Goal: Task Accomplishment & Management: Manage account settings

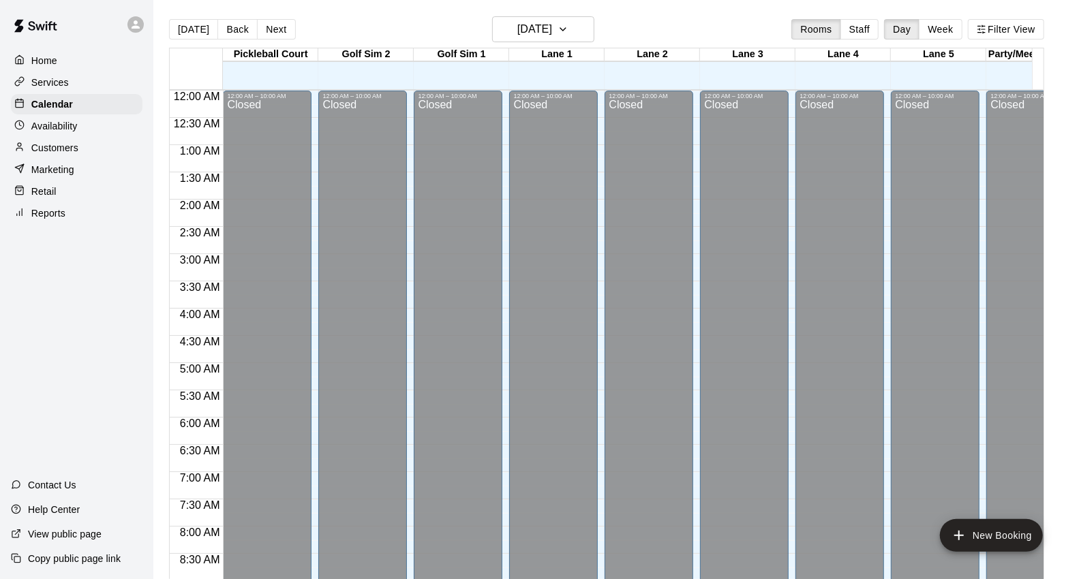
scroll to position [588, 0]
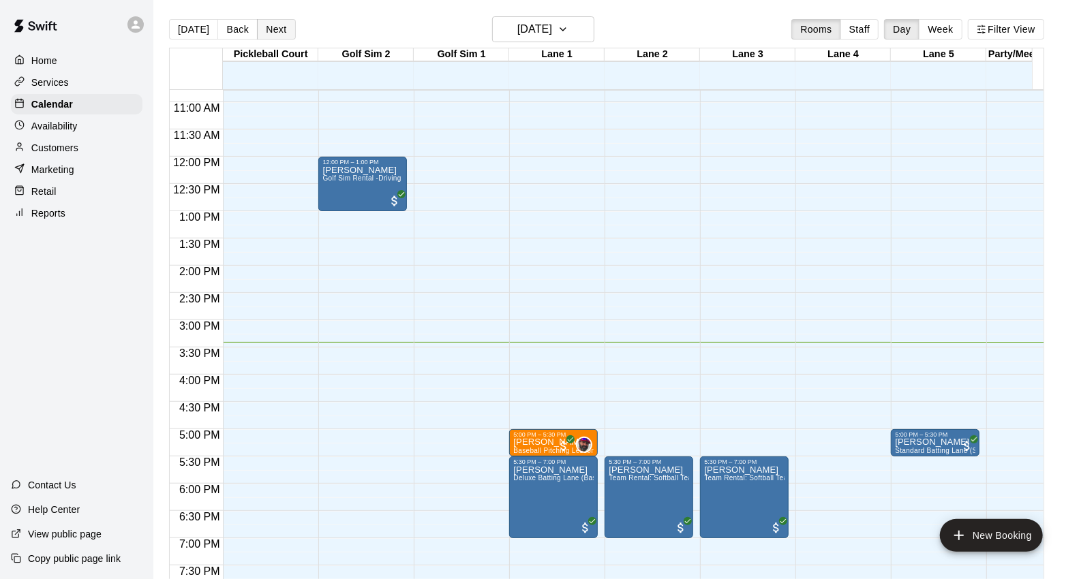
click at [289, 31] on button "Next" at bounding box center [276, 29] width 38 height 20
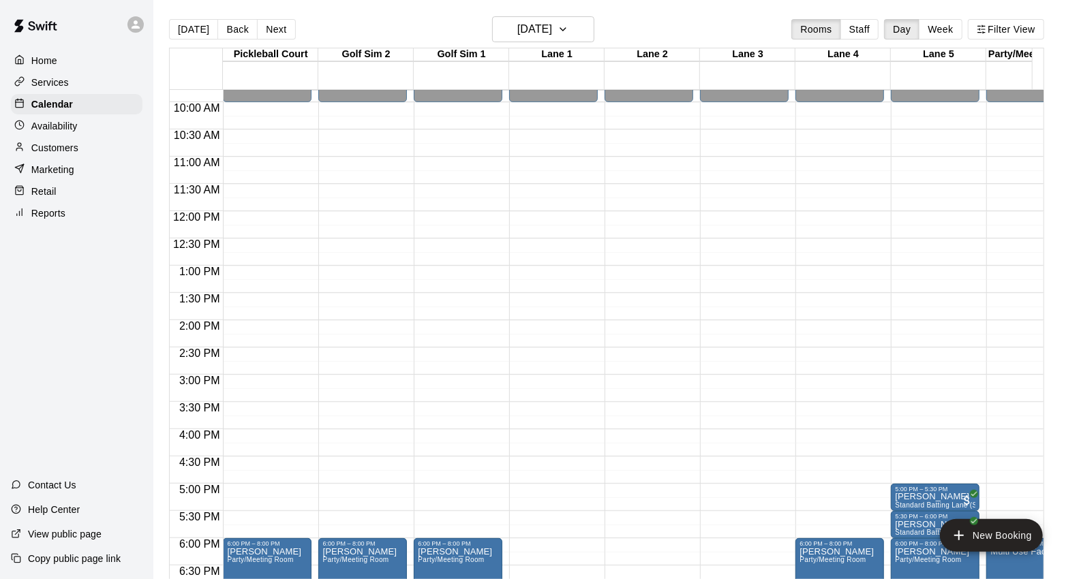
scroll to position [664, 0]
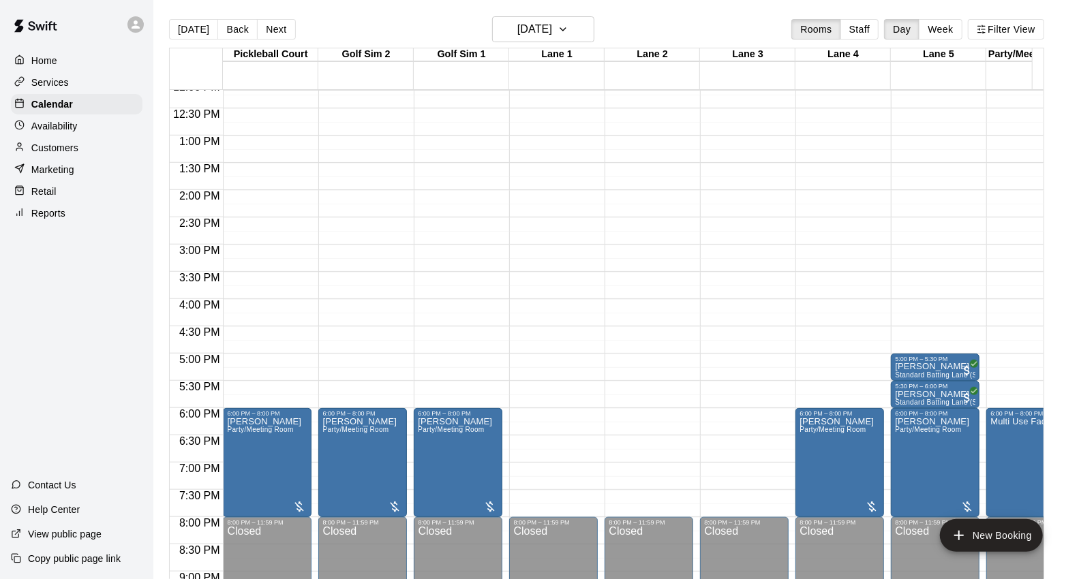
drag, startPoint x: 194, startPoint y: 30, endPoint x: 389, endPoint y: 31, distance: 194.9
click at [194, 30] on button "[DATE]" at bounding box center [193, 29] width 49 height 20
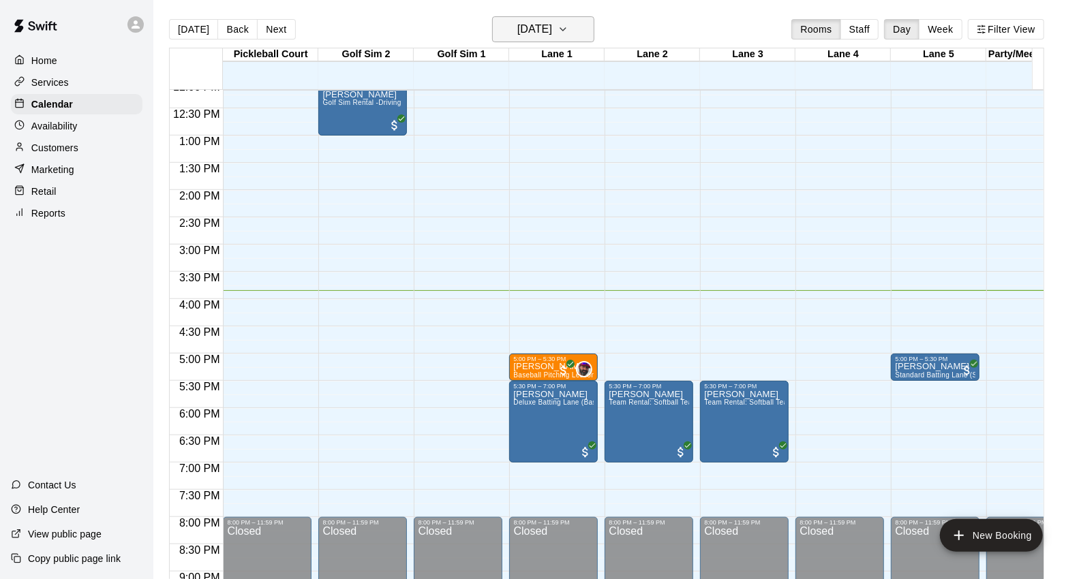
click at [552, 37] on h6 "[DATE]" at bounding box center [534, 29] width 35 height 19
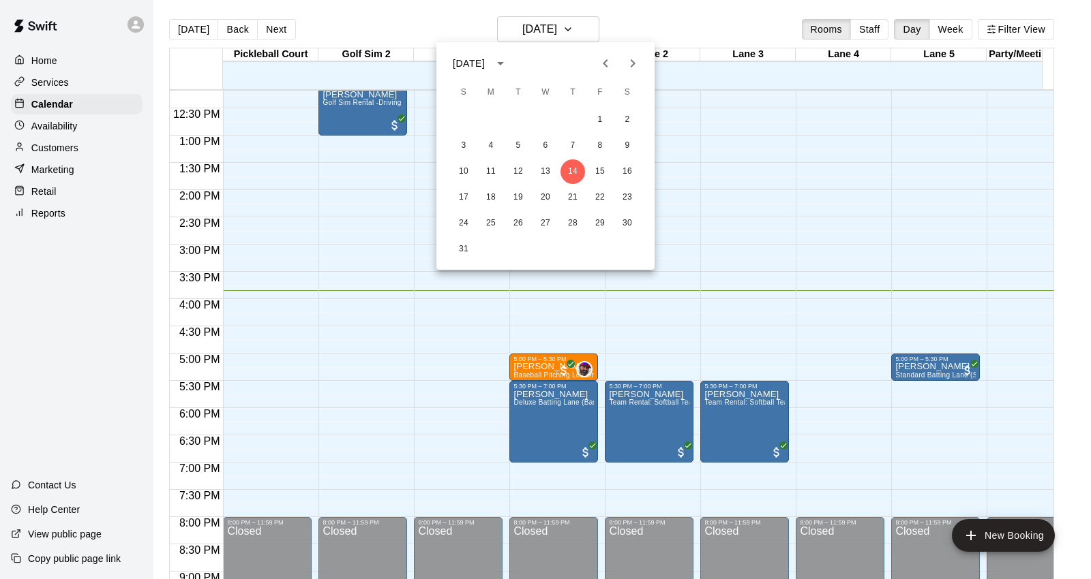
click at [587, 33] on div at bounding box center [545, 289] width 1091 height 579
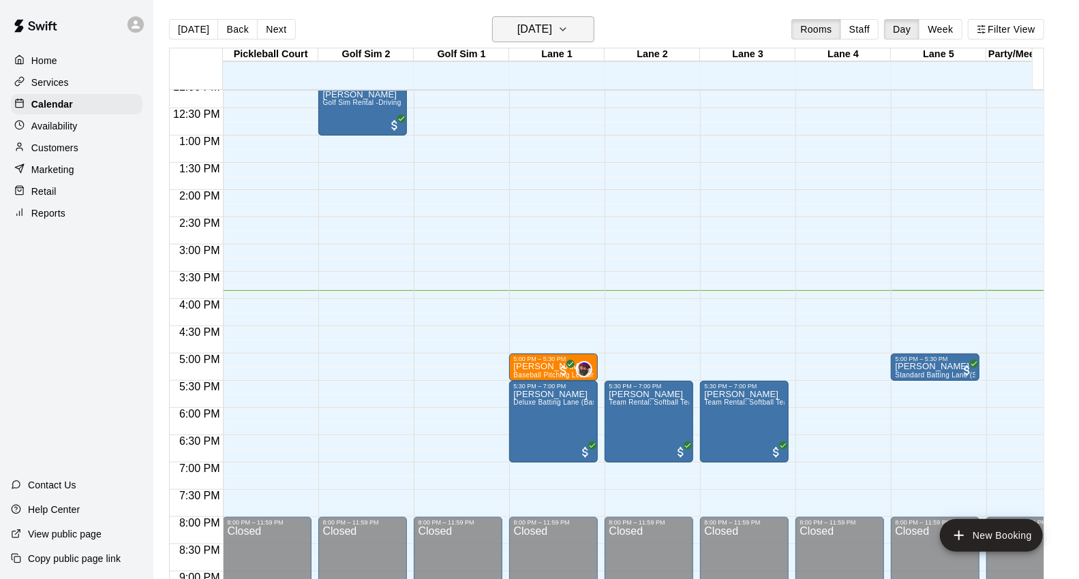
click at [552, 34] on h6 "[DATE]" at bounding box center [534, 29] width 35 height 19
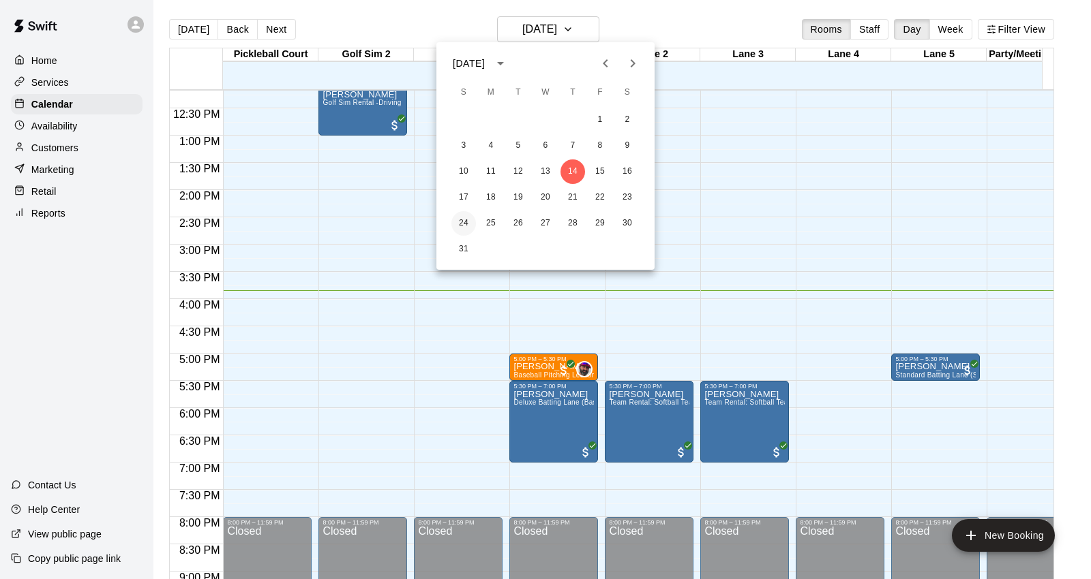
click at [469, 223] on button "24" at bounding box center [463, 223] width 25 height 25
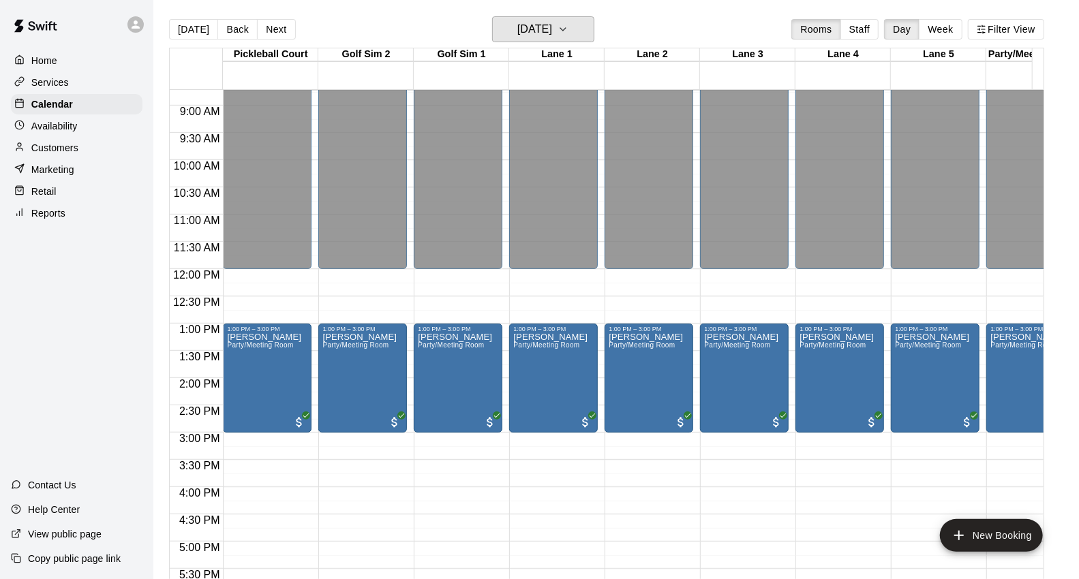
scroll to position [437, 0]
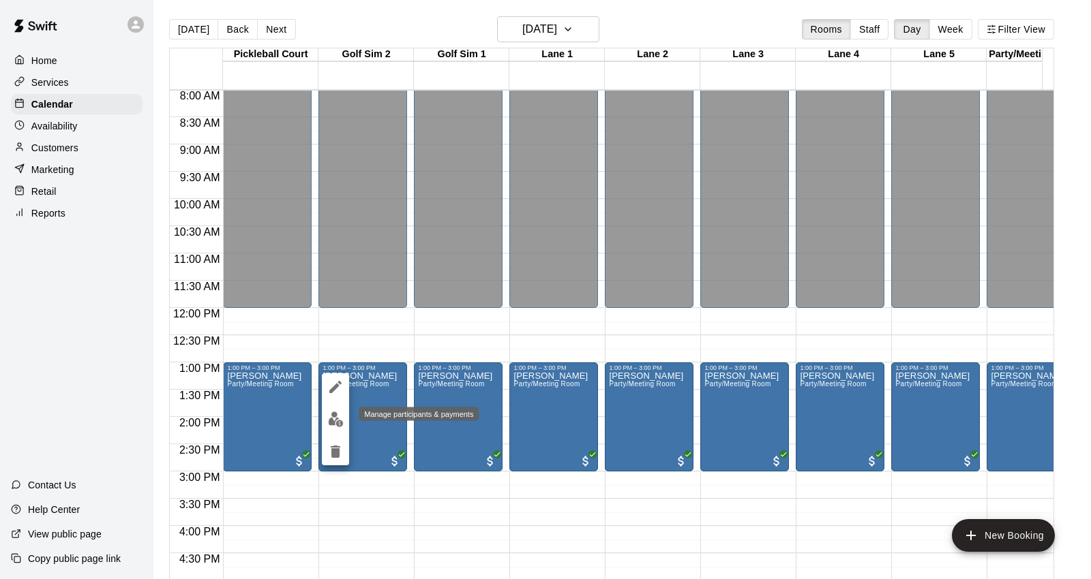
click at [337, 423] on img "edit" at bounding box center [336, 420] width 16 height 16
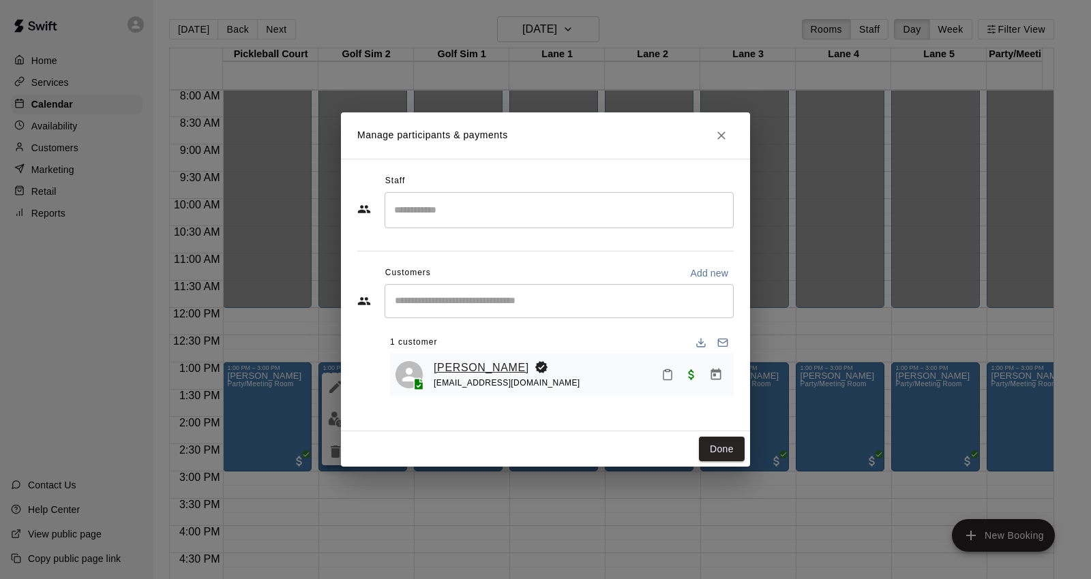
click at [481, 367] on link "[PERSON_NAME]" at bounding box center [481, 368] width 95 height 18
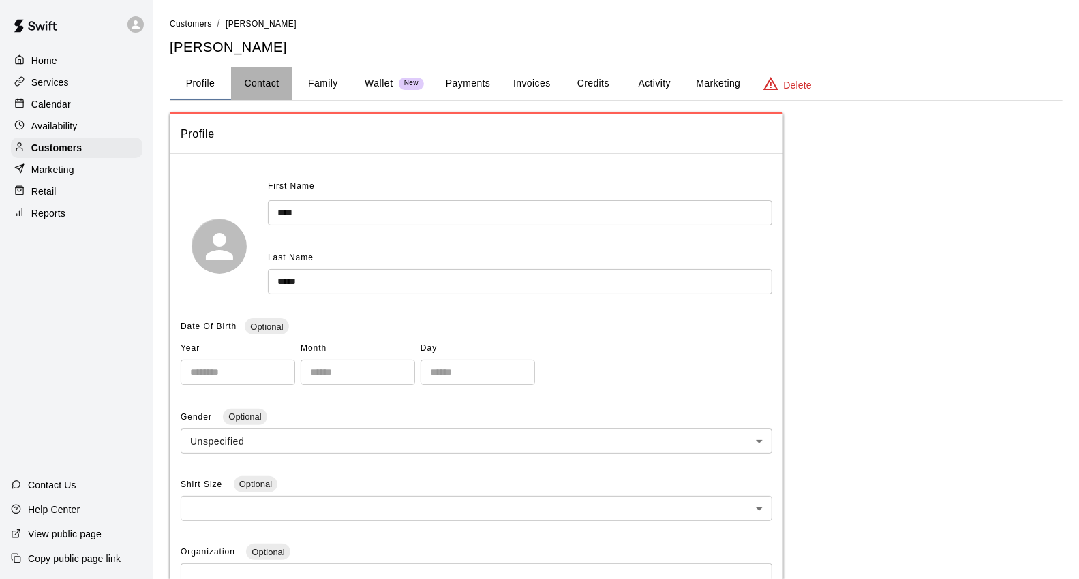
click at [268, 86] on button "Contact" at bounding box center [261, 83] width 61 height 33
select select "**"
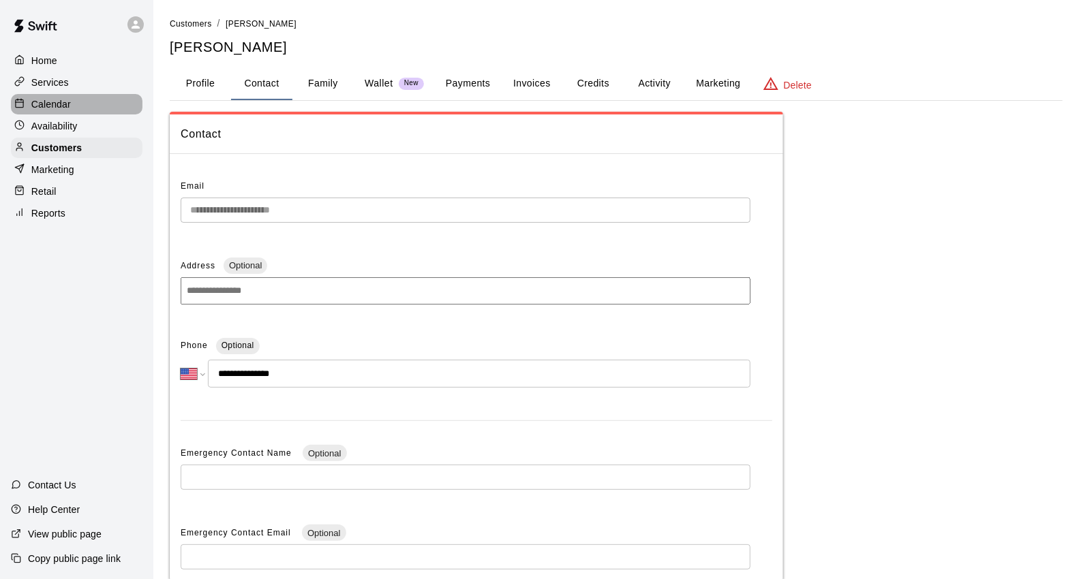
click at [77, 106] on div "Calendar" at bounding box center [77, 104] width 132 height 20
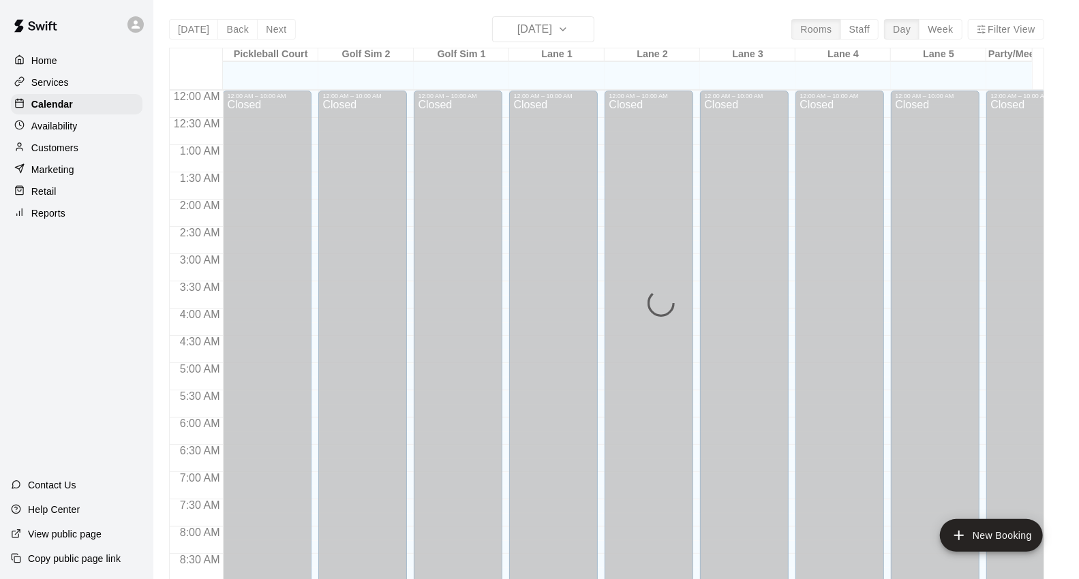
scroll to position [763, 0]
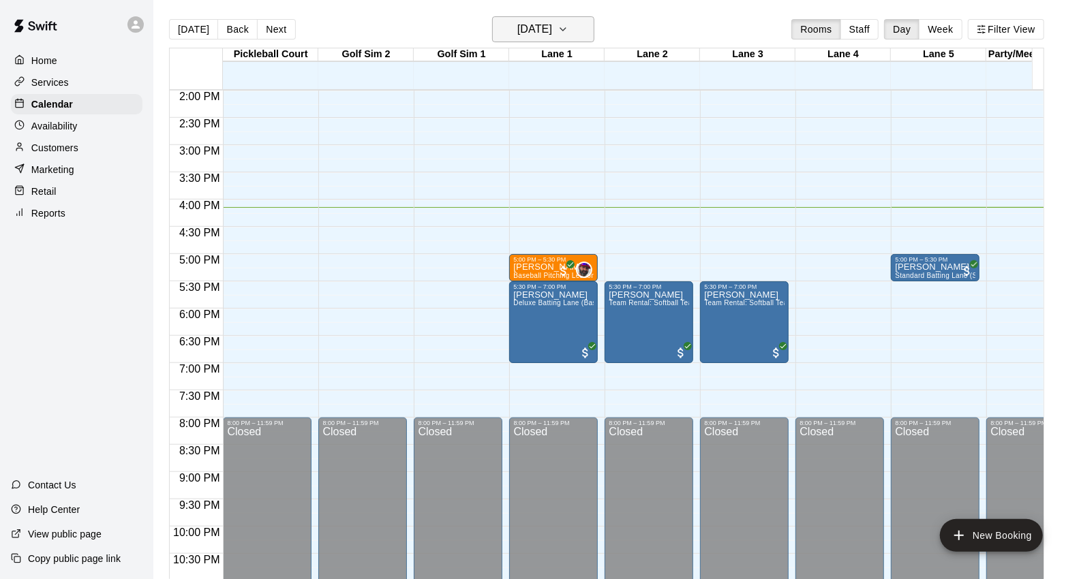
click at [568, 31] on icon "button" at bounding box center [563, 29] width 11 height 16
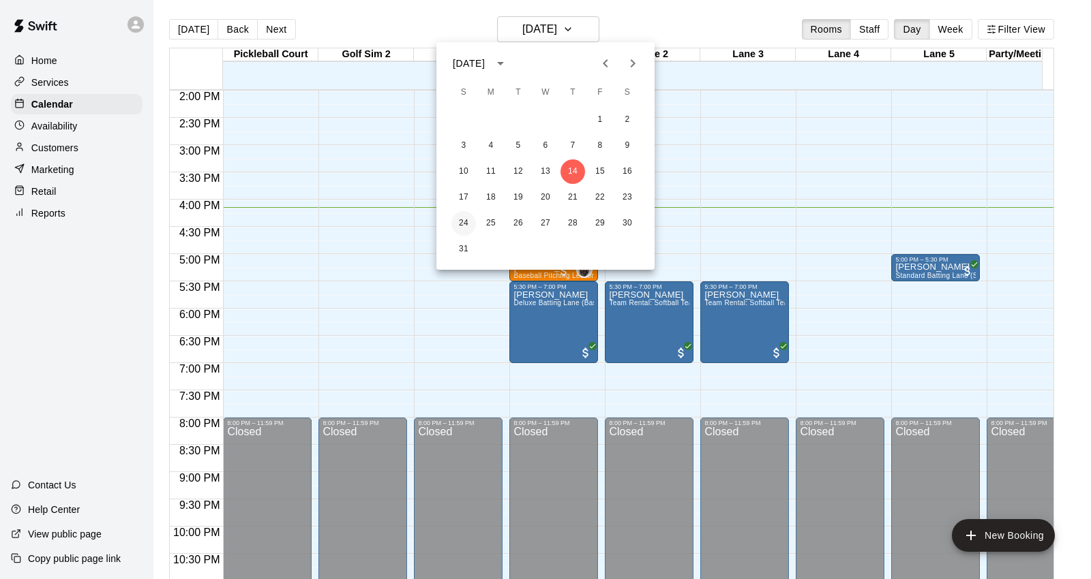
click at [466, 212] on button "24" at bounding box center [463, 223] width 25 height 25
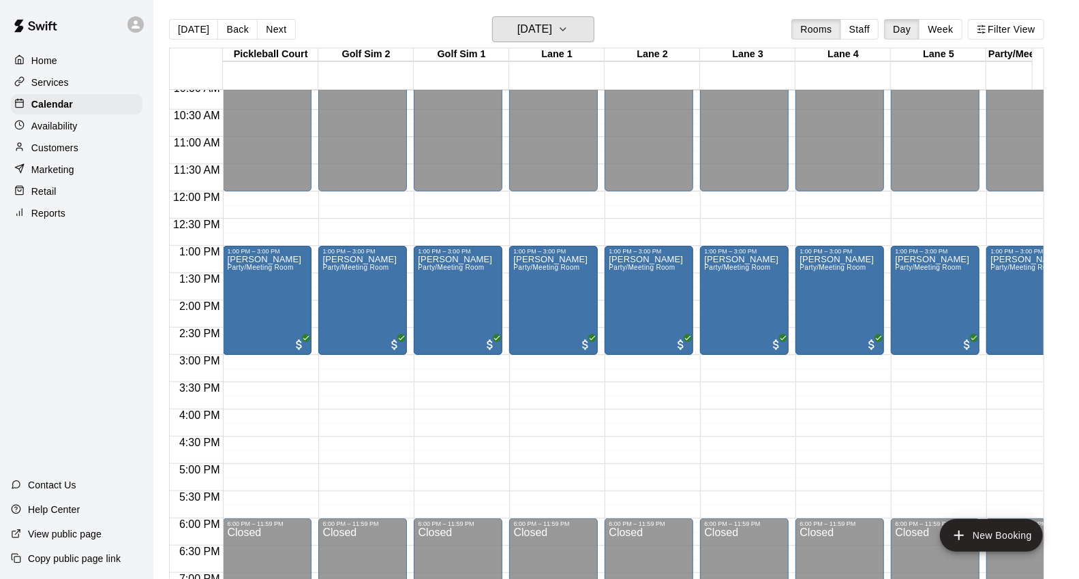
scroll to position [536, 0]
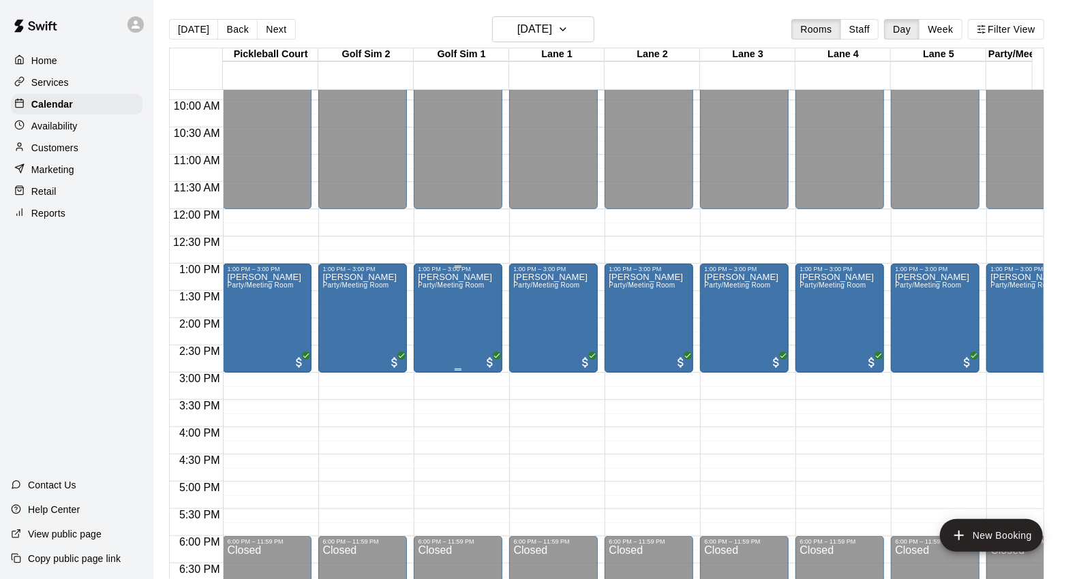
click at [470, 329] on div "[PERSON_NAME] Party/Meeting Room" at bounding box center [455, 562] width 74 height 579
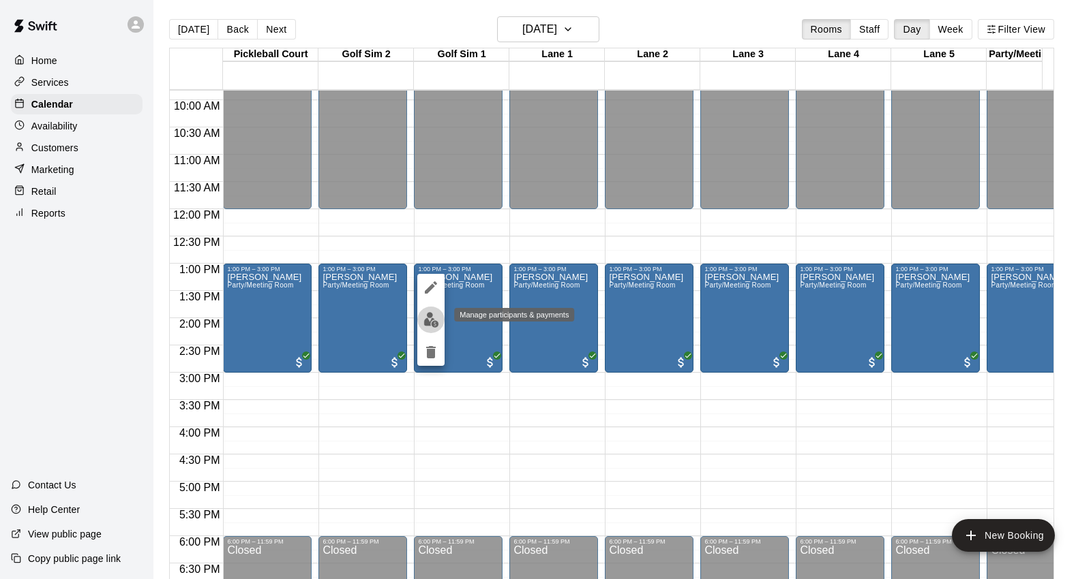
click at [430, 310] on button "edit" at bounding box center [430, 320] width 27 height 27
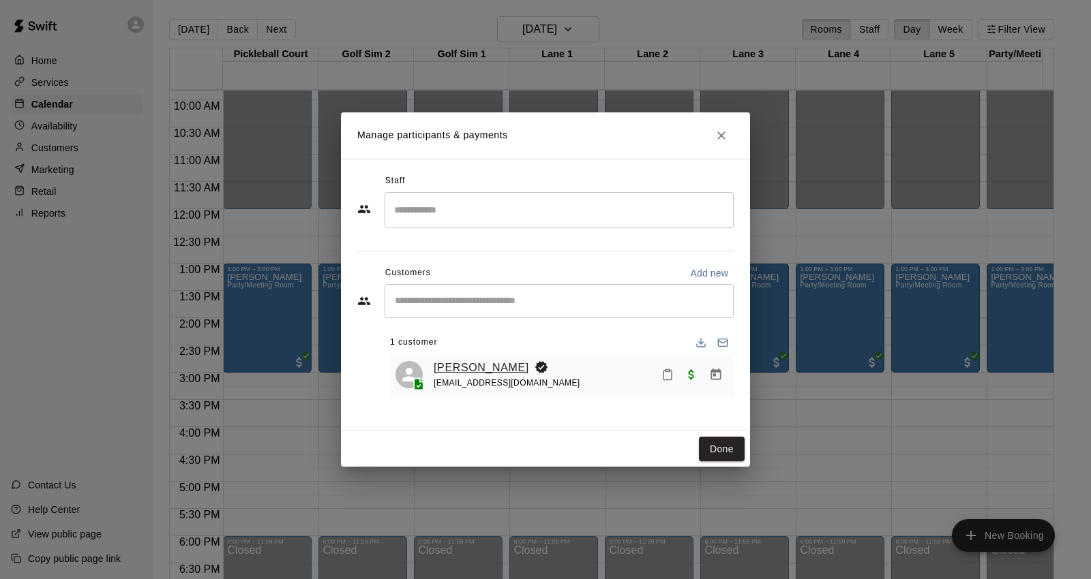
click at [470, 365] on link "[PERSON_NAME]" at bounding box center [481, 368] width 95 height 18
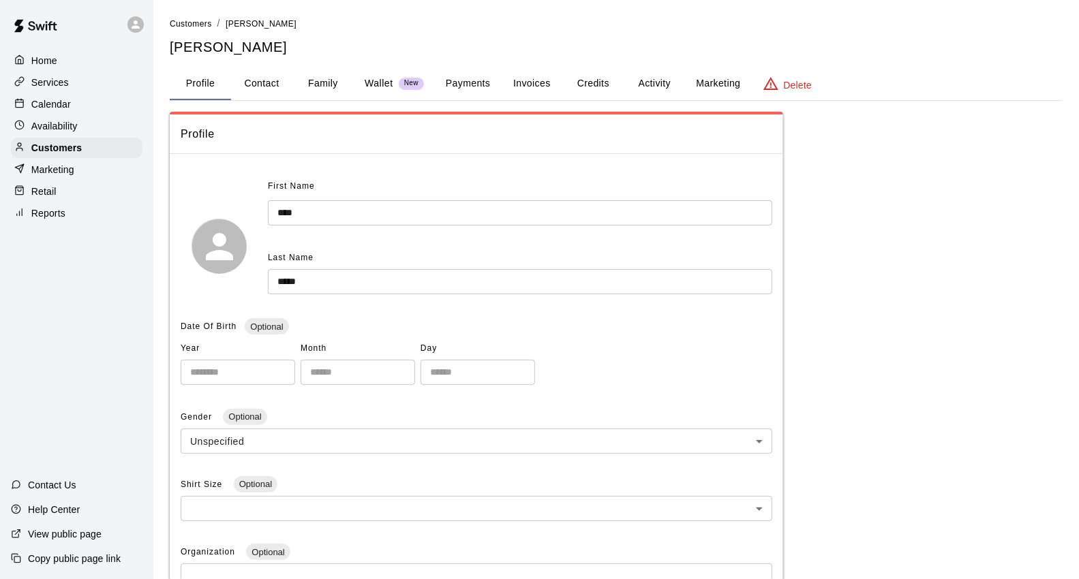
click at [273, 97] on button "Contact" at bounding box center [261, 83] width 61 height 33
select select "**"
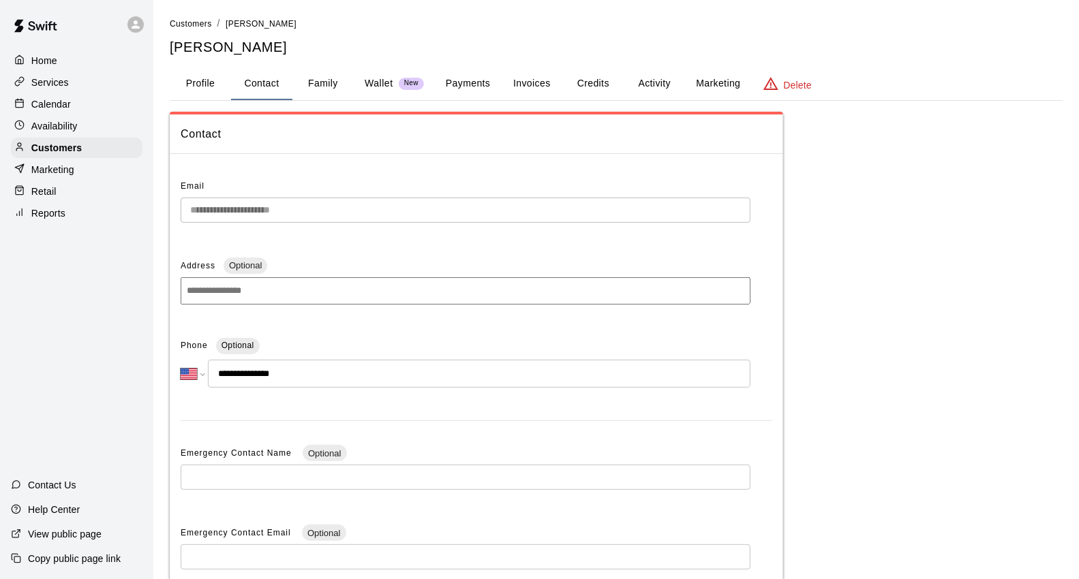
click at [324, 92] on button "Family" at bounding box center [322, 83] width 61 height 33
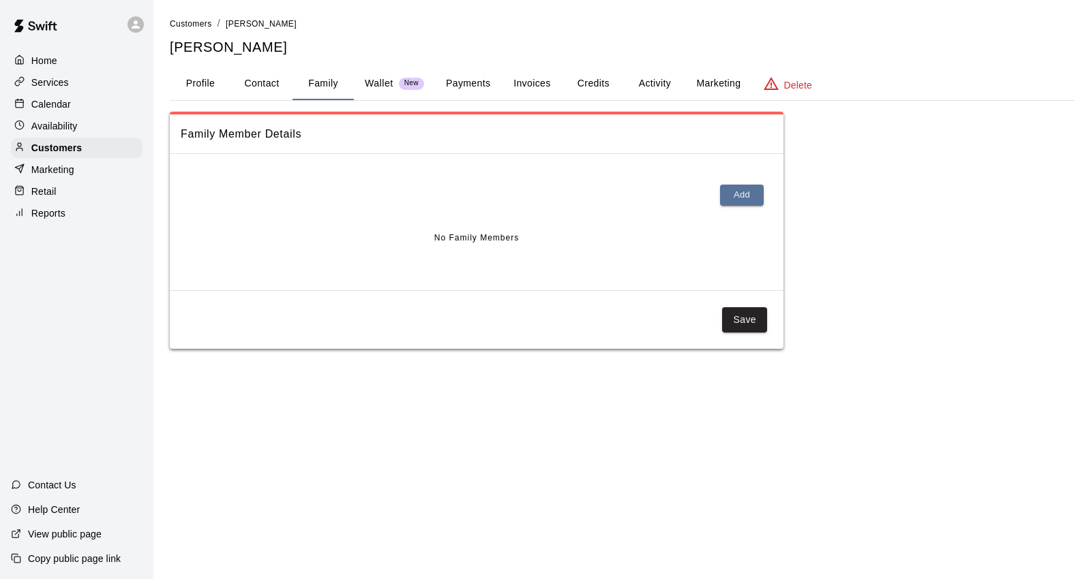
click at [472, 73] on button "Payments" at bounding box center [468, 83] width 66 height 33
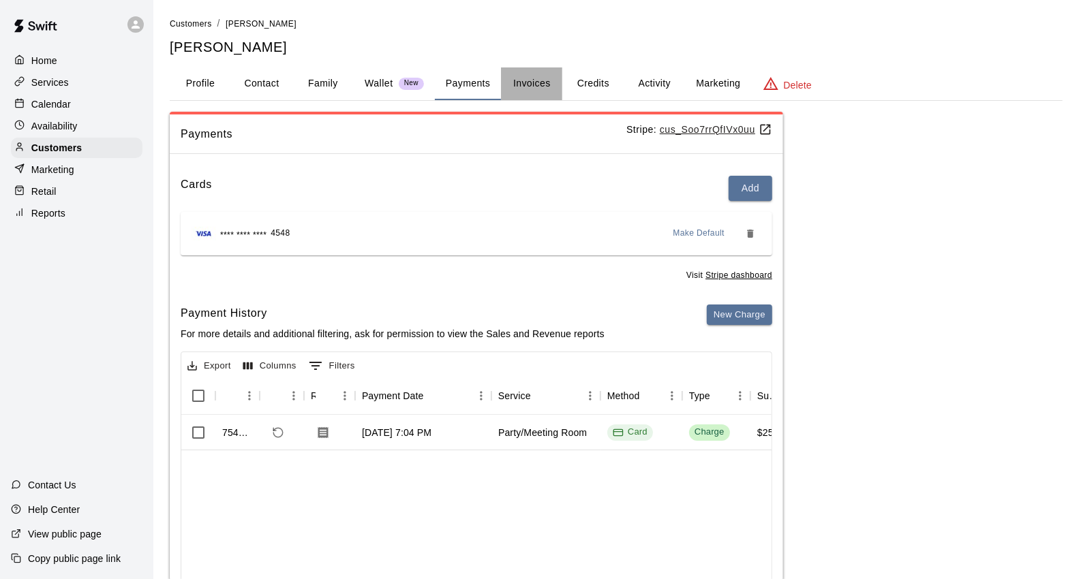
click at [547, 83] on button "Invoices" at bounding box center [531, 83] width 61 height 33
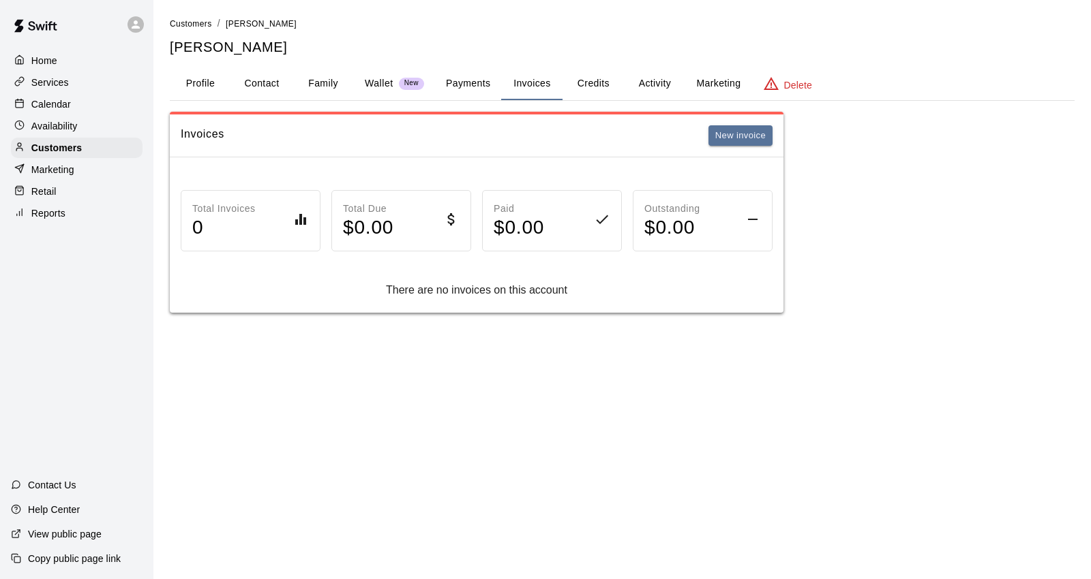
click at [194, 79] on button "Profile" at bounding box center [200, 83] width 61 height 33
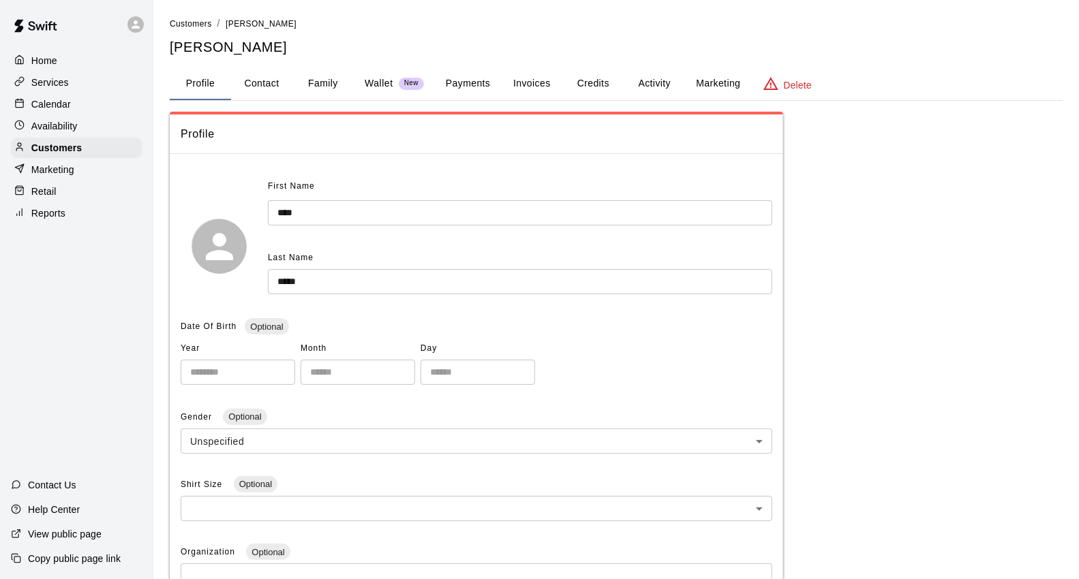
click at [89, 106] on div "Calendar" at bounding box center [77, 104] width 132 height 20
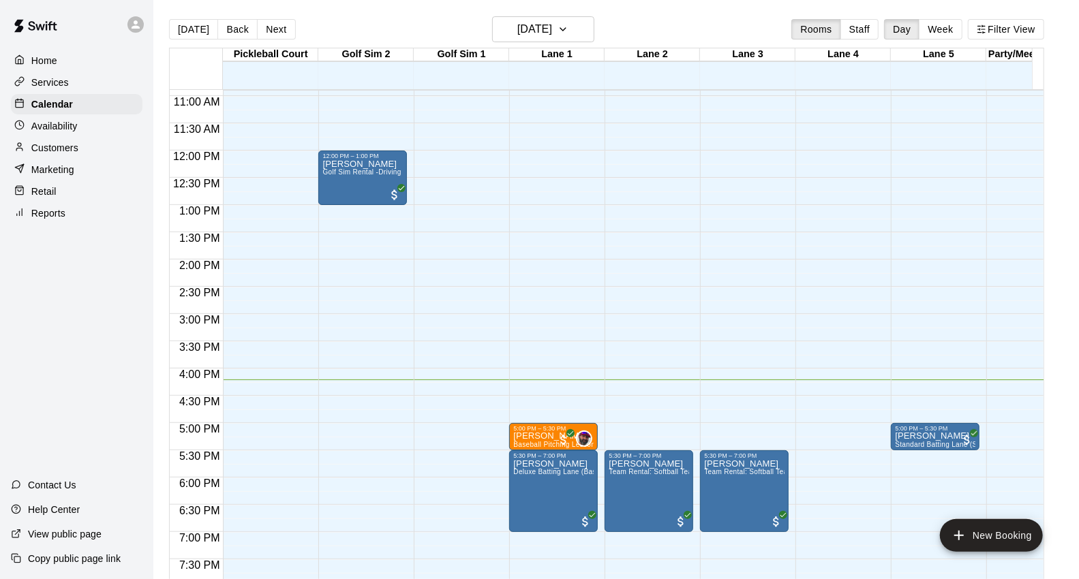
scroll to position [687, 0]
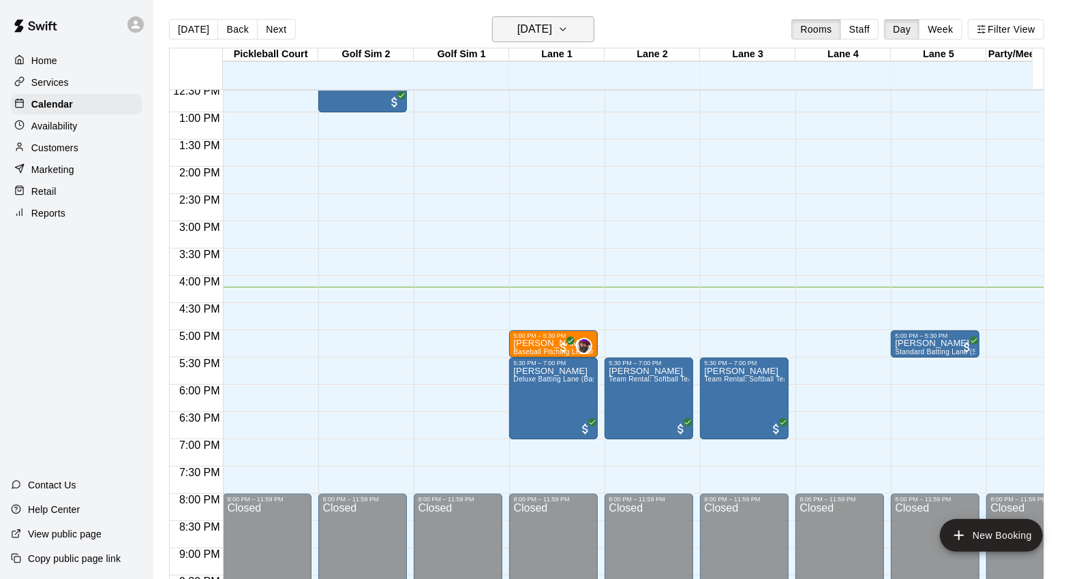
click at [568, 24] on icon "button" at bounding box center [563, 29] width 11 height 16
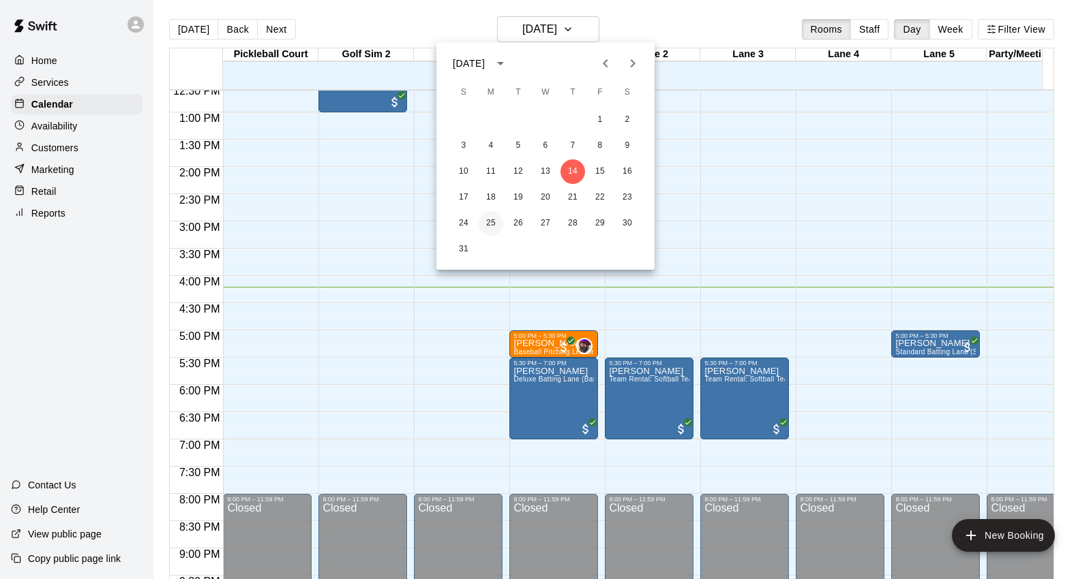
click at [493, 218] on button "25" at bounding box center [490, 223] width 25 height 25
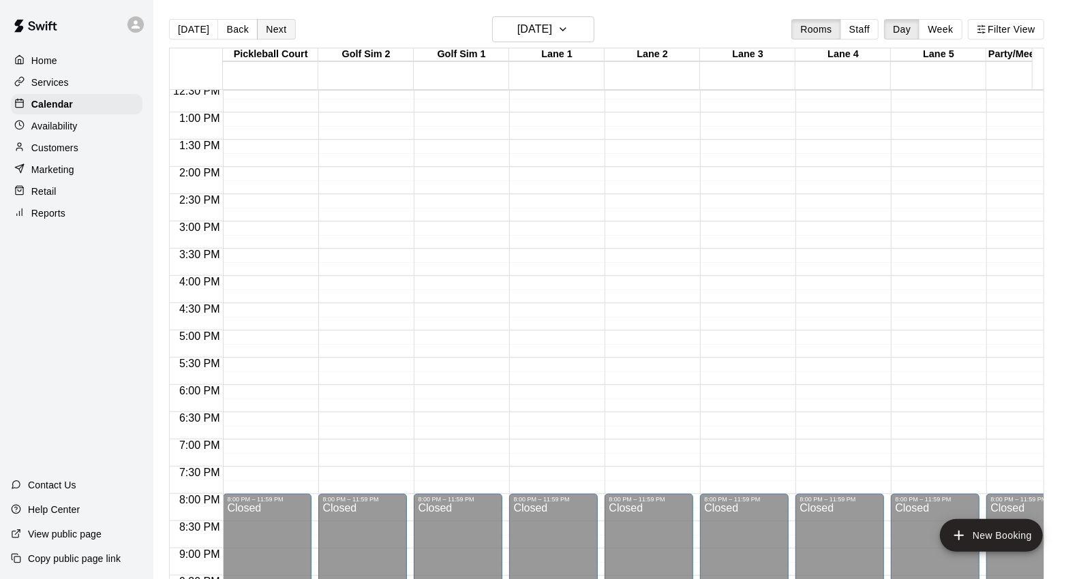
click at [269, 30] on button "Next" at bounding box center [276, 29] width 38 height 20
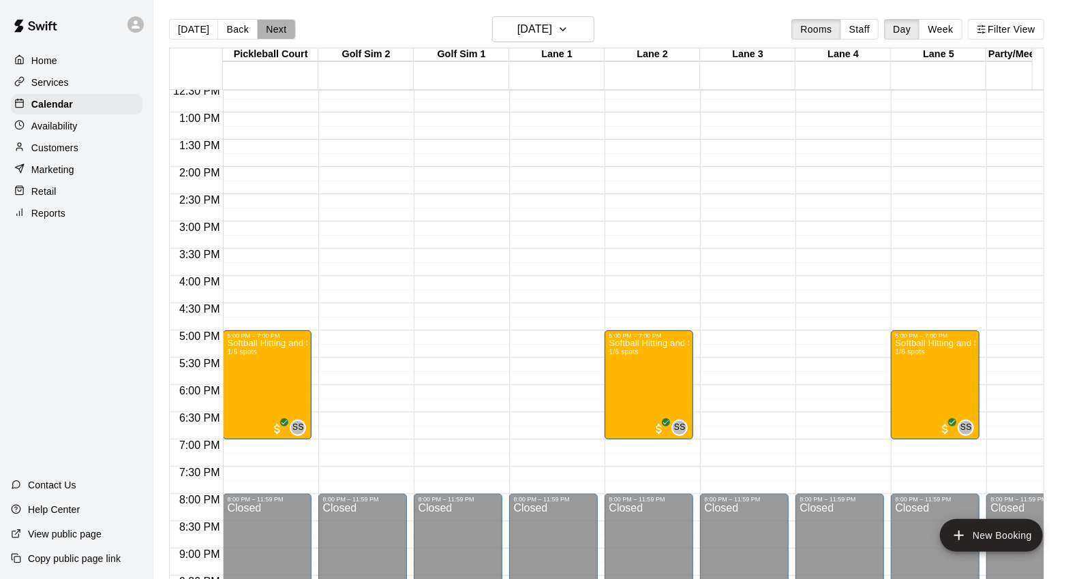
click at [270, 31] on button "Next" at bounding box center [276, 29] width 38 height 20
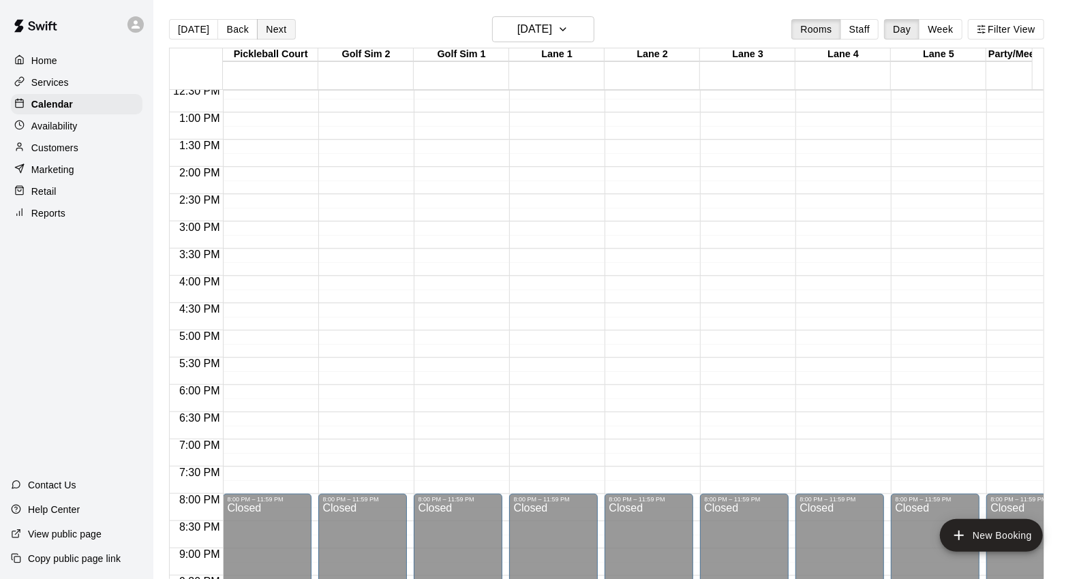
click at [262, 25] on button "Next" at bounding box center [276, 29] width 38 height 20
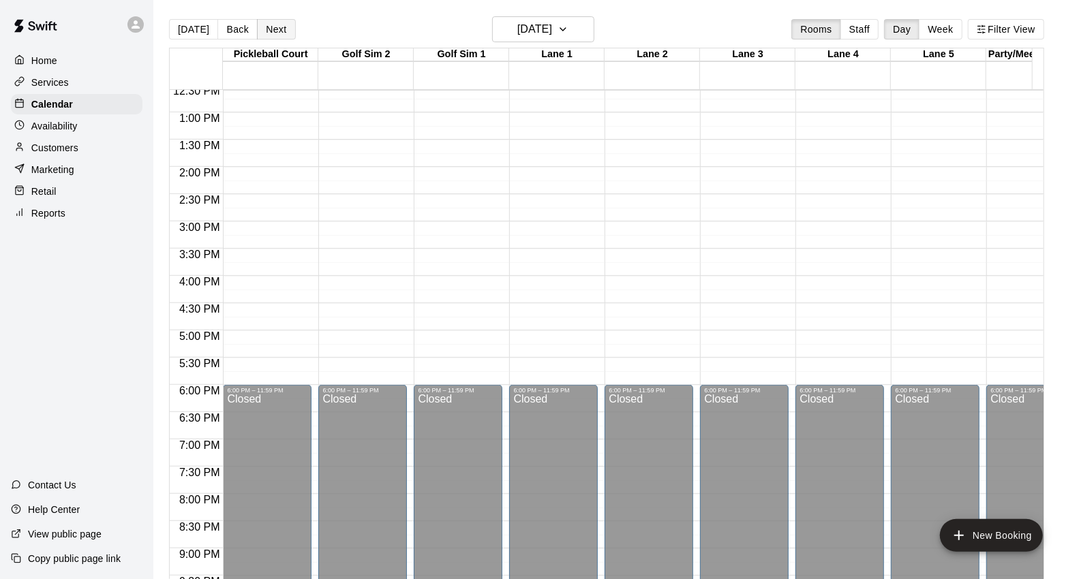
click at [262, 25] on button "Next" at bounding box center [276, 29] width 38 height 20
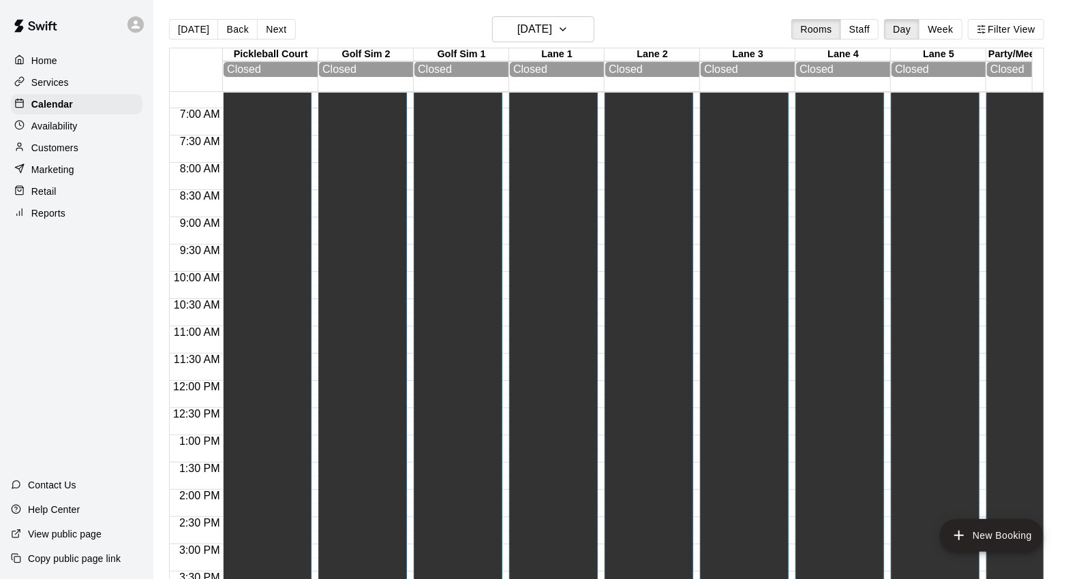
scroll to position [0, 0]
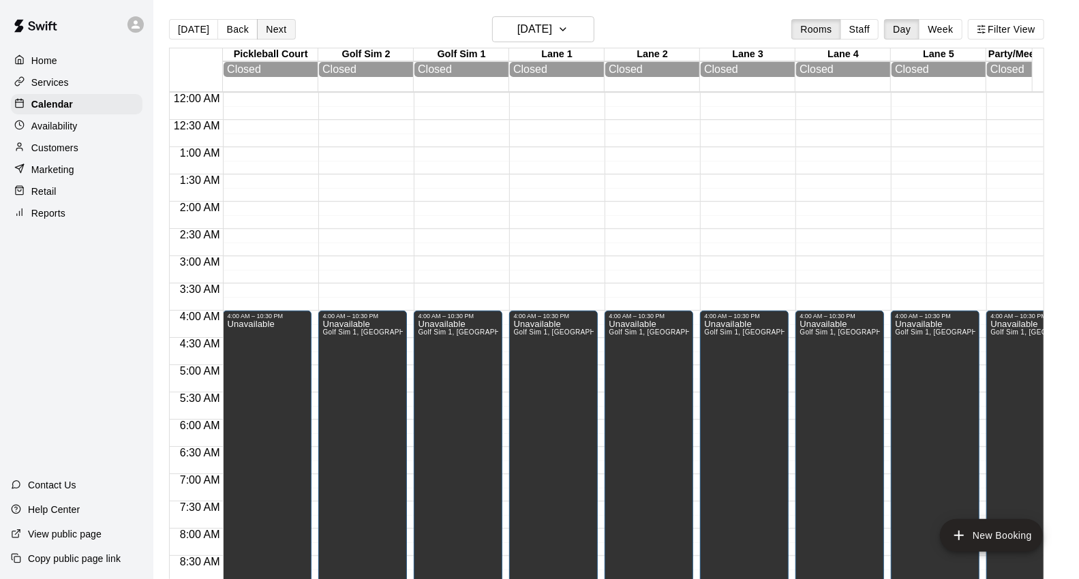
click at [281, 23] on button "Next" at bounding box center [276, 29] width 38 height 20
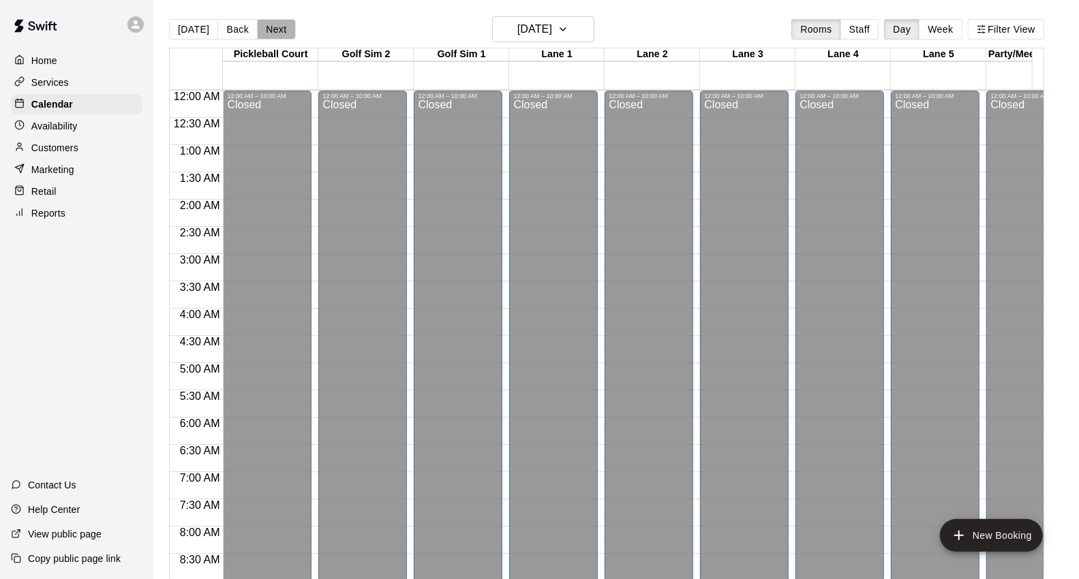
click at [282, 23] on button "Next" at bounding box center [276, 29] width 38 height 20
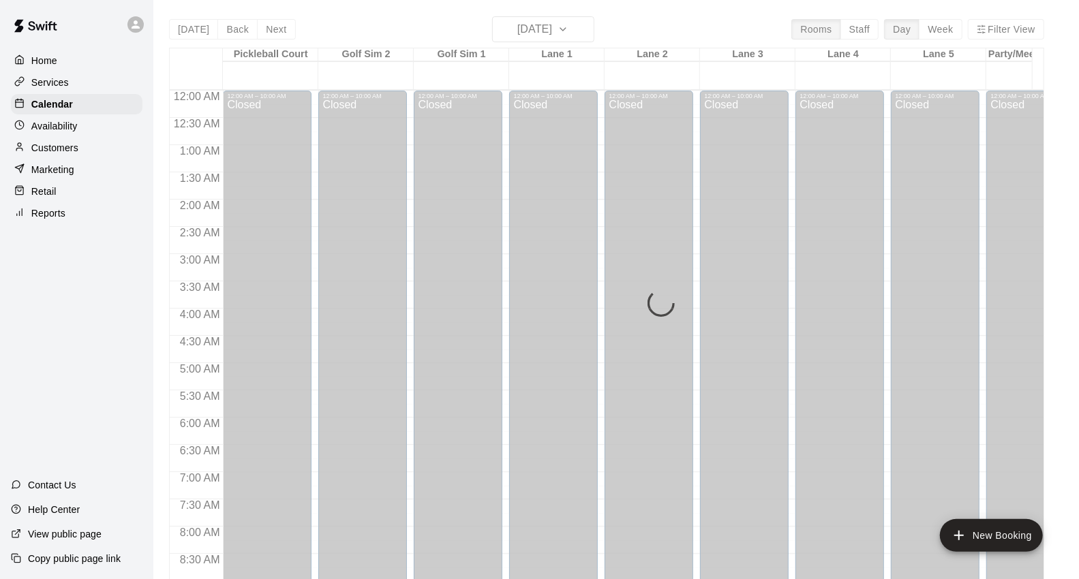
click at [282, 23] on button "Next" at bounding box center [276, 29] width 38 height 20
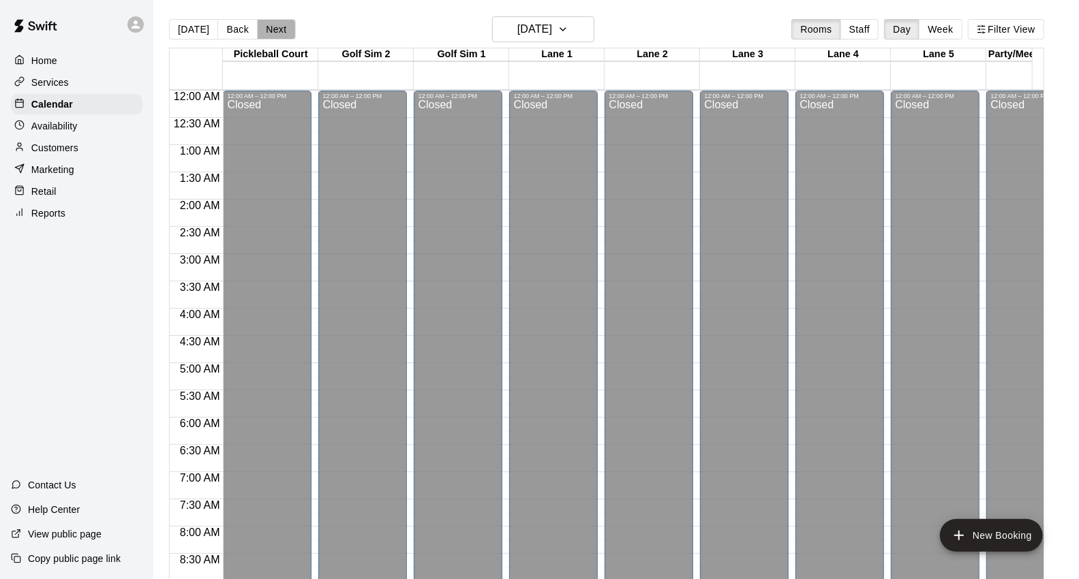
click at [282, 23] on button "Next" at bounding box center [276, 29] width 38 height 20
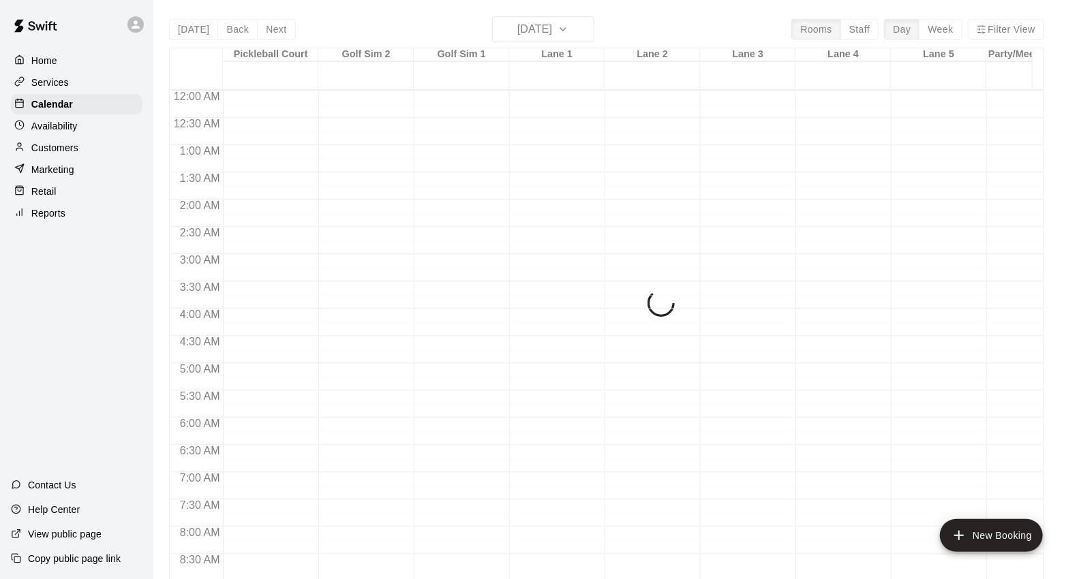
click at [282, 23] on div "[DATE] Back [DATE][DATE] Rooms Staff Day Week Filter View [GEOGRAPHIC_DATA] 10 …" at bounding box center [606, 305] width 875 height 579
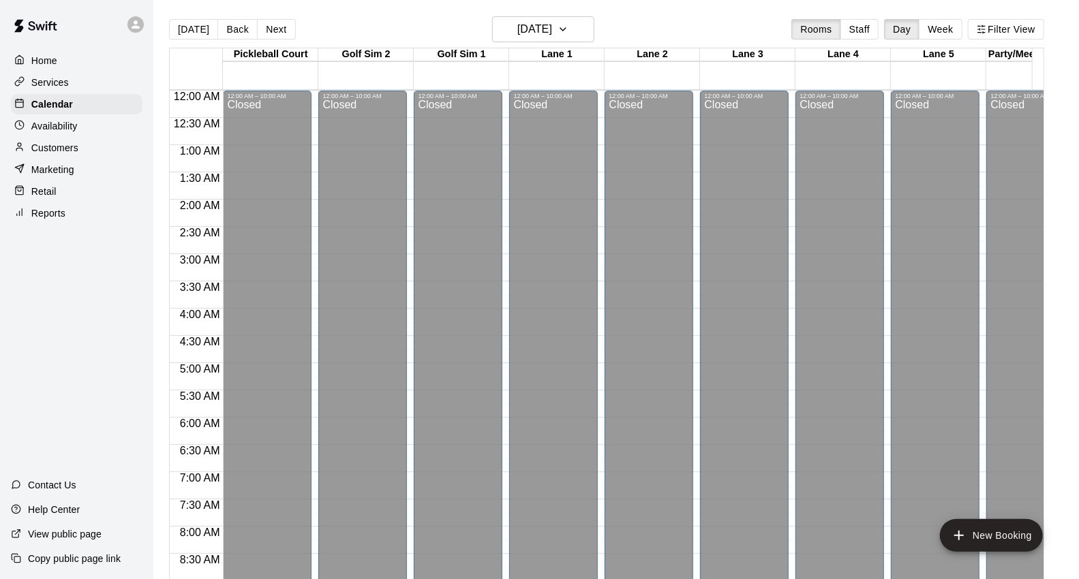
click at [282, 23] on button "Next" at bounding box center [276, 29] width 38 height 20
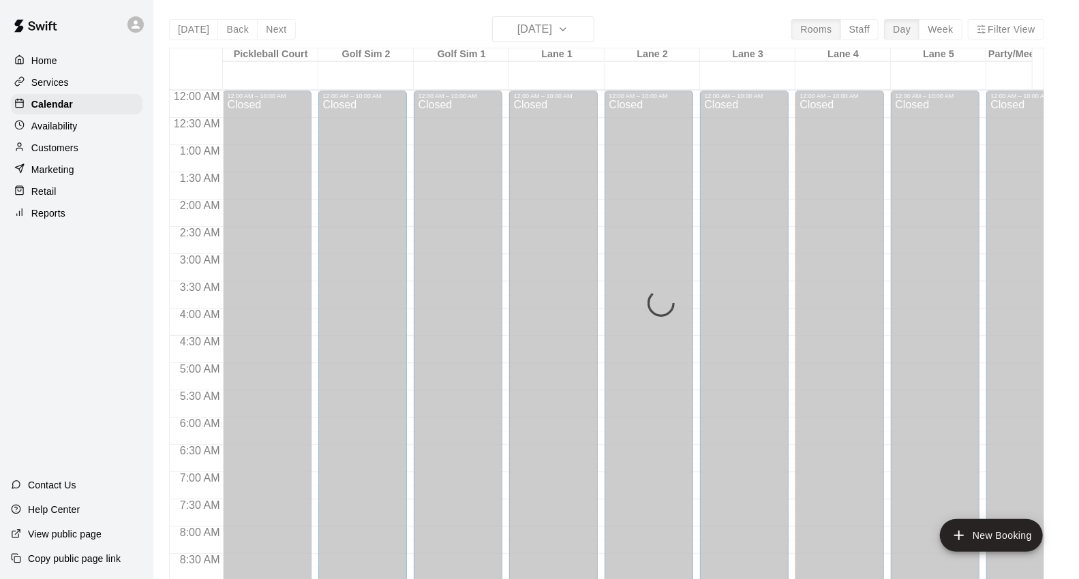
click at [282, 23] on div "[DATE] Back [DATE][DATE] Rooms Staff Day Week Filter View [GEOGRAPHIC_DATA] 11 …" at bounding box center [606, 305] width 875 height 579
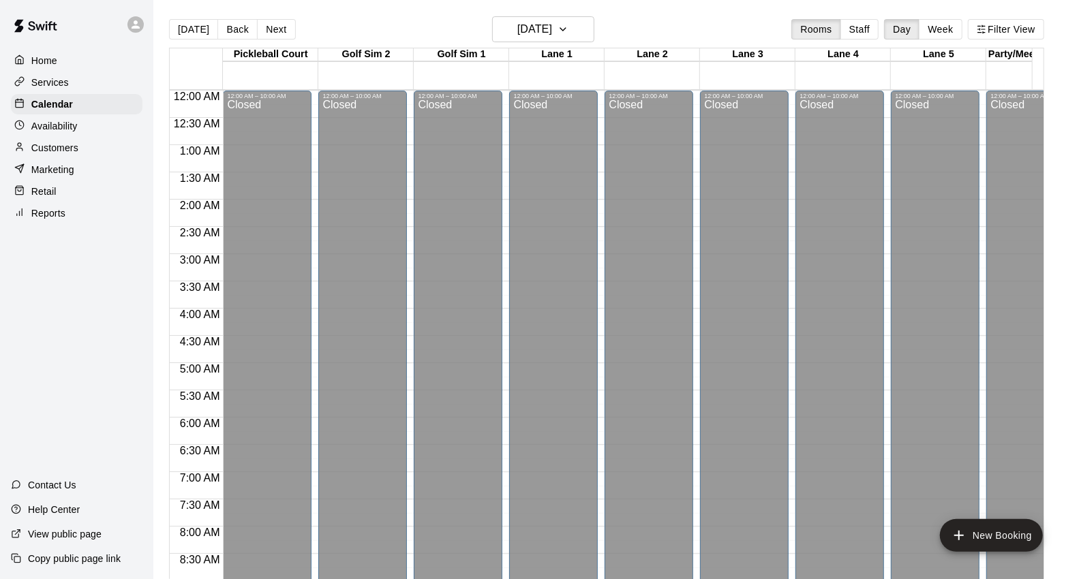
click at [282, 23] on button "Next" at bounding box center [276, 29] width 38 height 20
click at [198, 29] on button "[DATE]" at bounding box center [193, 29] width 49 height 20
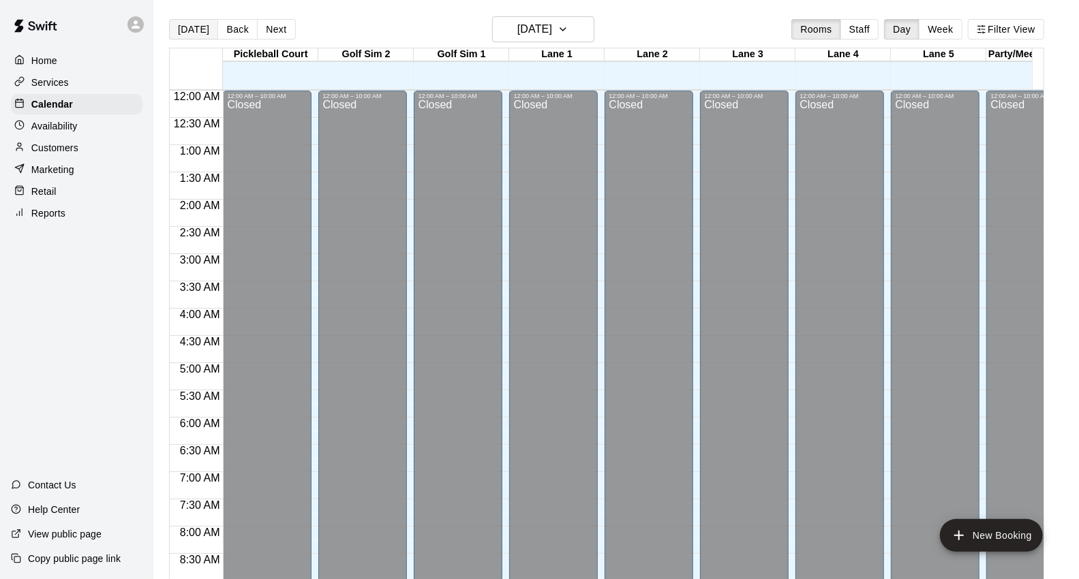
click at [200, 27] on button "[DATE]" at bounding box center [193, 29] width 49 height 20
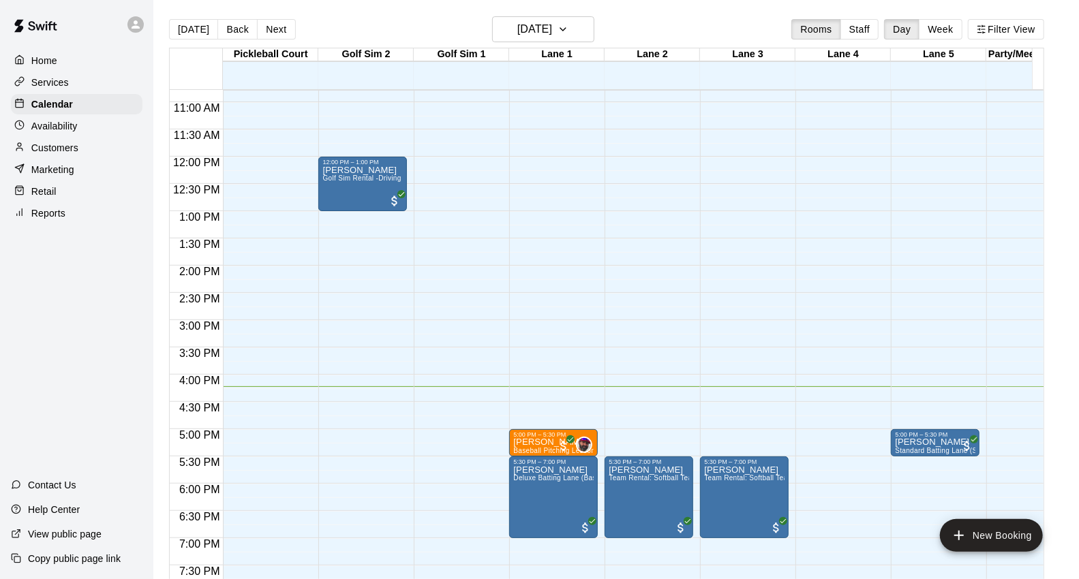
scroll to position [605, 0]
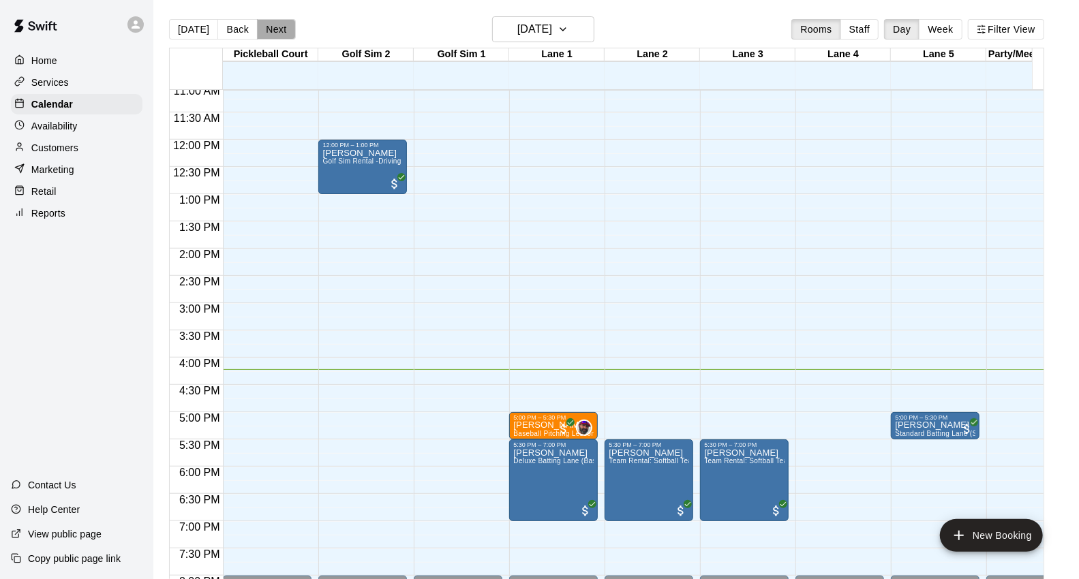
click at [285, 29] on button "Next" at bounding box center [276, 29] width 38 height 20
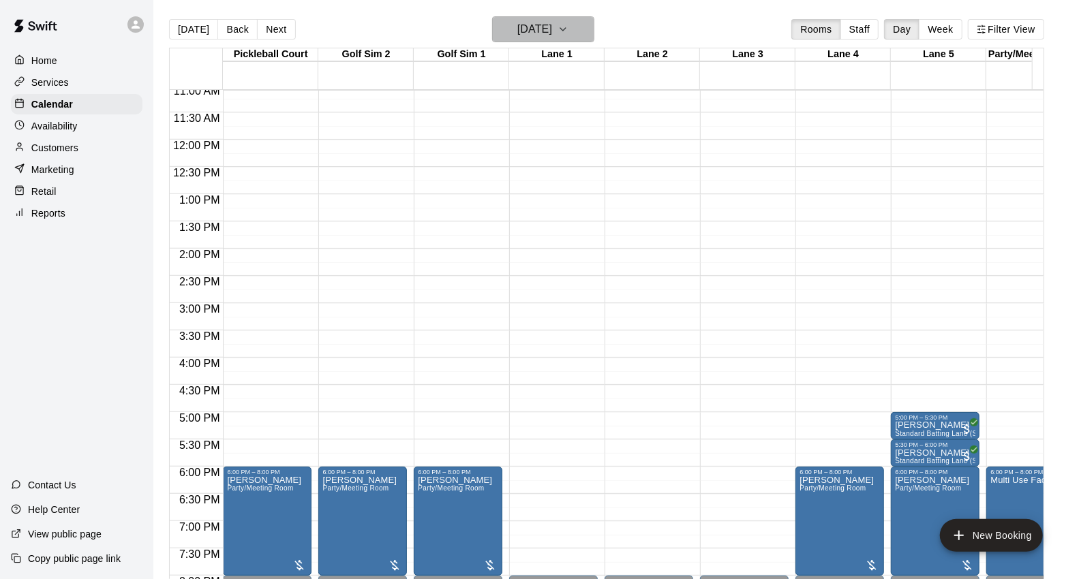
click at [568, 27] on icon "button" at bounding box center [563, 29] width 11 height 16
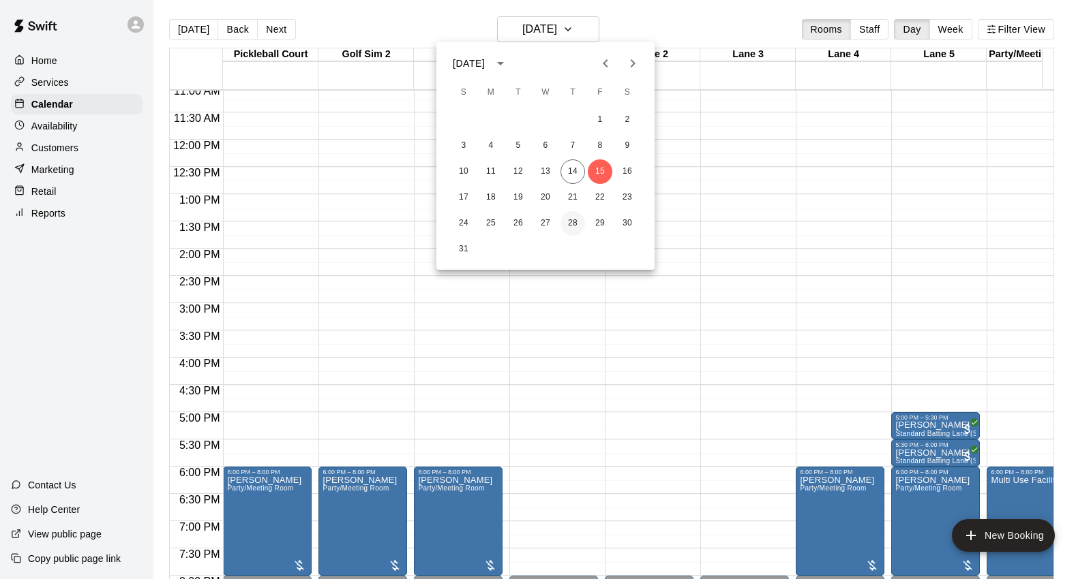
click at [568, 217] on button "28" at bounding box center [572, 223] width 25 height 25
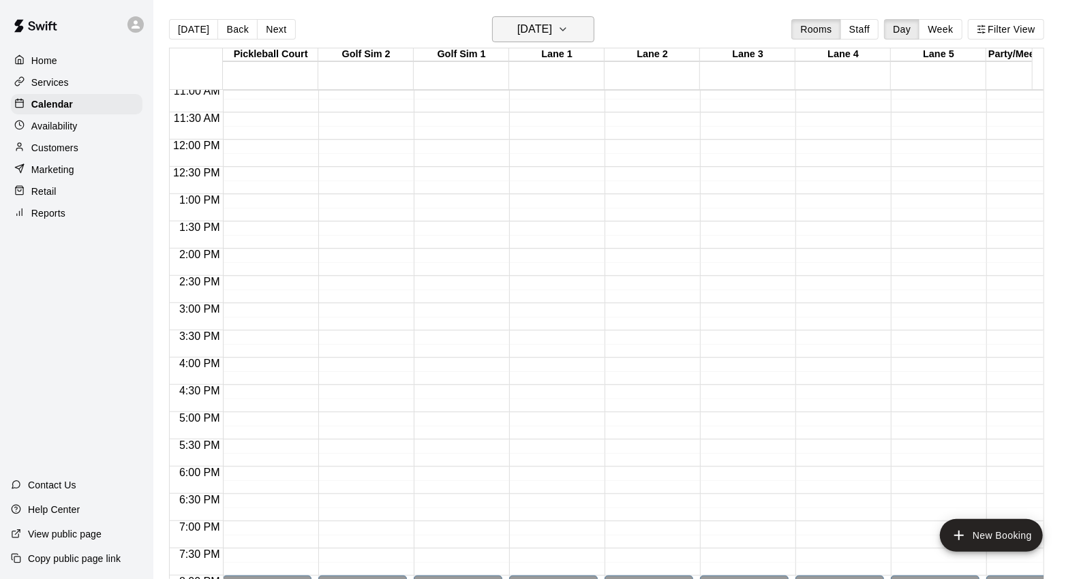
click at [579, 24] on button "[DATE]" at bounding box center [543, 29] width 102 height 26
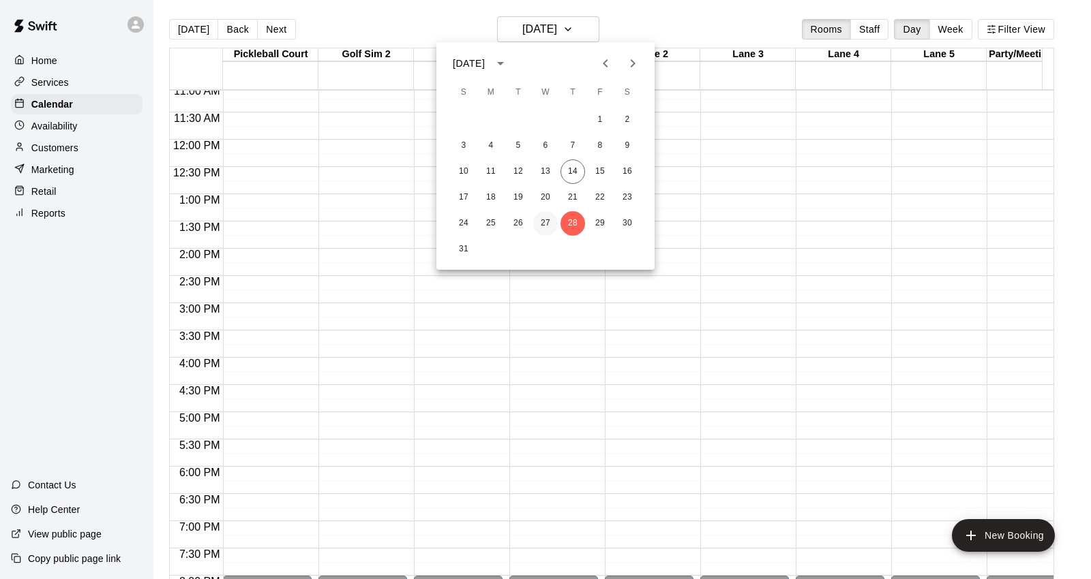
click at [547, 221] on button "27" at bounding box center [545, 223] width 25 height 25
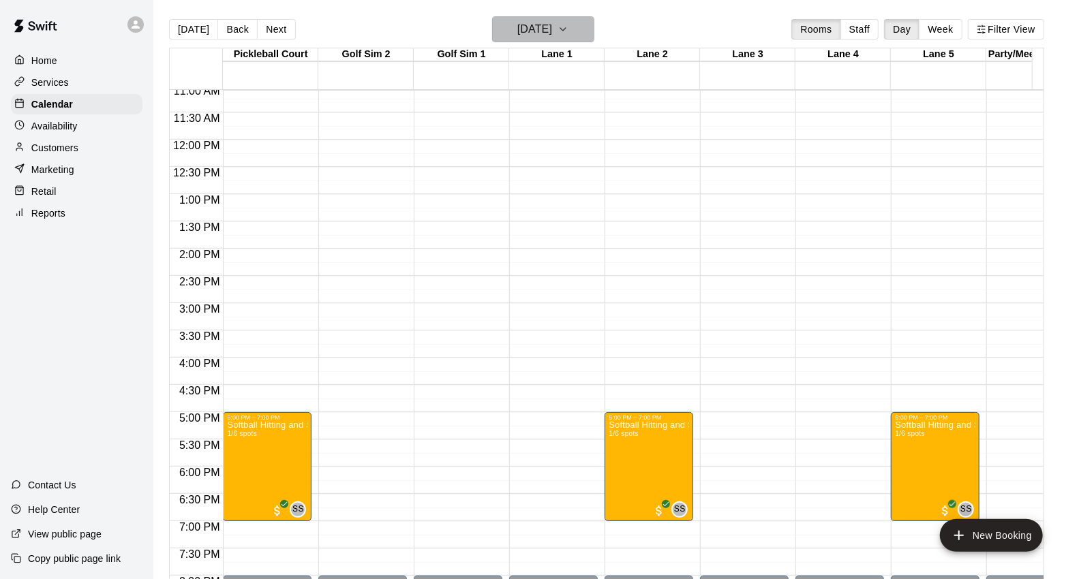
click at [552, 29] on h6 "[DATE]" at bounding box center [534, 29] width 35 height 19
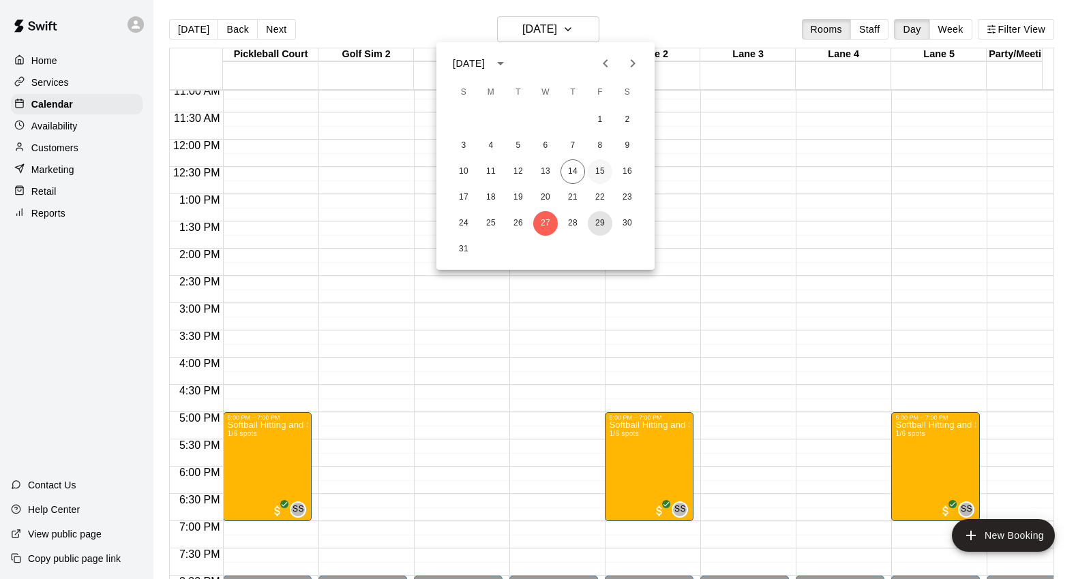
click at [593, 228] on button "29" at bounding box center [600, 223] width 25 height 25
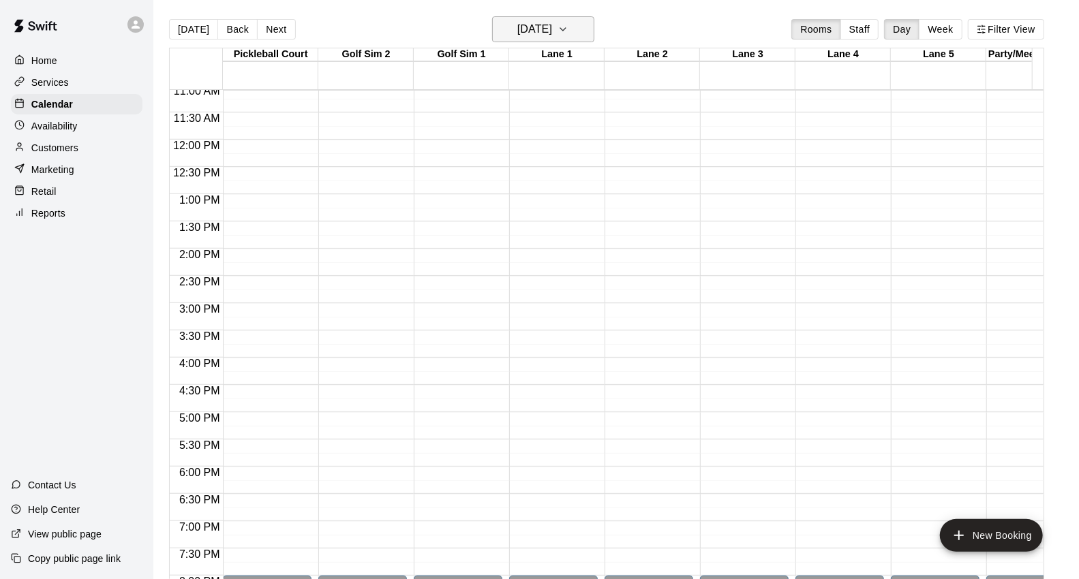
click at [568, 32] on icon "button" at bounding box center [563, 29] width 11 height 16
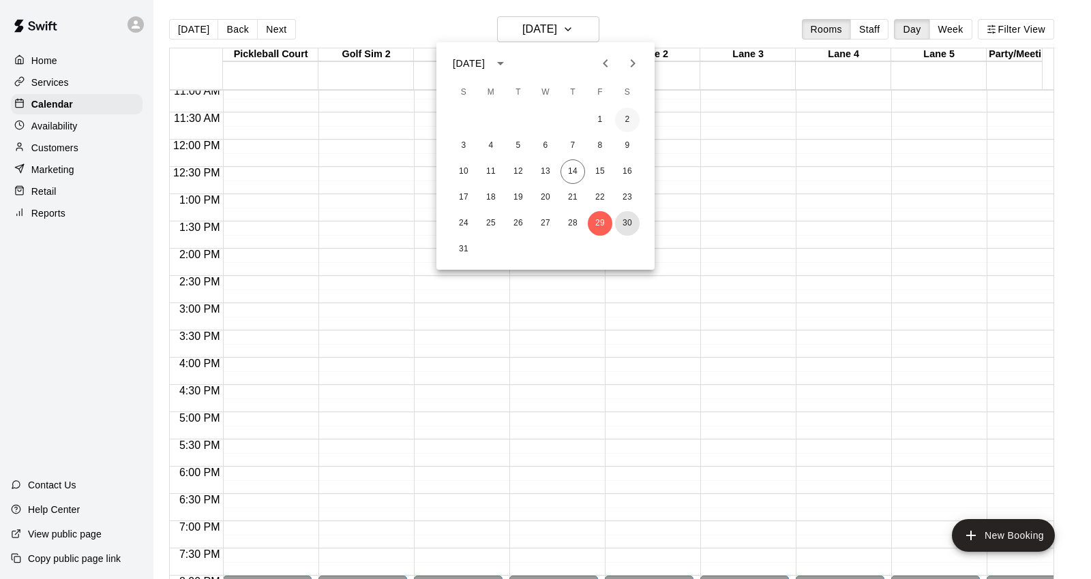
click at [630, 216] on button "30" at bounding box center [627, 223] width 25 height 25
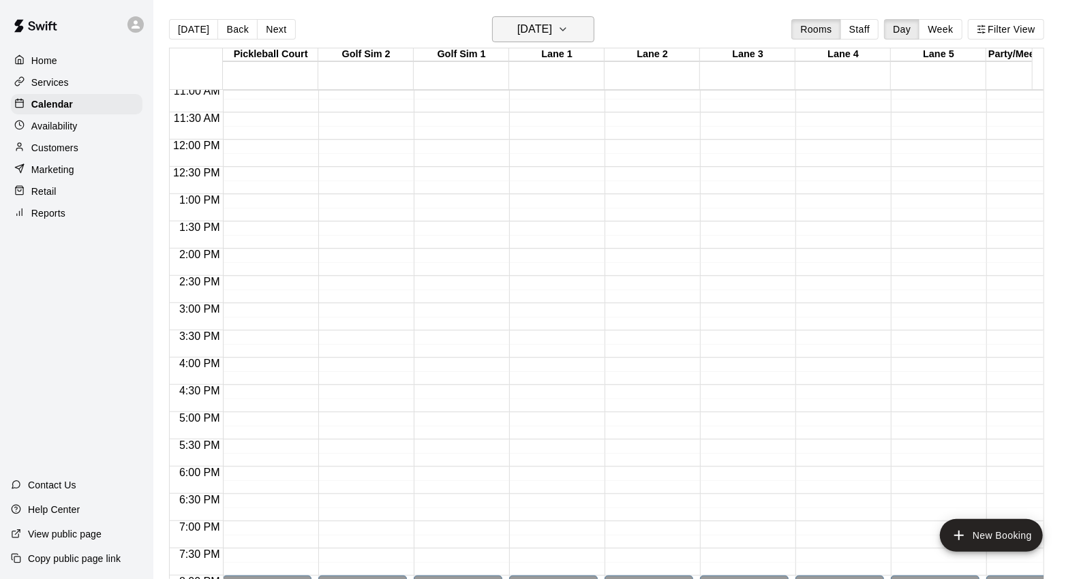
click at [568, 35] on icon "button" at bounding box center [563, 29] width 11 height 16
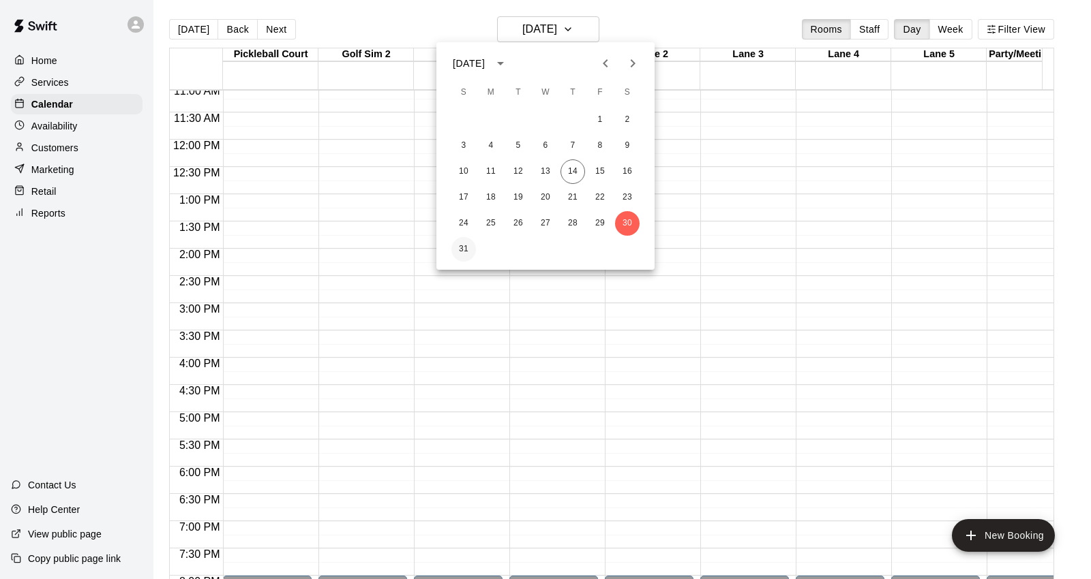
click at [451, 248] on button "31" at bounding box center [463, 249] width 25 height 25
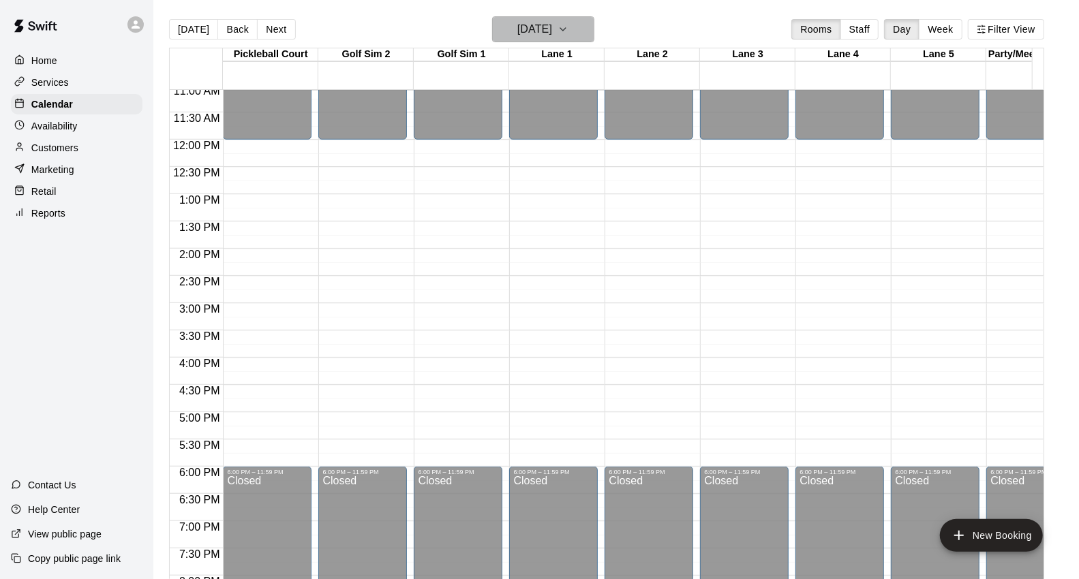
click at [592, 35] on button "[DATE]" at bounding box center [543, 29] width 102 height 26
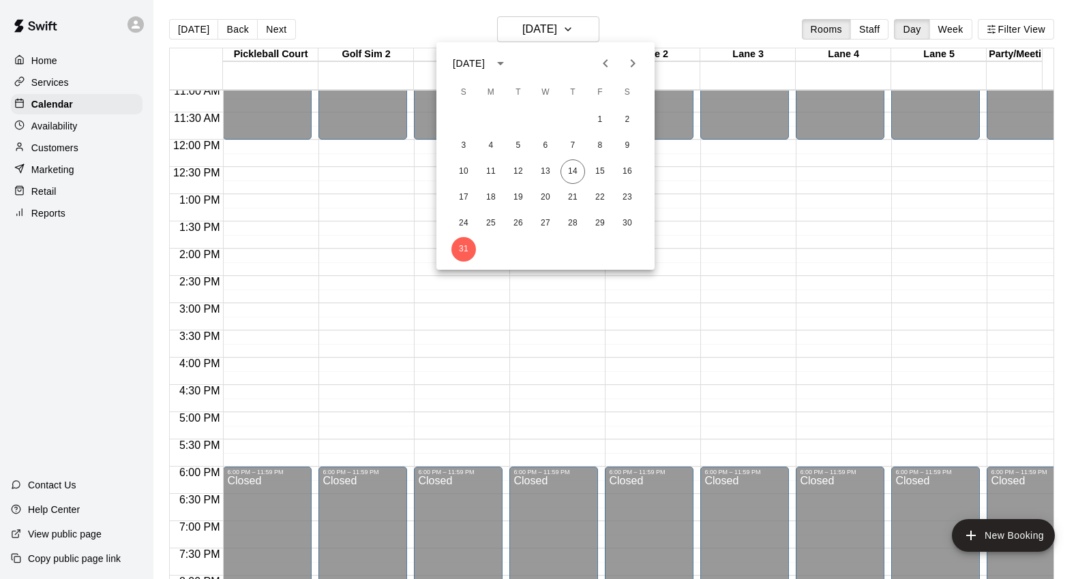
click at [627, 60] on icon "Next month" at bounding box center [632, 63] width 16 height 16
click at [495, 118] on button "1" at bounding box center [490, 120] width 25 height 25
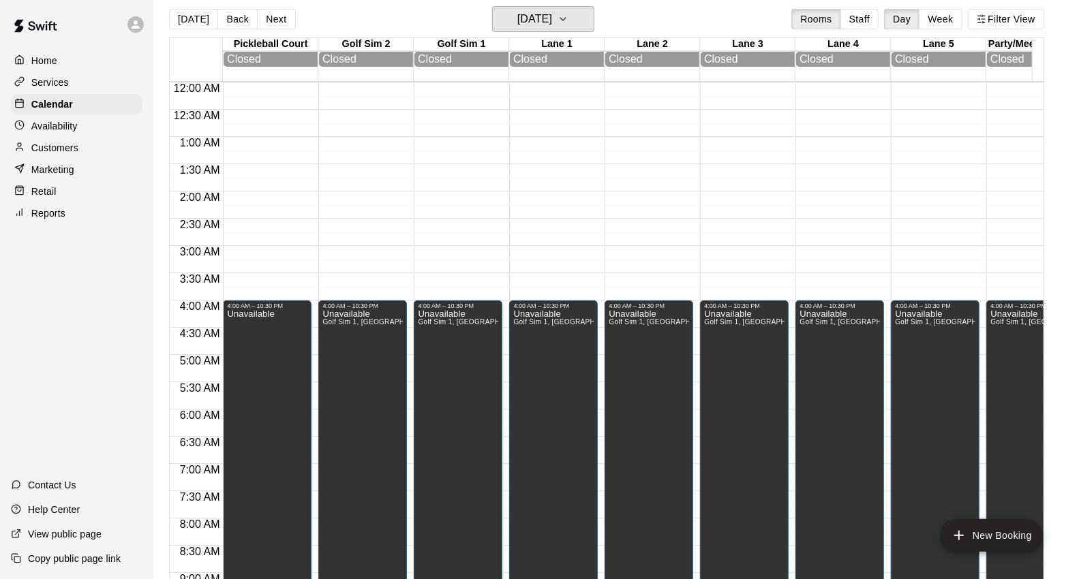
scroll to position [0, 0]
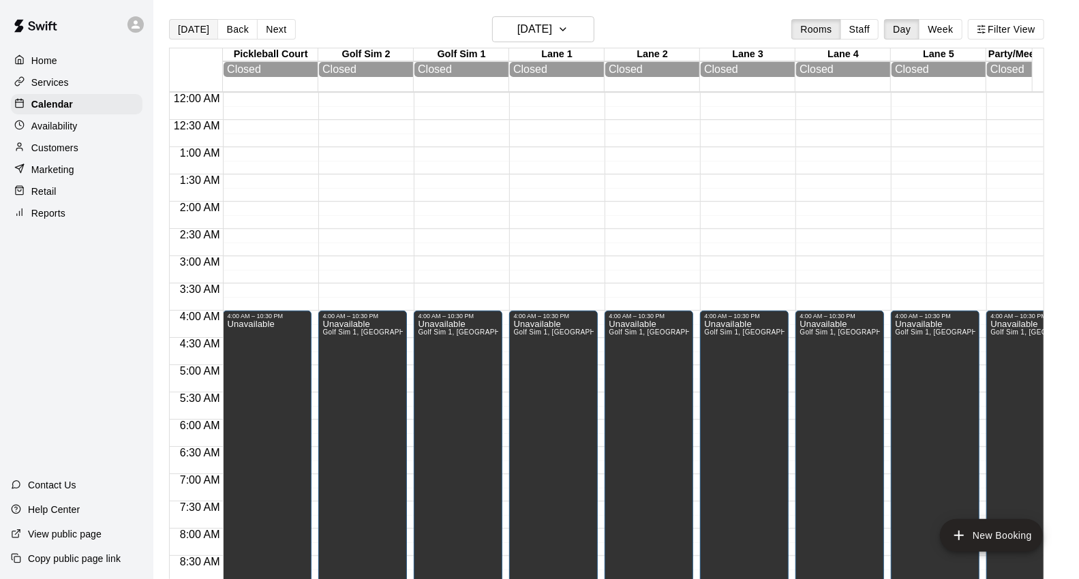
click at [176, 36] on button "[DATE]" at bounding box center [193, 29] width 49 height 20
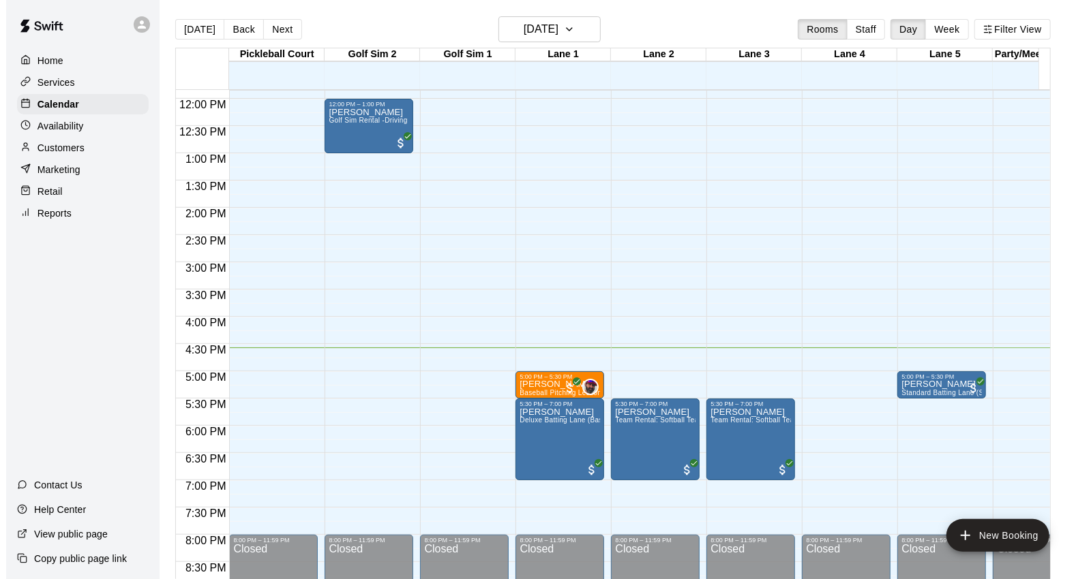
scroll to position [815, 0]
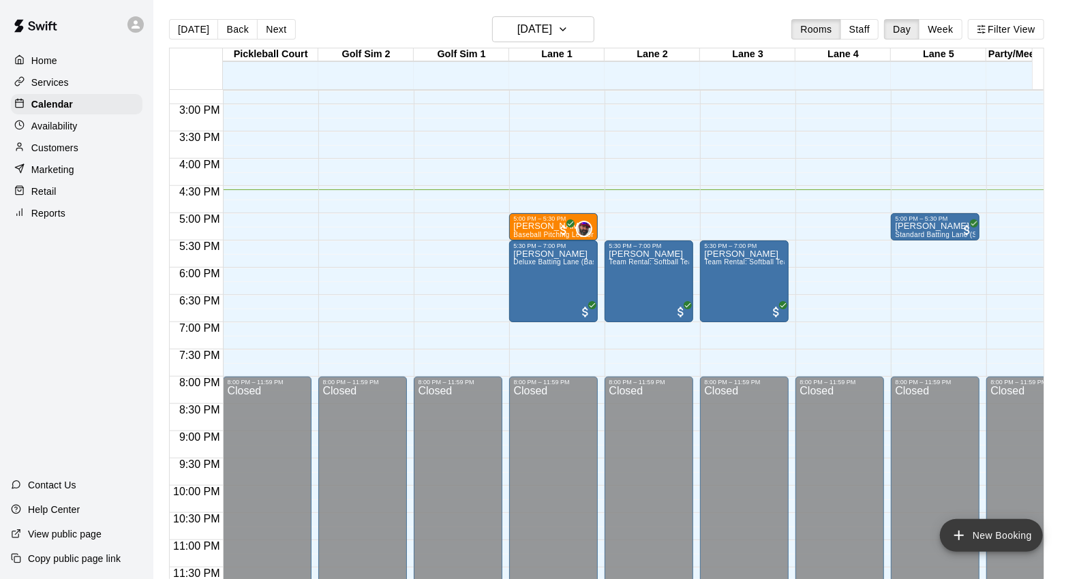
drag, startPoint x: 1000, startPoint y: 530, endPoint x: 1006, endPoint y: 539, distance: 11.3
click at [1000, 530] on button "New Booking" at bounding box center [991, 535] width 103 height 33
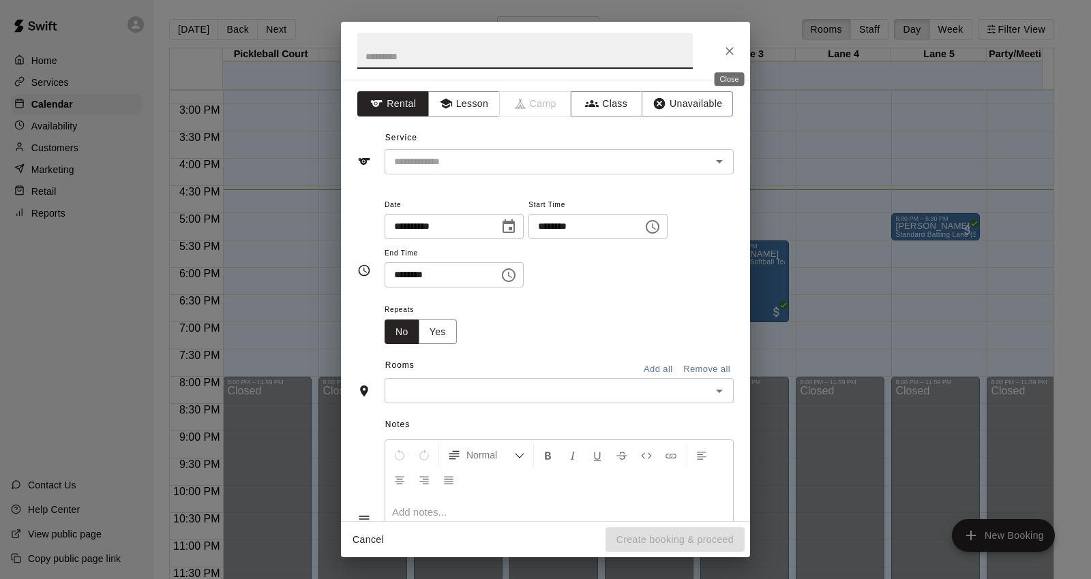
click at [727, 53] on icon "Close" at bounding box center [730, 51] width 14 height 14
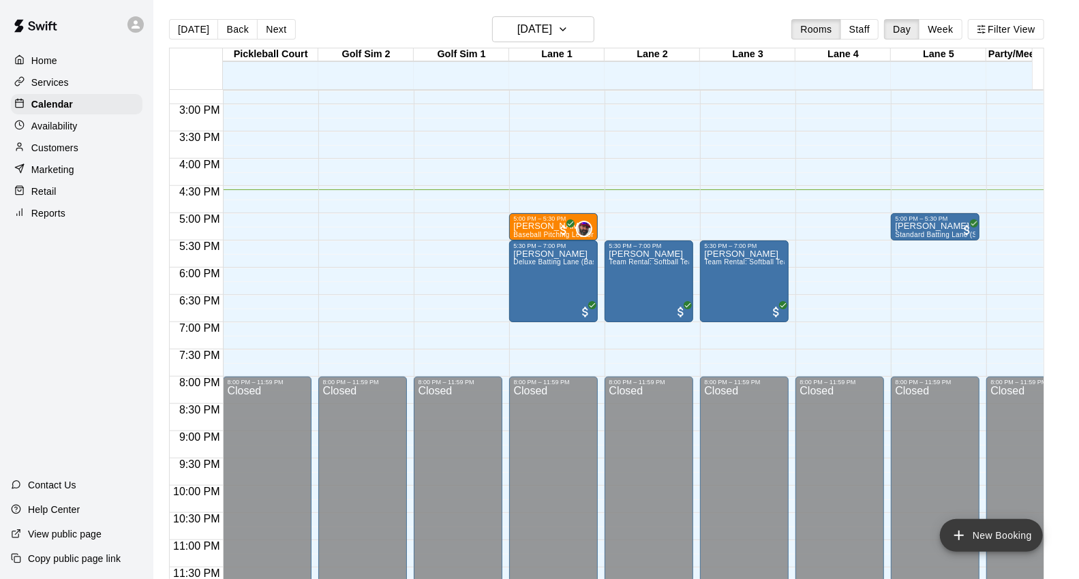
click at [992, 527] on button "New Booking" at bounding box center [991, 535] width 103 height 33
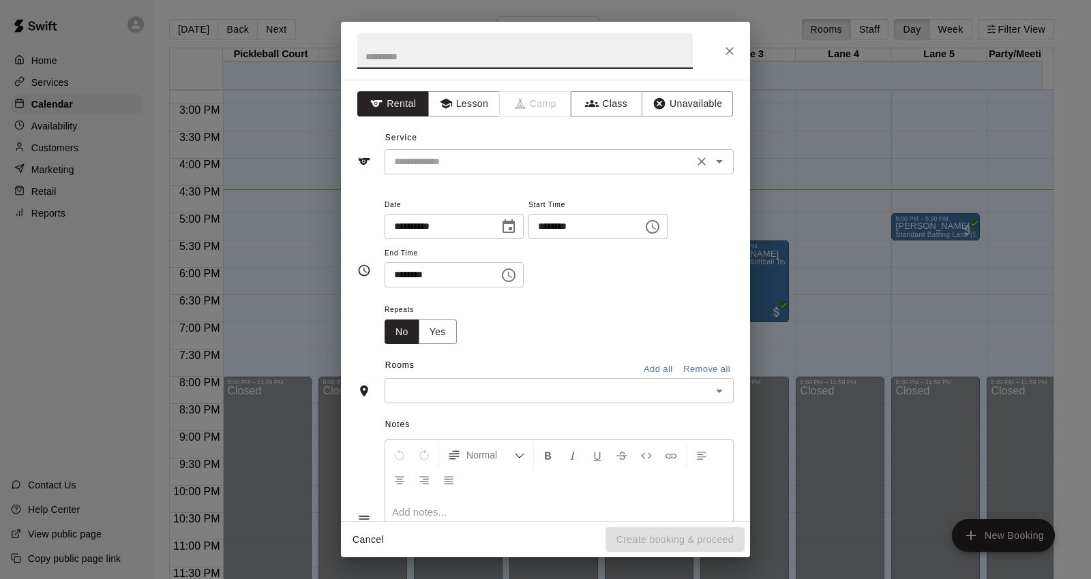
click at [557, 157] on input "text" at bounding box center [539, 161] width 301 height 17
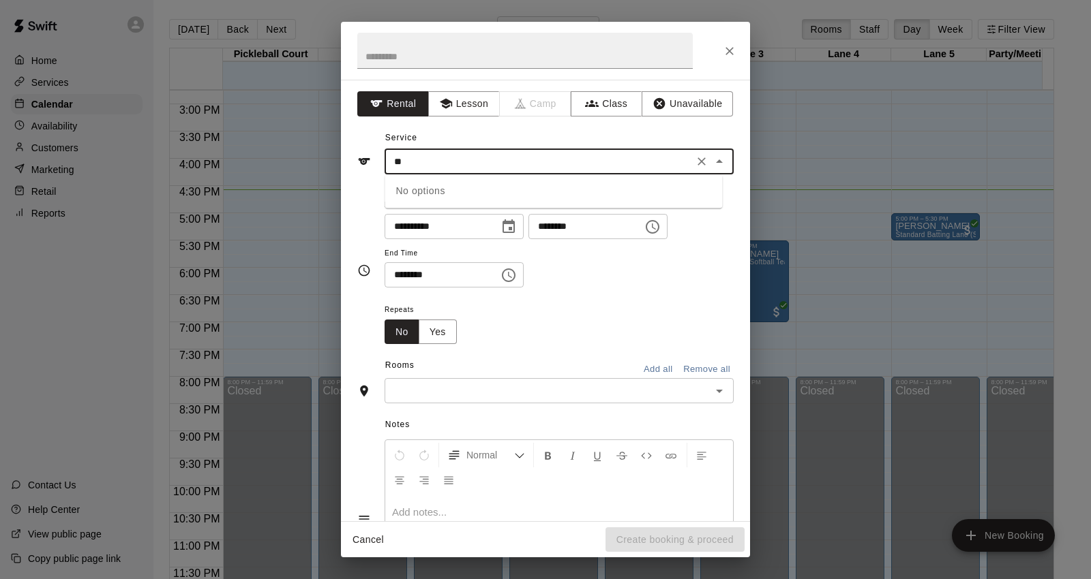
type input "*"
click at [562, 164] on input "text" at bounding box center [539, 161] width 301 height 17
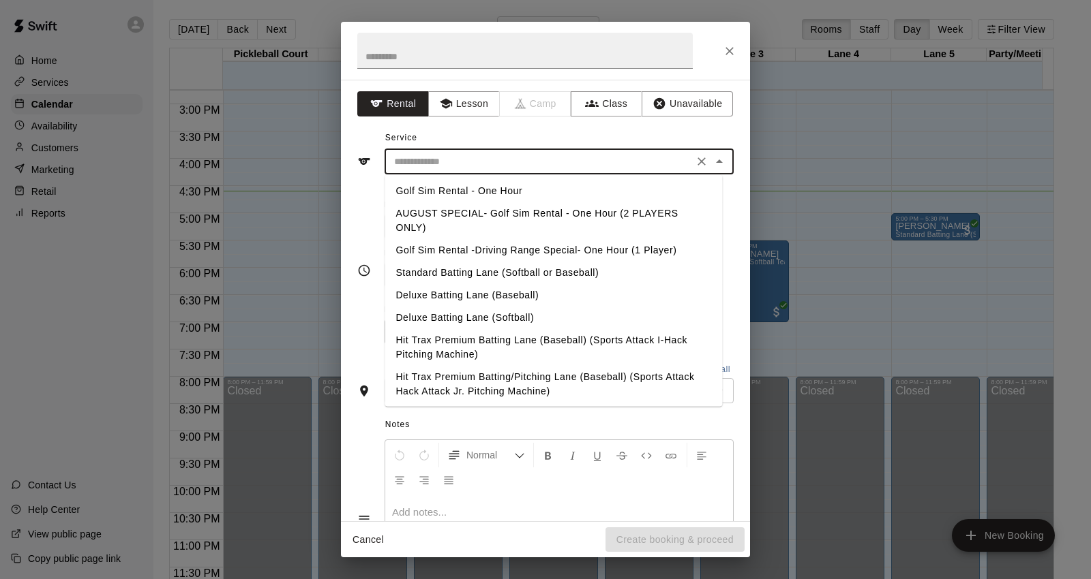
click at [584, 160] on input "text" at bounding box center [539, 161] width 301 height 17
click at [580, 271] on li "Standard Batting Lane (Softball or Baseball)" at bounding box center [552, 273] width 337 height 22
type input "**********"
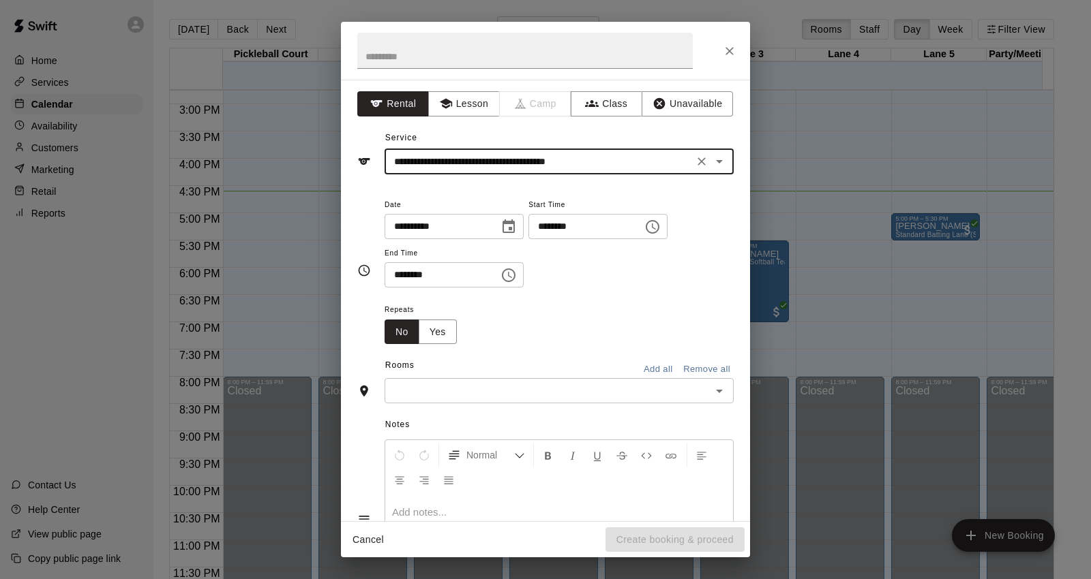
click at [562, 228] on input "********" at bounding box center [580, 226] width 105 height 25
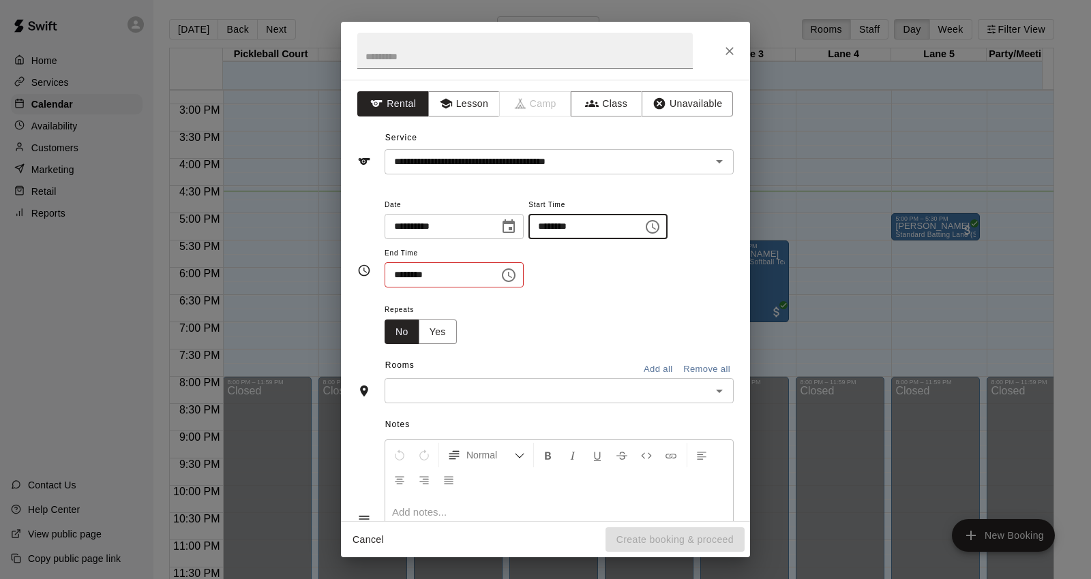
type input "********"
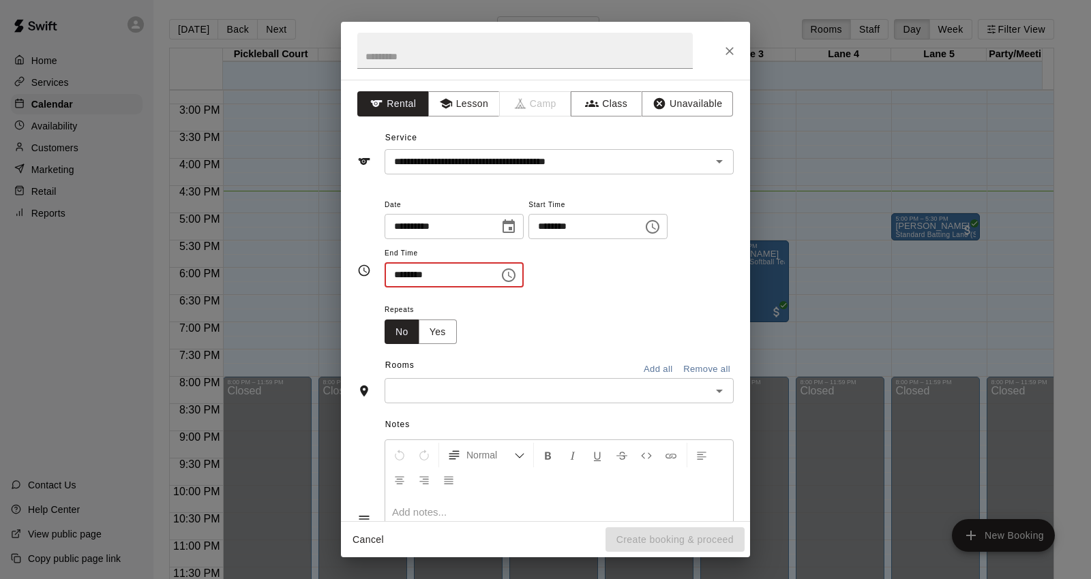
click at [393, 278] on input "********" at bounding box center [436, 274] width 105 height 25
type input "********"
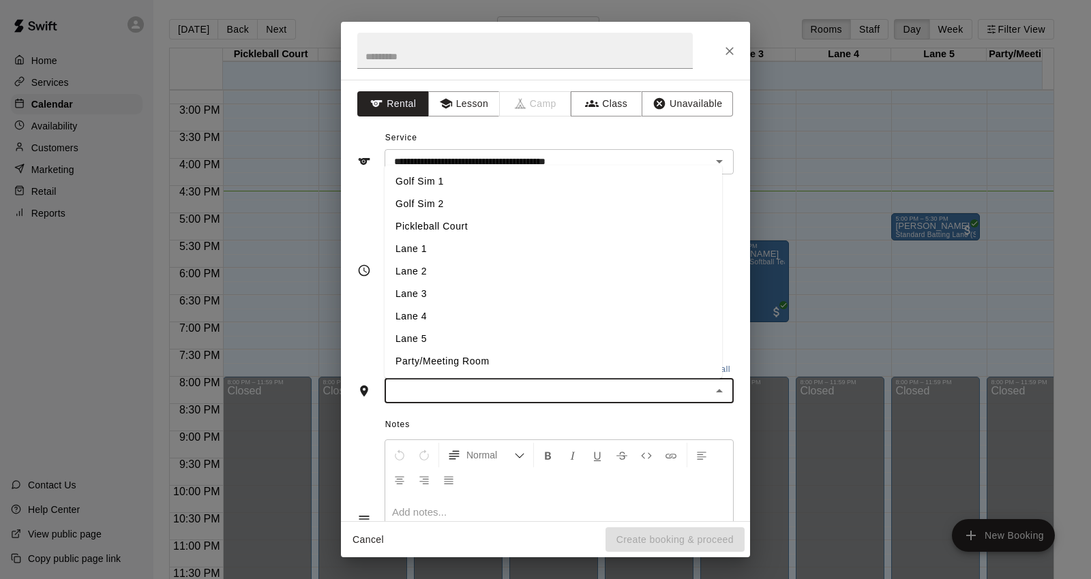
click at [485, 384] on input "text" at bounding box center [548, 390] width 318 height 17
click at [496, 346] on li "Lane 5" at bounding box center [552, 340] width 337 height 22
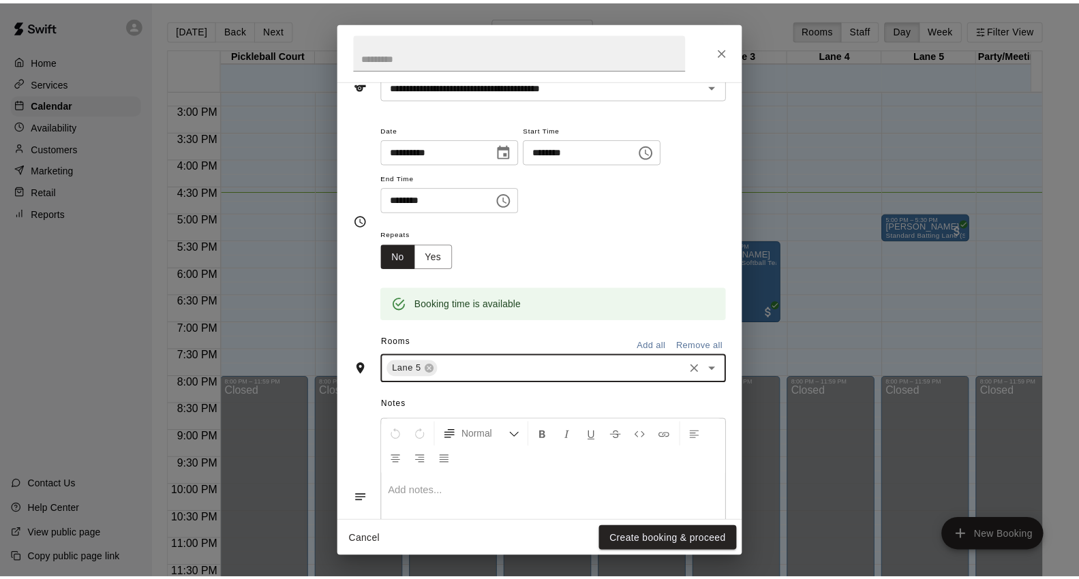
scroll to position [158, 0]
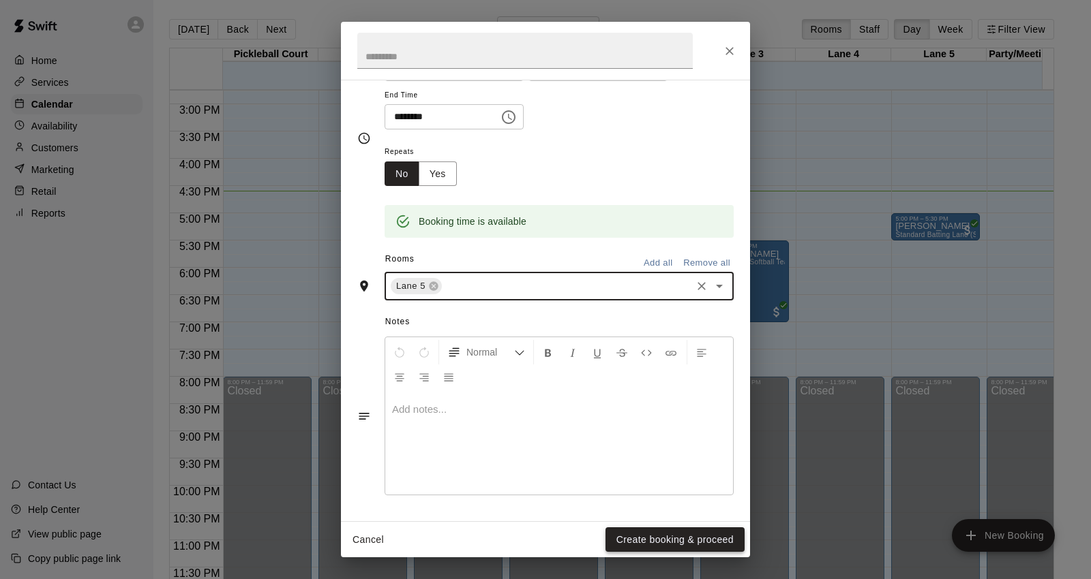
click at [696, 535] on button "Create booking & proceed" at bounding box center [674, 540] width 139 height 25
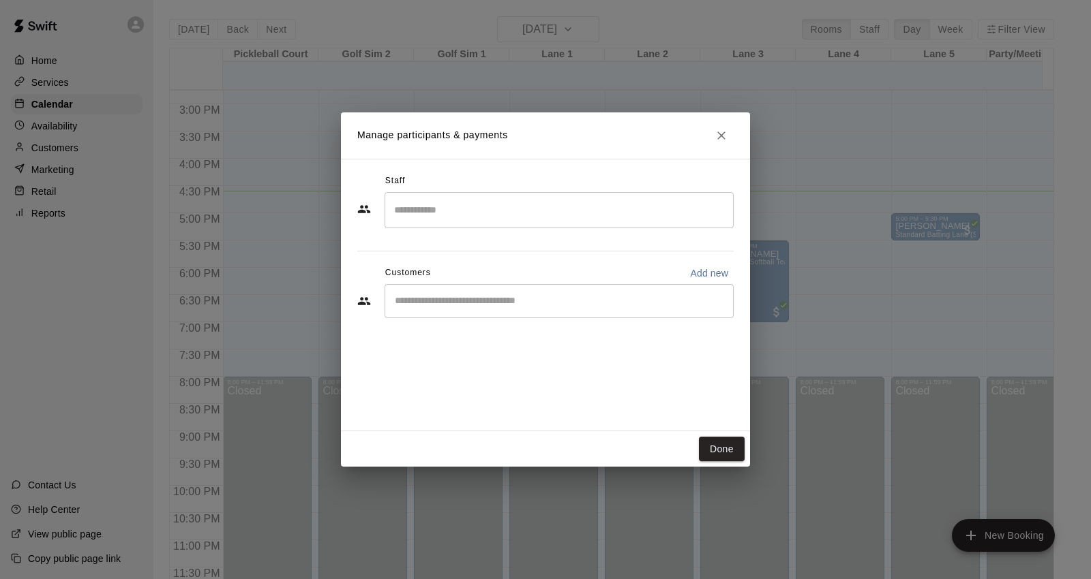
click at [520, 309] on div "​" at bounding box center [558, 301] width 349 height 34
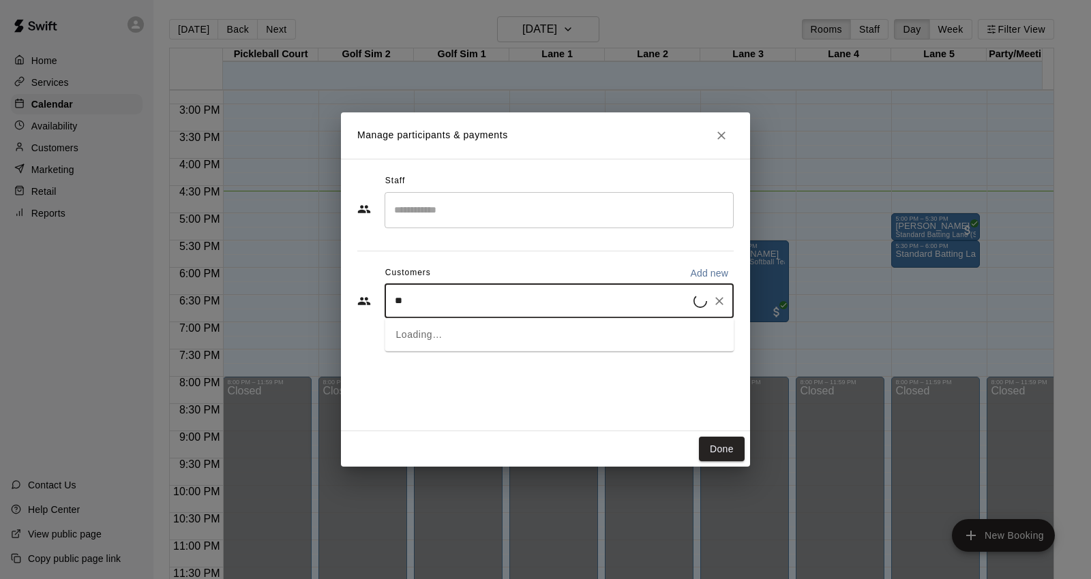
type input "***"
click at [515, 339] on div "[PERSON_NAME] Baseball/Softball Membership (Grand Opening) [EMAIL_ADDRESS][DOMA…" at bounding box center [557, 339] width 269 height 29
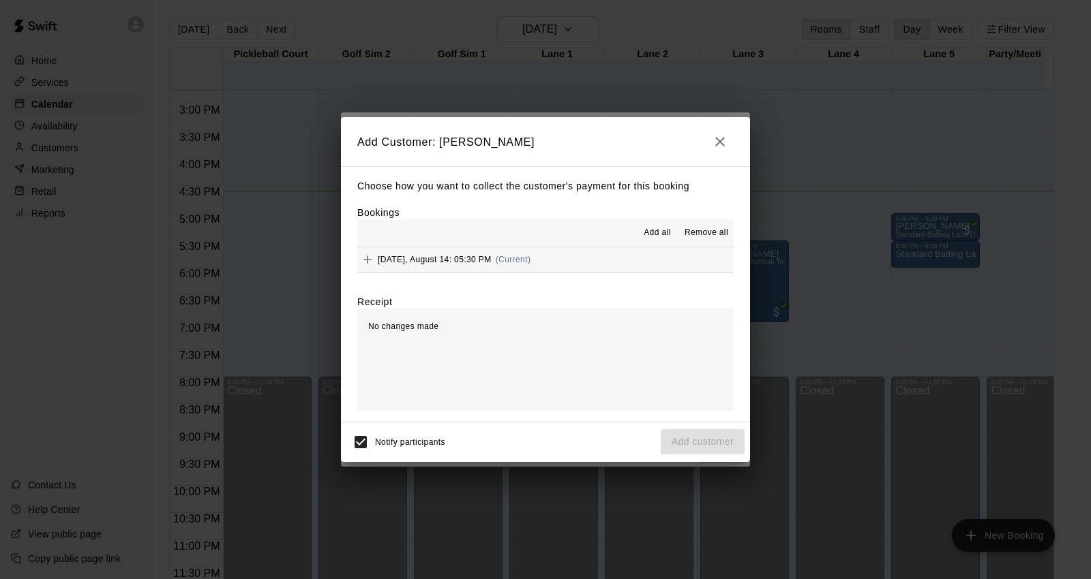
click at [564, 267] on button "[DATE], August 14: 05:30 PM (Current)" at bounding box center [545, 259] width 376 height 25
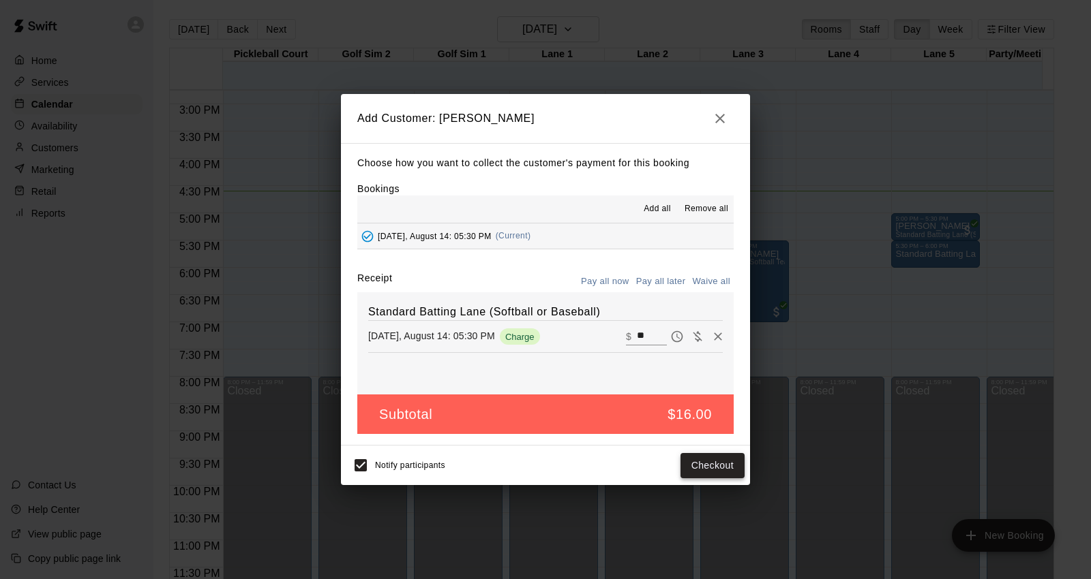
click at [723, 472] on button "Checkout" at bounding box center [712, 465] width 64 height 25
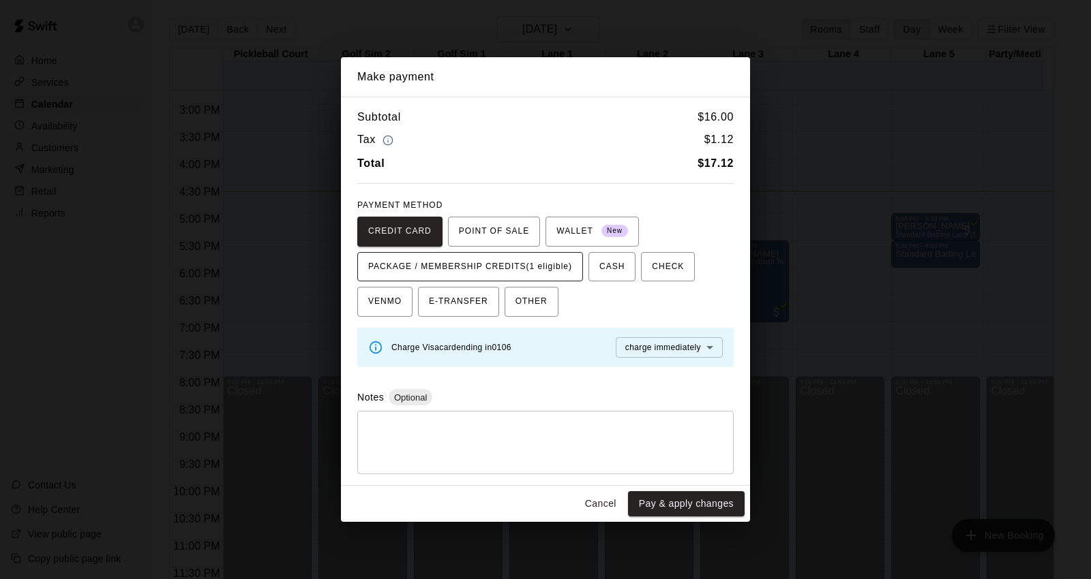
click at [564, 269] on span "PACKAGE / MEMBERSHIP CREDITS (1 eligible)" at bounding box center [470, 267] width 204 height 22
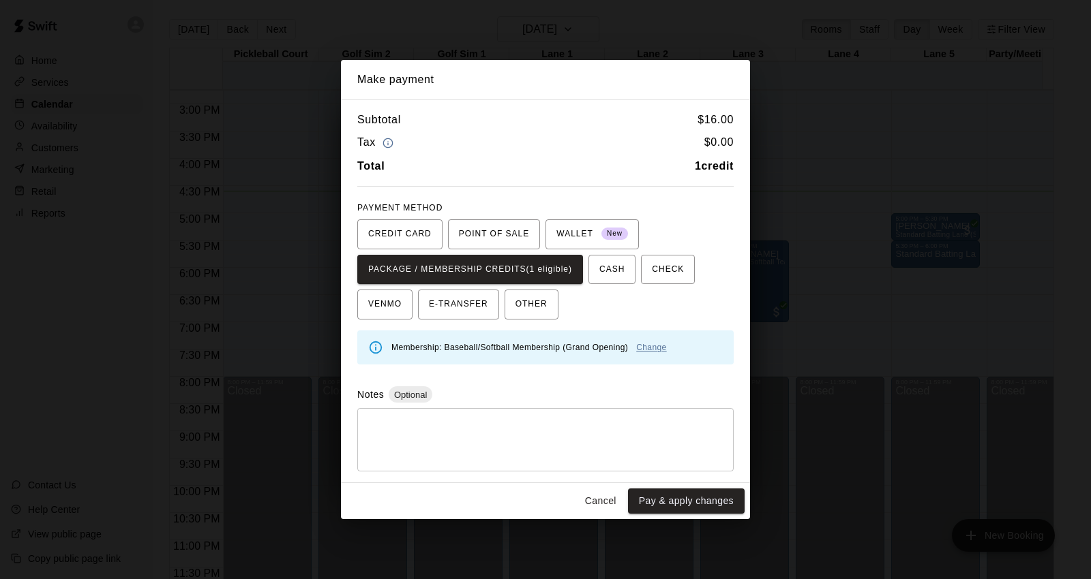
click at [643, 348] on link "Change" at bounding box center [651, 348] width 30 height 10
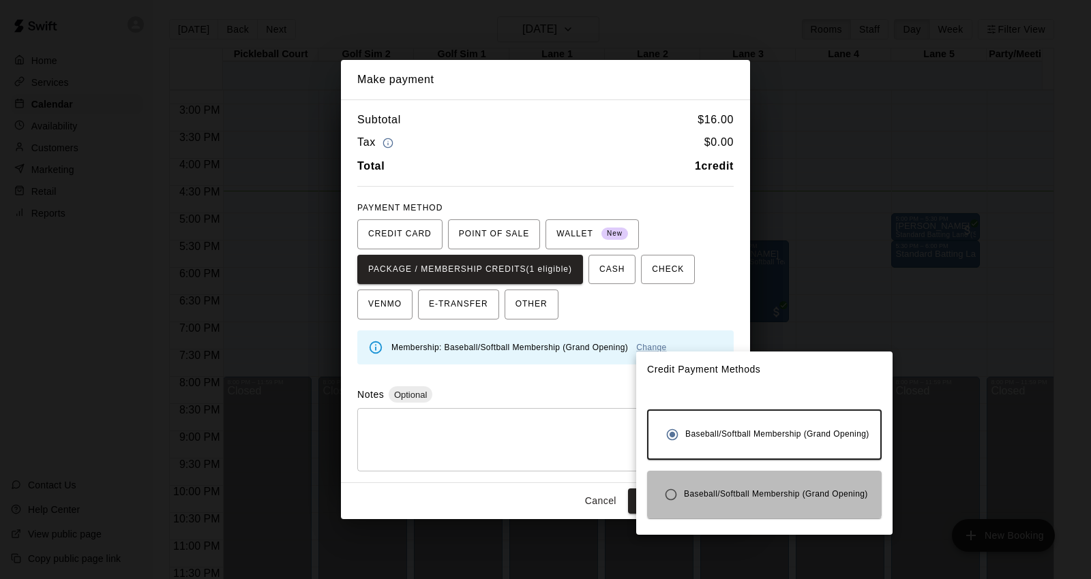
click at [665, 476] on div "Baseball/Softball Membership (Grand Opening)" at bounding box center [764, 495] width 234 height 48
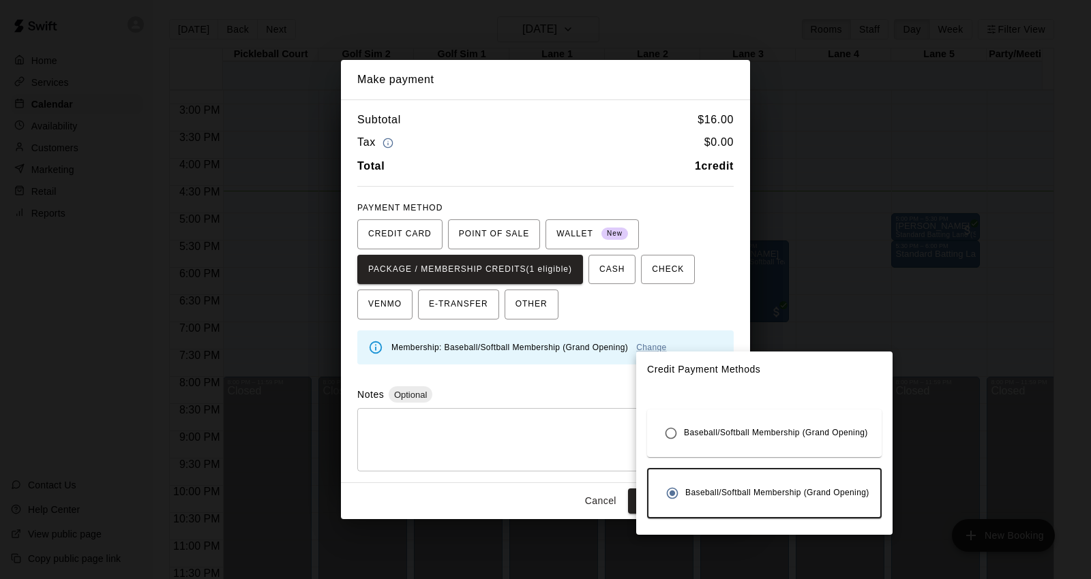
click at [602, 461] on div at bounding box center [545, 289] width 1091 height 579
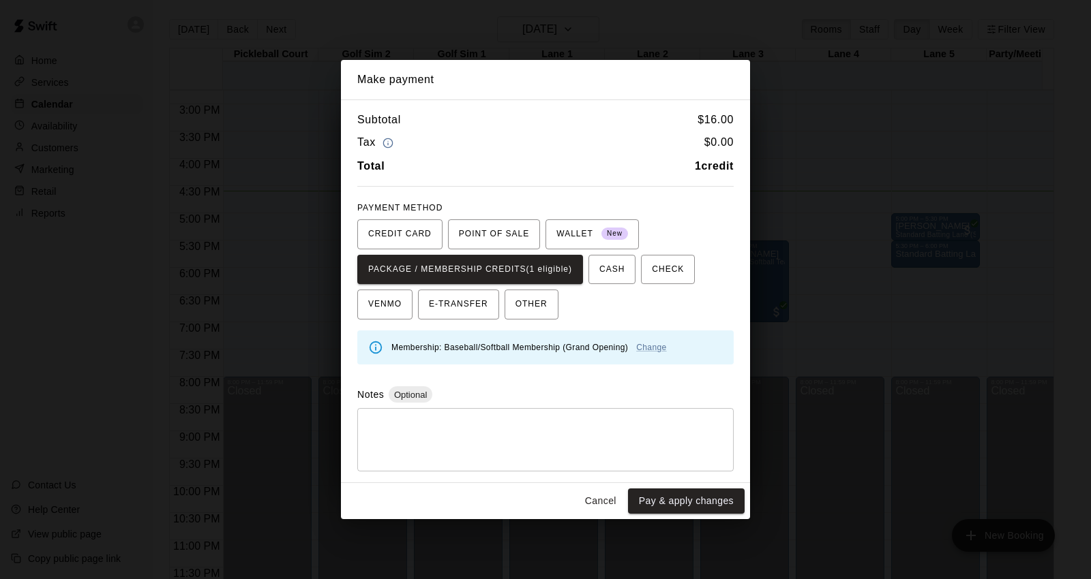
click at [649, 341] on div "Membership: Baseball/Softball Membership (Grand Opening) Change" at bounding box center [556, 348] width 331 height 26
click at [650, 341] on div "Membership: Baseball/Softball Membership (Grand Opening) Change" at bounding box center [556, 348] width 331 height 26
click at [655, 349] on link "Change" at bounding box center [651, 348] width 30 height 10
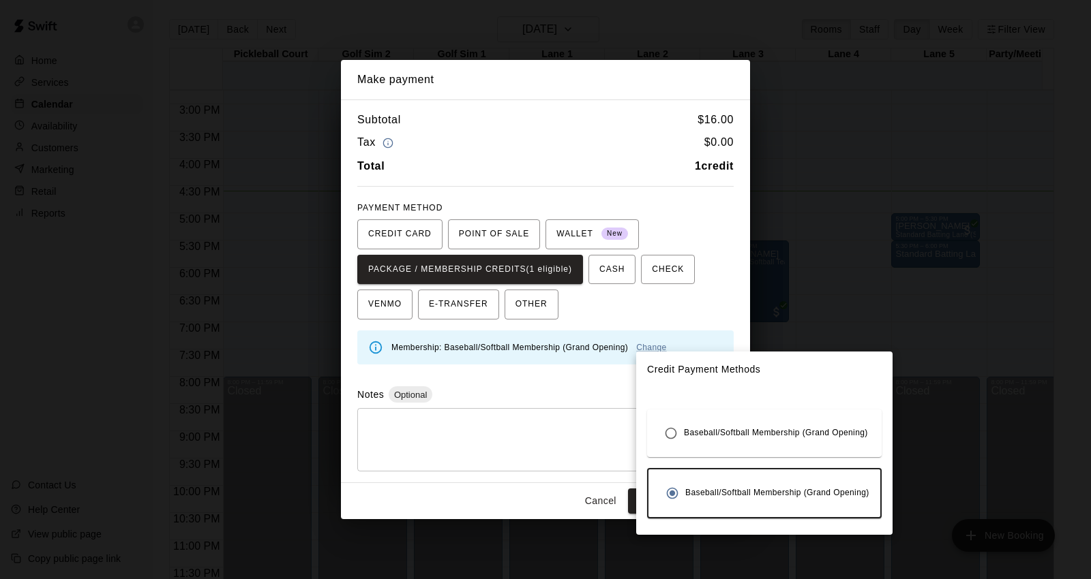
click at [588, 412] on div at bounding box center [545, 289] width 1091 height 579
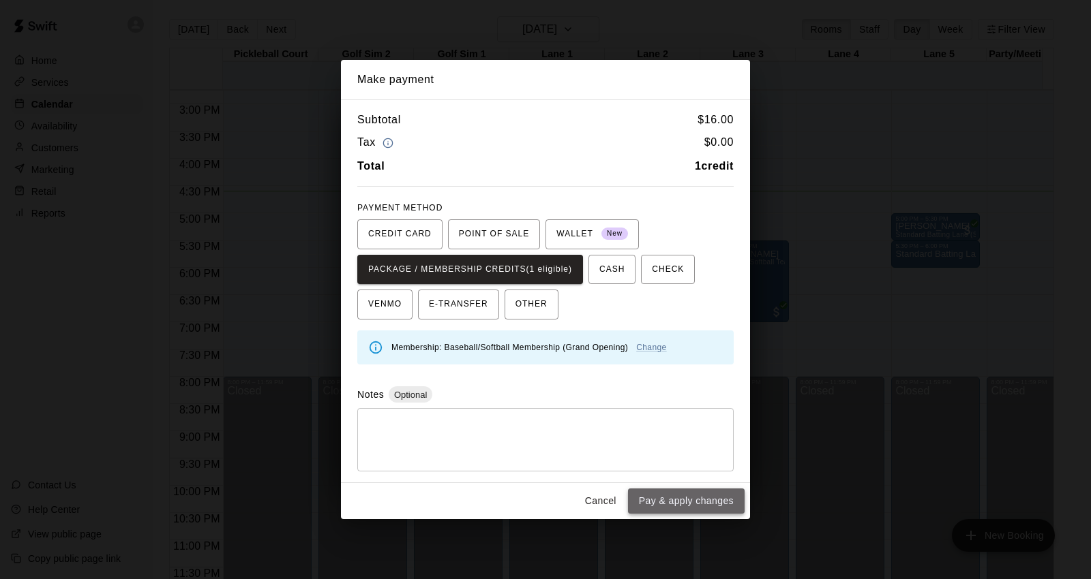
click at [661, 496] on button "Pay & apply changes" at bounding box center [686, 501] width 117 height 25
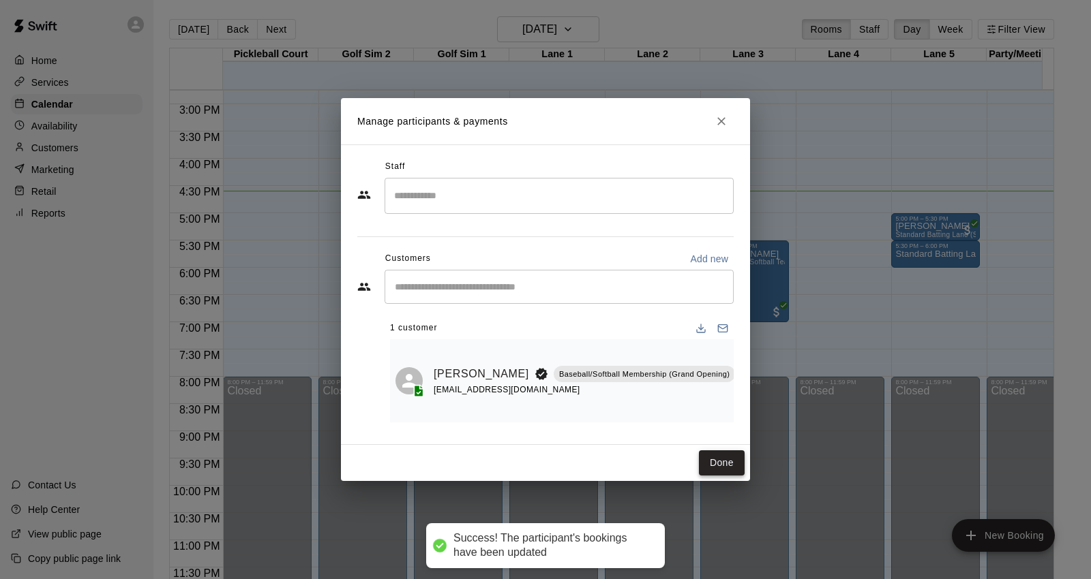
click at [719, 459] on button "Done" at bounding box center [722, 463] width 46 height 25
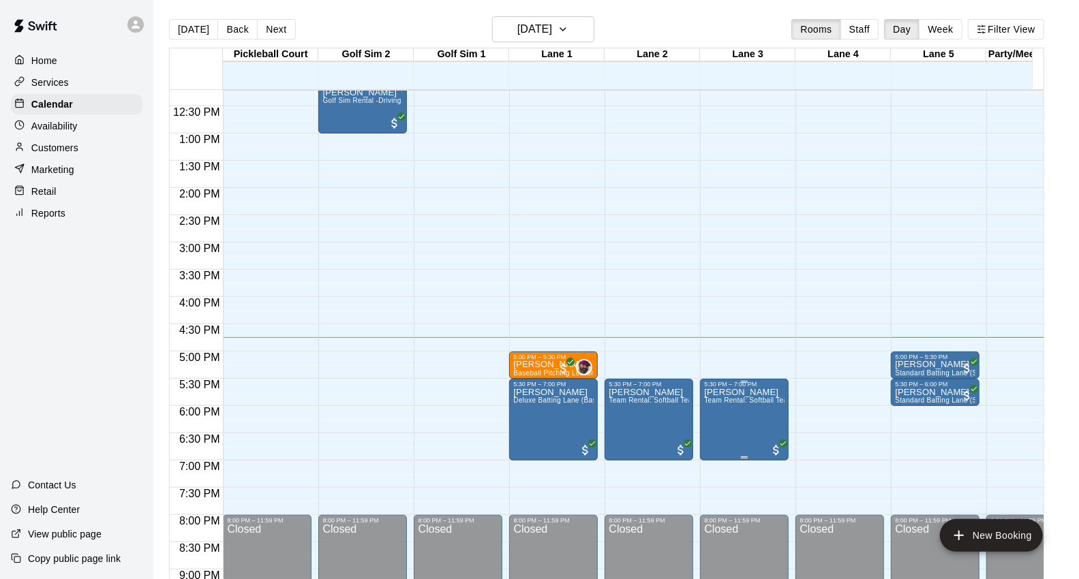
scroll to position [740, 0]
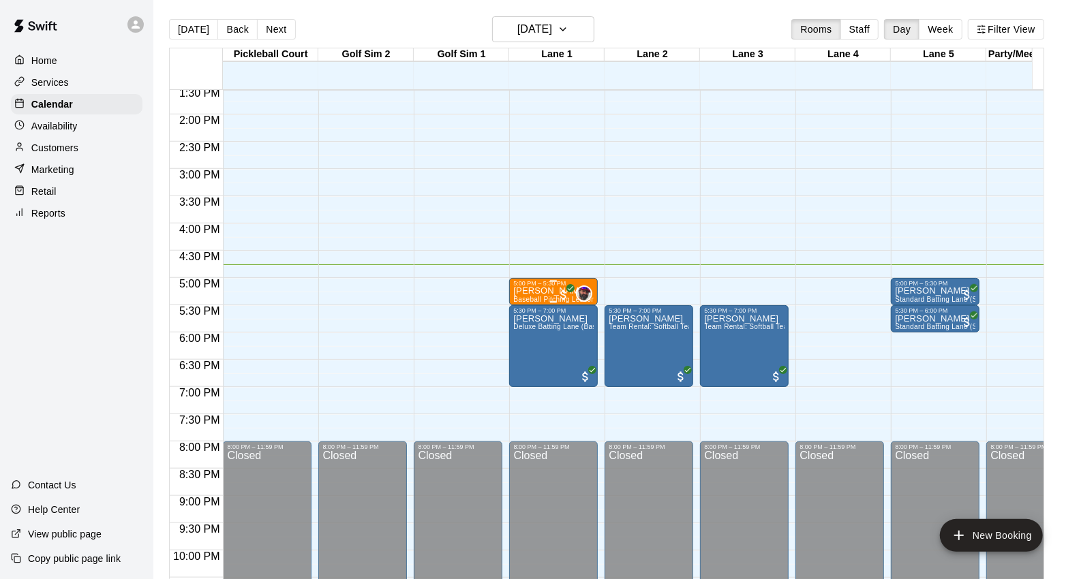
click at [540, 291] on p "[PERSON_NAME]" at bounding box center [553, 291] width 80 height 0
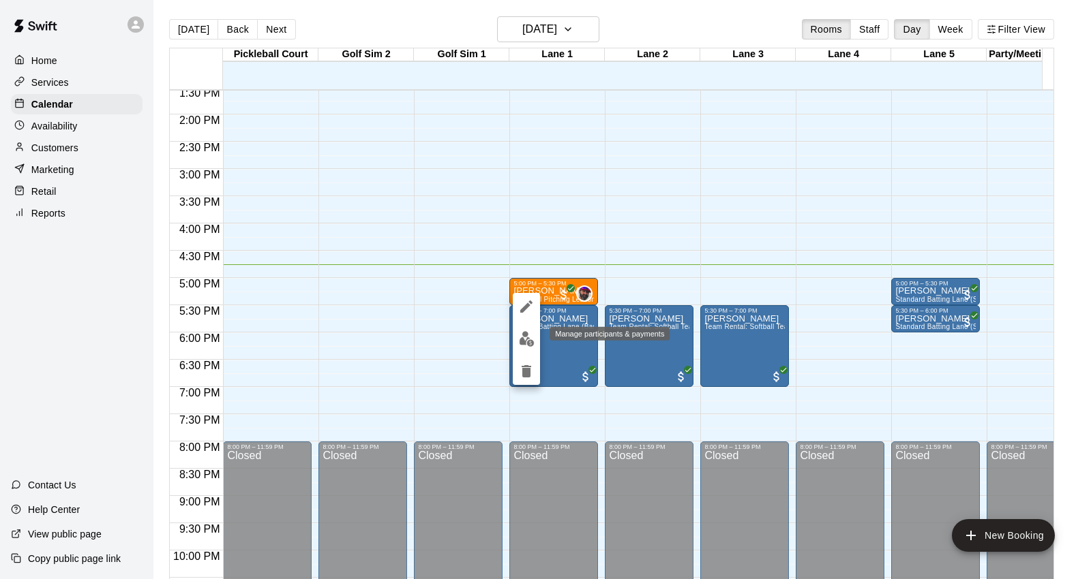
click at [528, 338] on img "edit" at bounding box center [527, 339] width 16 height 16
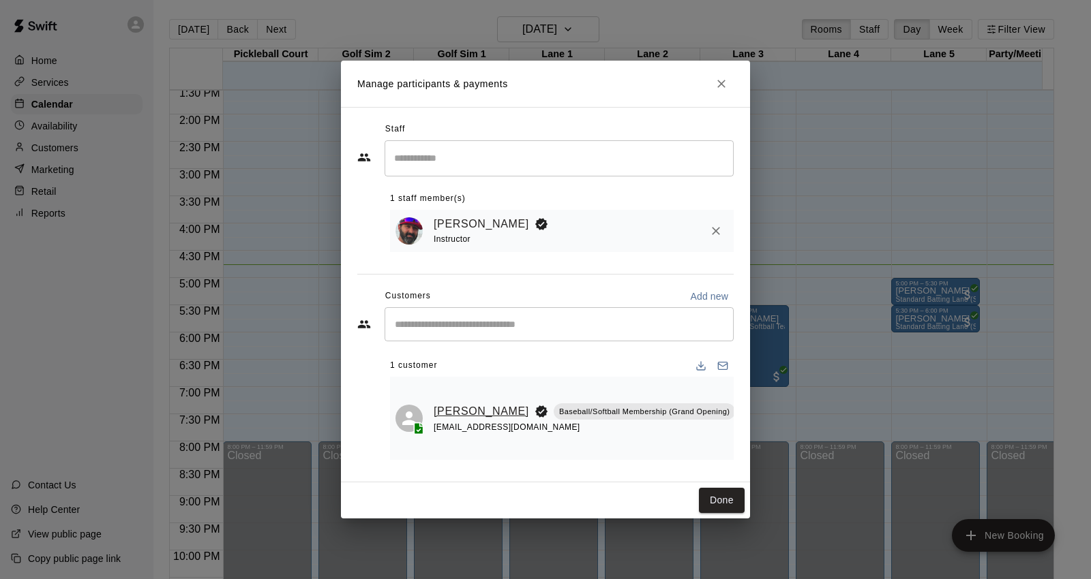
click at [459, 409] on link "[PERSON_NAME]" at bounding box center [481, 412] width 95 height 18
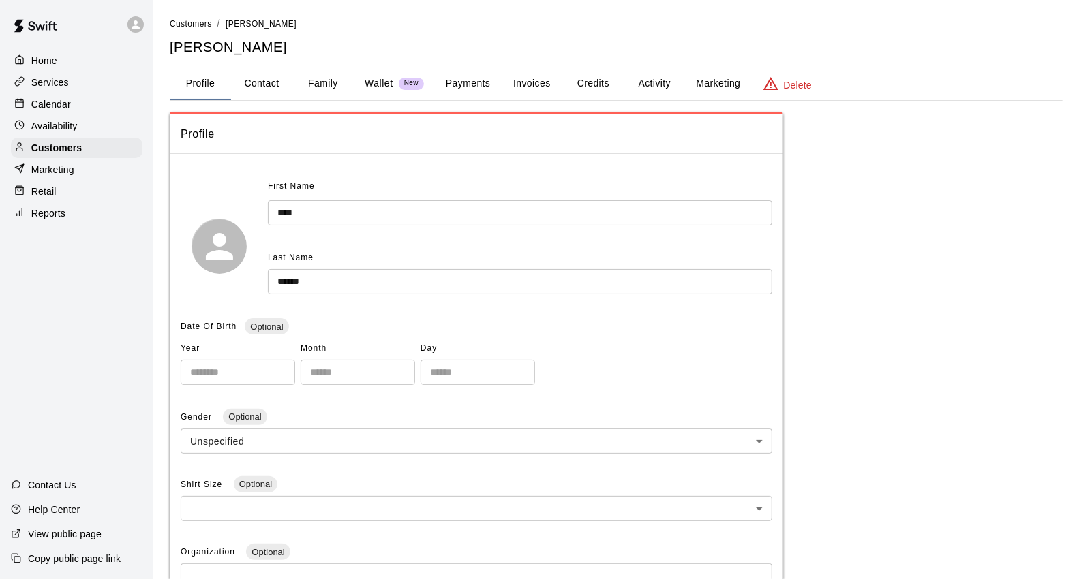
click at [264, 78] on button "Contact" at bounding box center [261, 83] width 61 height 33
select select "**"
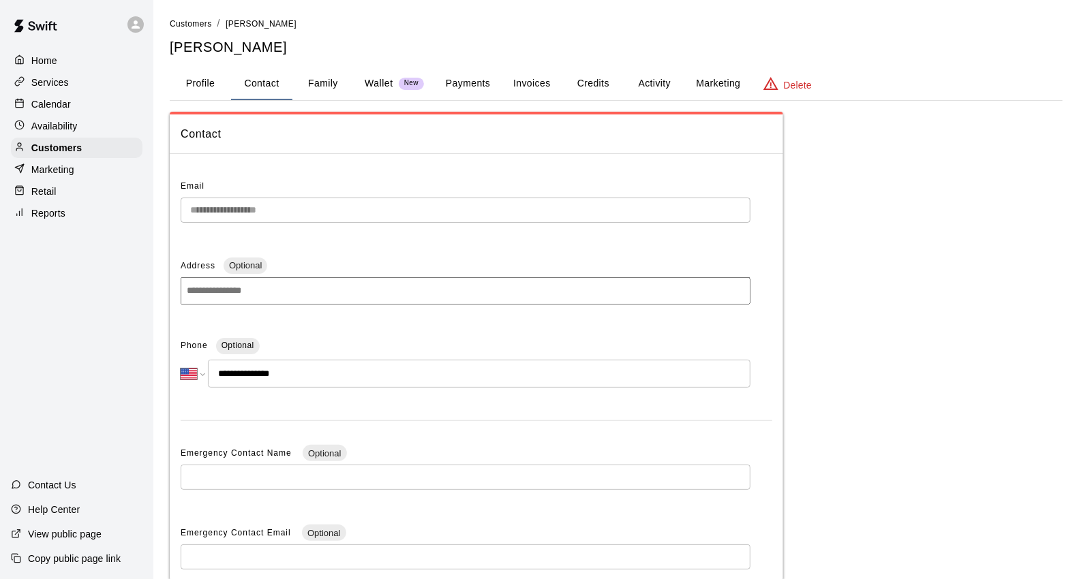
click at [74, 111] on div "Calendar" at bounding box center [77, 104] width 132 height 20
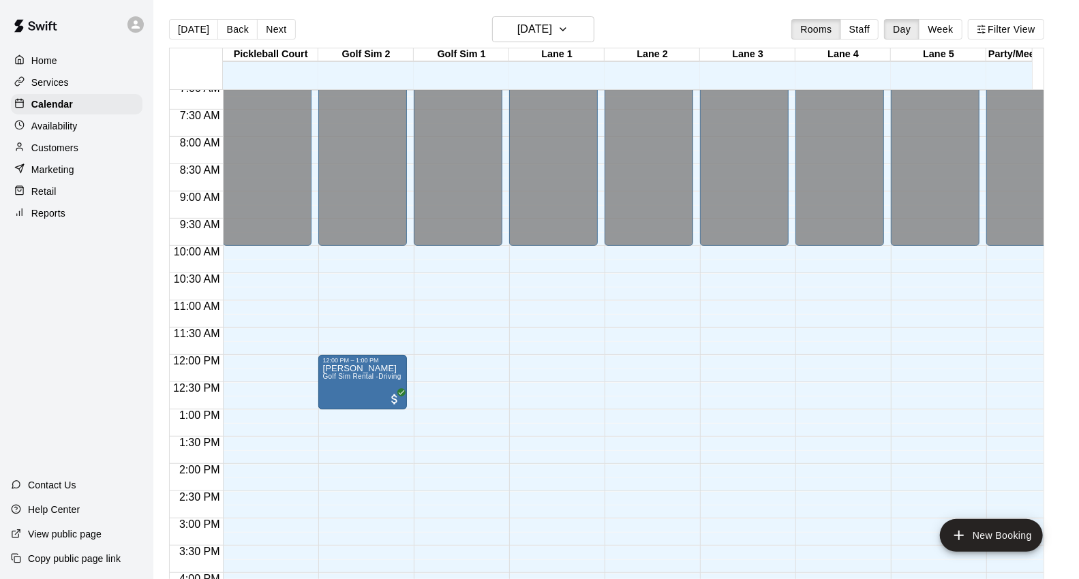
scroll to position [384, 0]
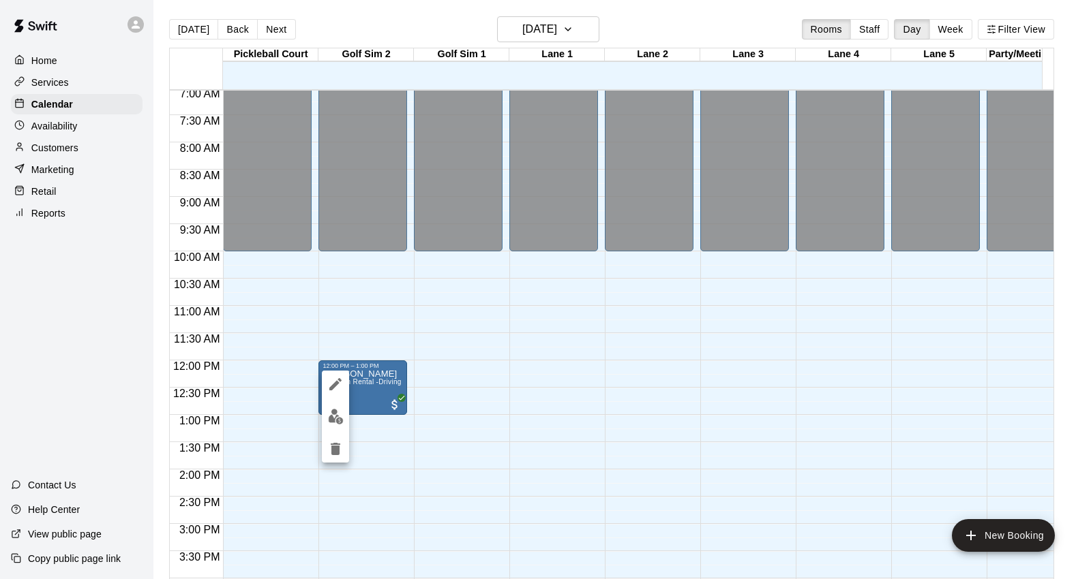
click at [335, 416] on img "edit" at bounding box center [336, 417] width 16 height 16
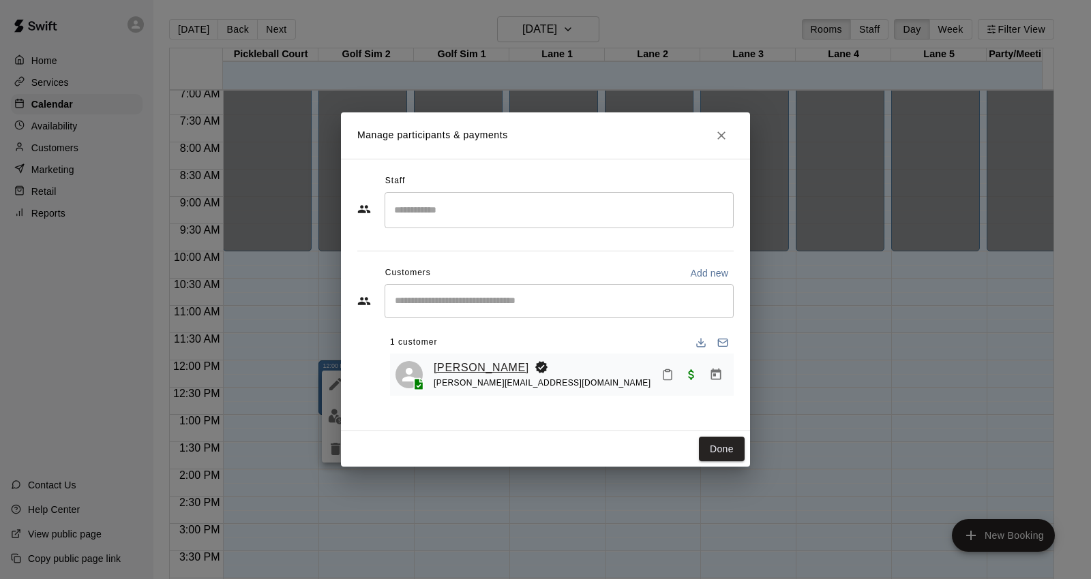
click at [438, 366] on link "[PERSON_NAME]" at bounding box center [481, 368] width 95 height 18
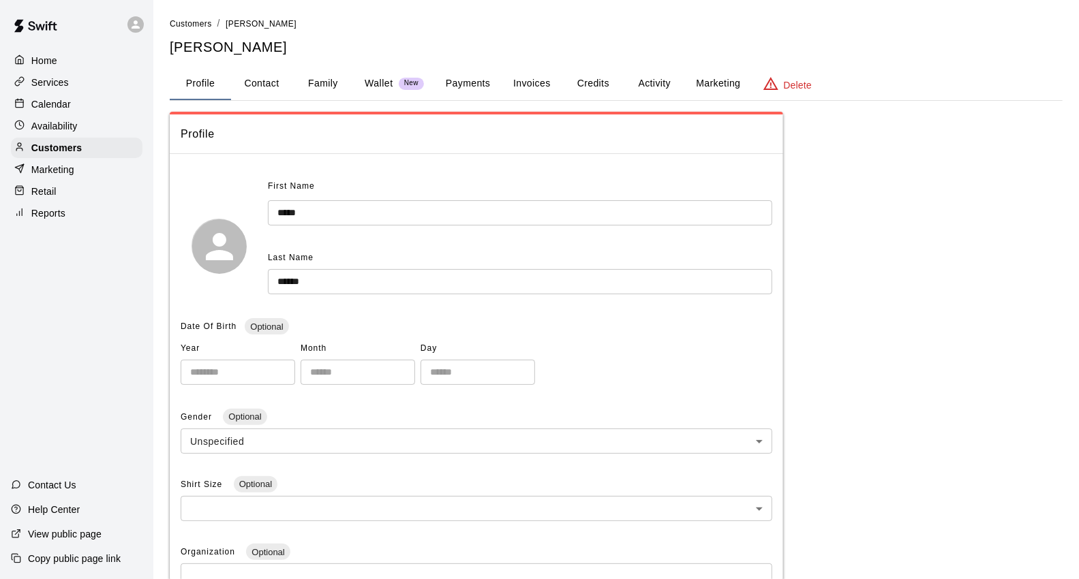
click at [468, 80] on button "Payments" at bounding box center [468, 83] width 66 height 33
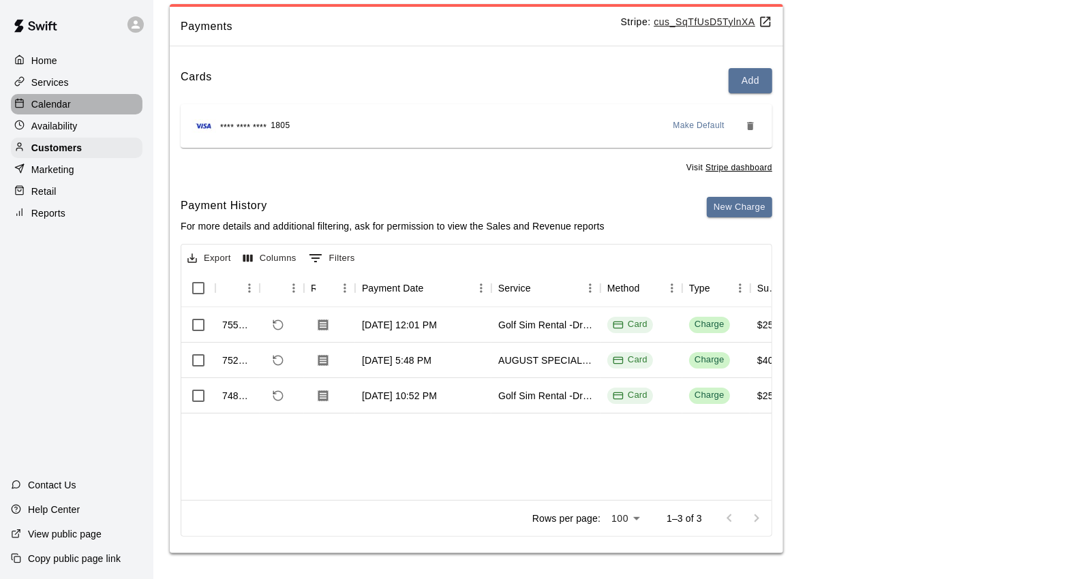
click at [80, 106] on div "Calendar" at bounding box center [77, 104] width 132 height 20
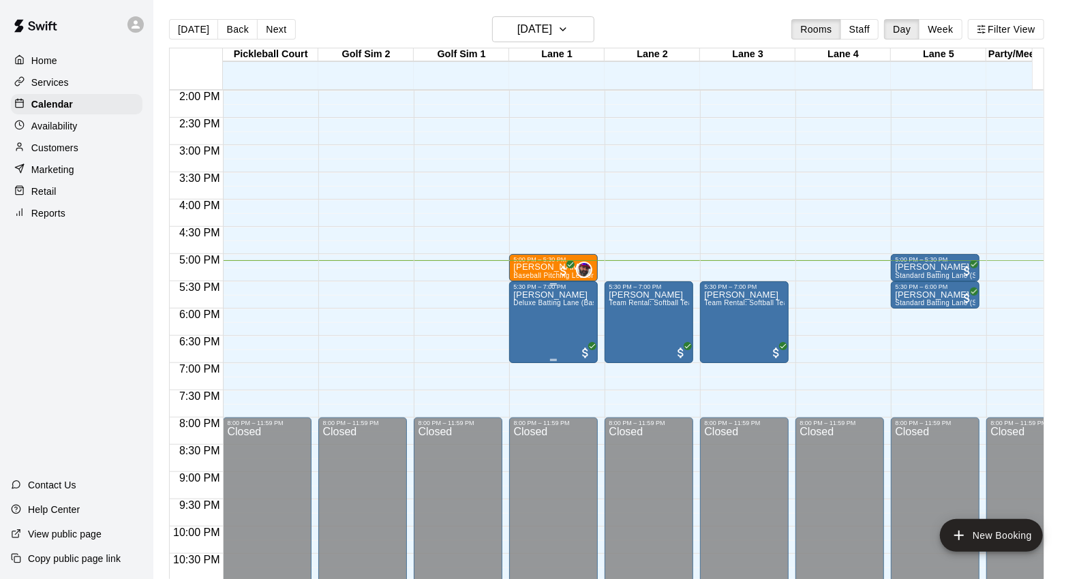
scroll to position [687, 0]
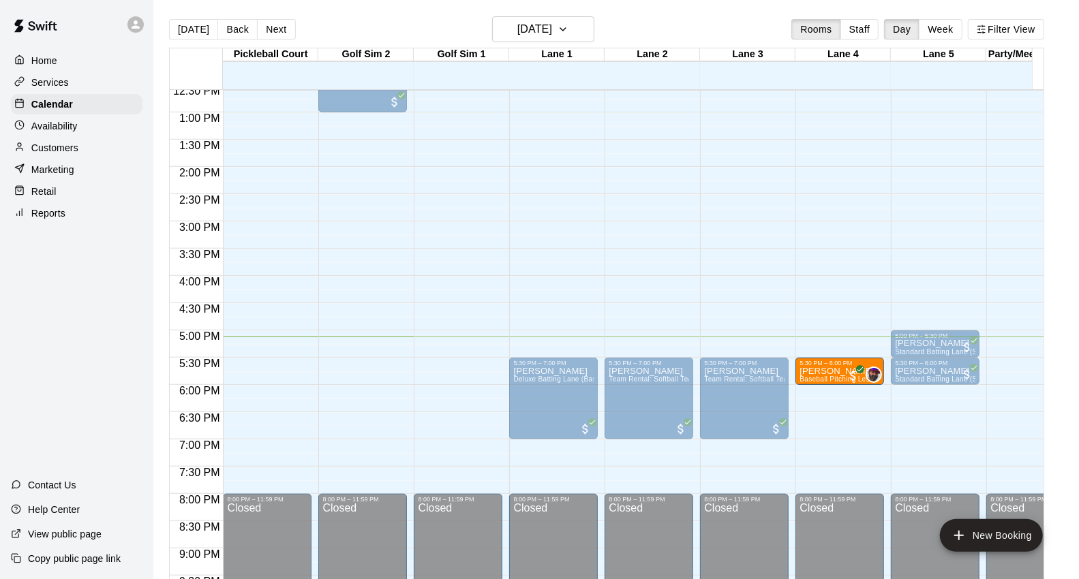
drag, startPoint x: 534, startPoint y: 344, endPoint x: 832, endPoint y: 378, distance: 299.1
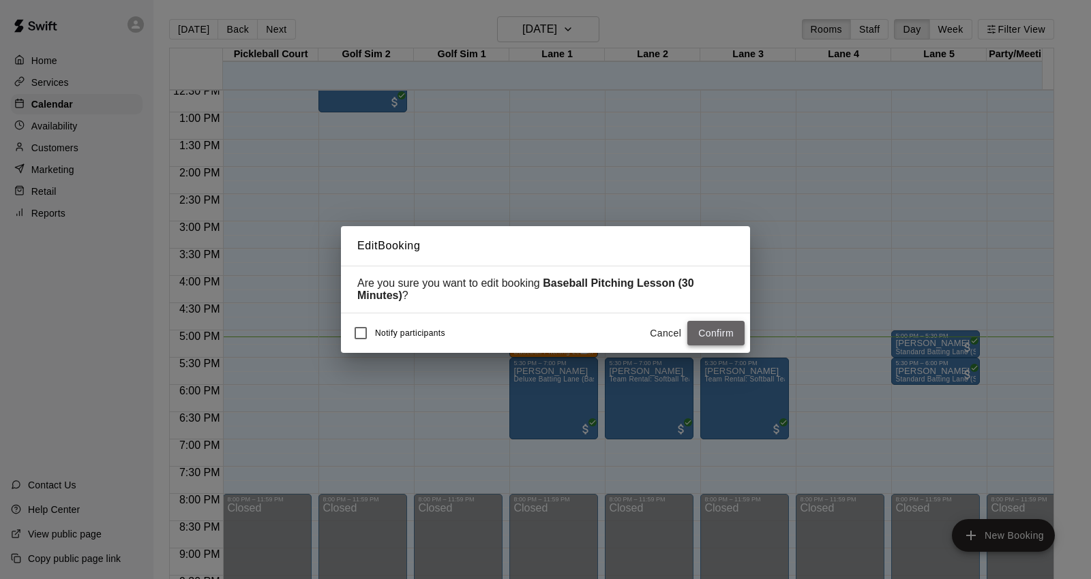
click at [707, 336] on button "Confirm" at bounding box center [715, 333] width 57 height 25
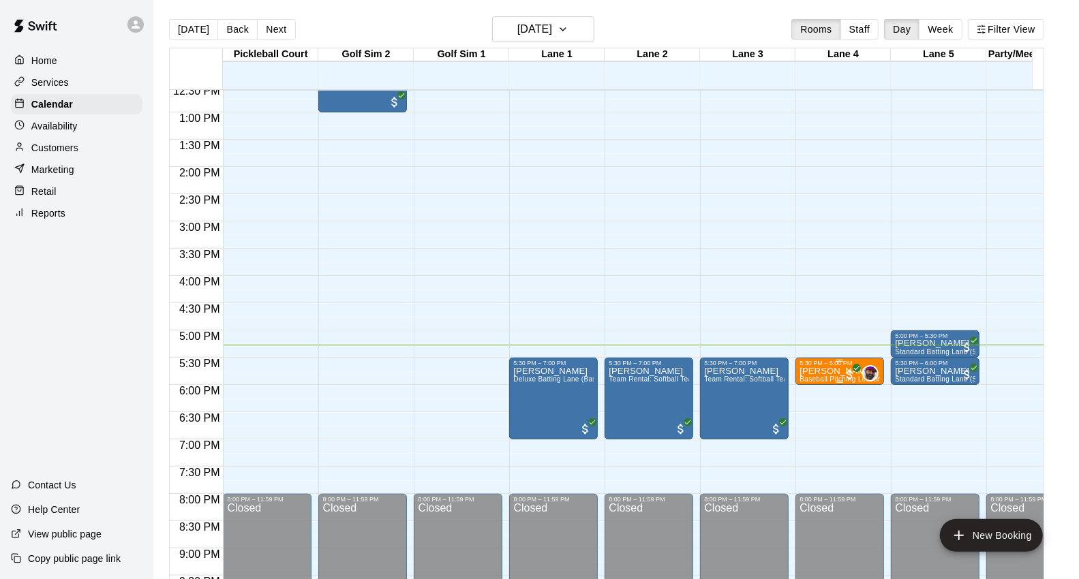
click at [843, 368] on span "All customers have paid" at bounding box center [850, 375] width 14 height 14
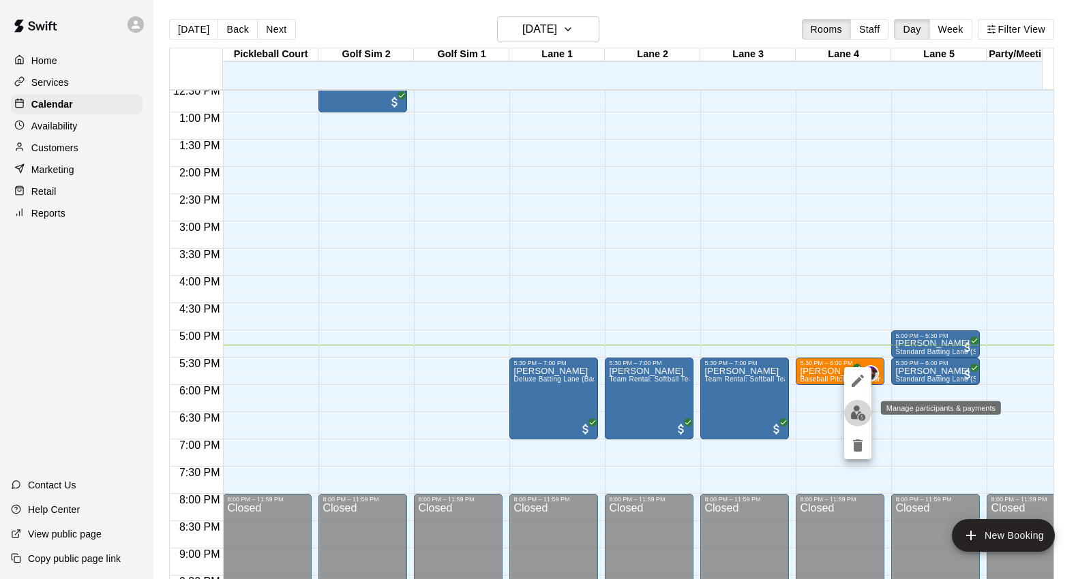
click at [845, 410] on button "edit" at bounding box center [857, 413] width 27 height 27
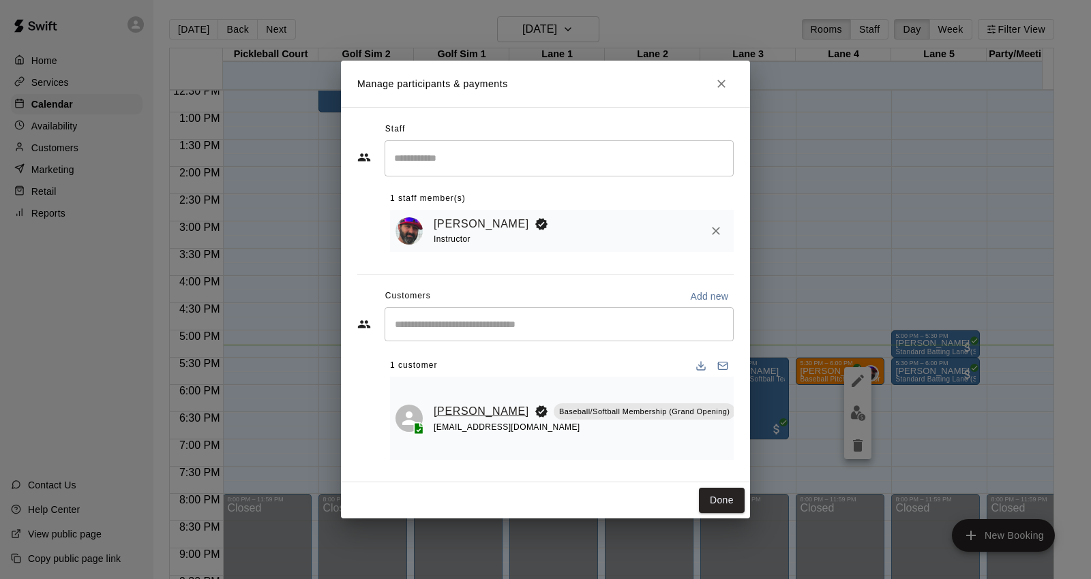
click at [450, 409] on link "[PERSON_NAME]" at bounding box center [481, 412] width 95 height 18
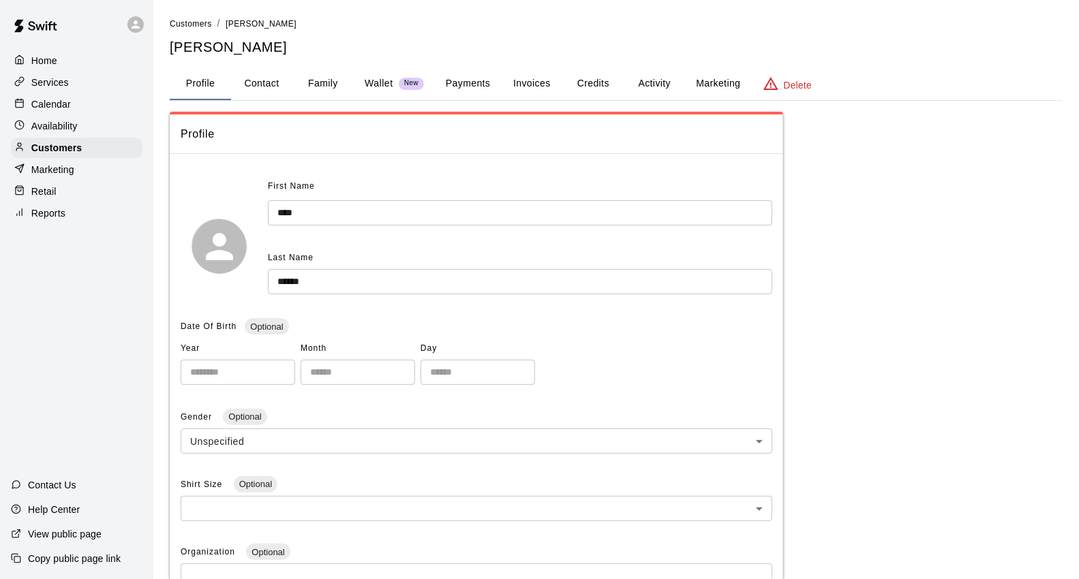
click at [63, 100] on div "Calendar" at bounding box center [77, 104] width 132 height 20
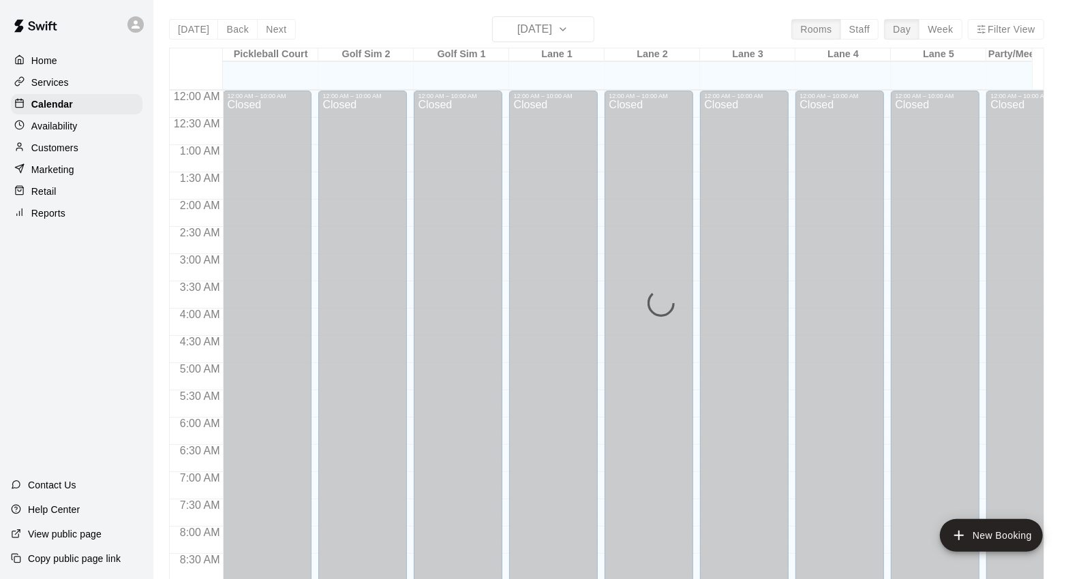
scroll to position [763, 0]
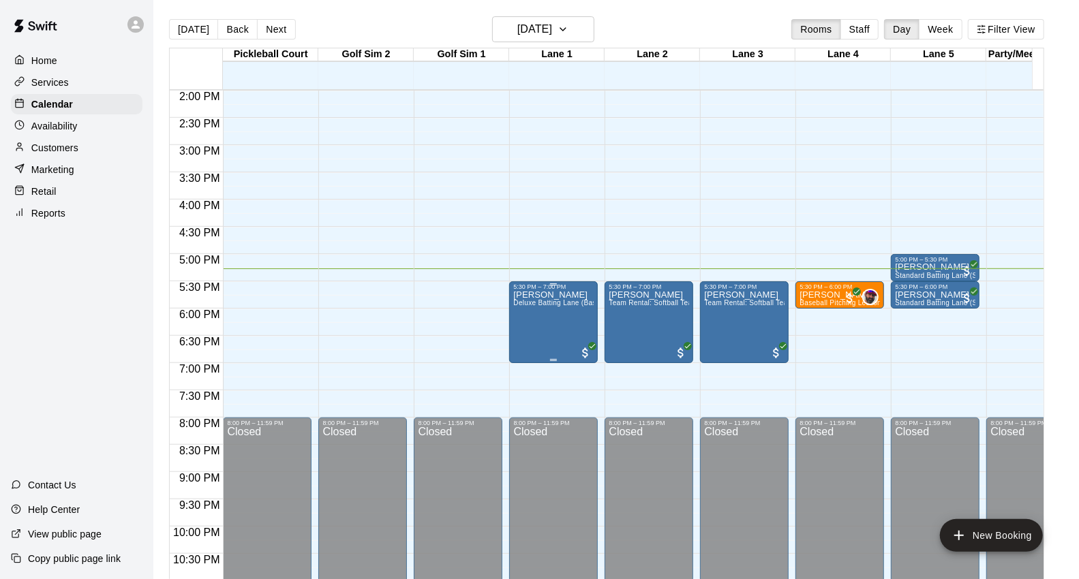
click at [551, 331] on div "[PERSON_NAME] Deluxe Batting Lane (Baseball)" at bounding box center [553, 579] width 80 height 579
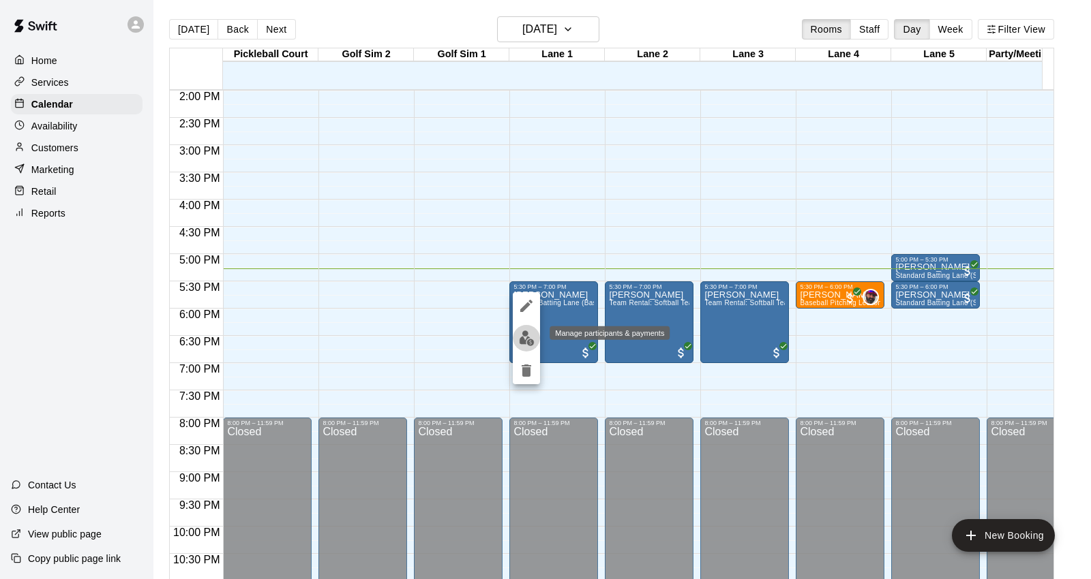
click at [527, 344] on img "edit" at bounding box center [527, 339] width 16 height 16
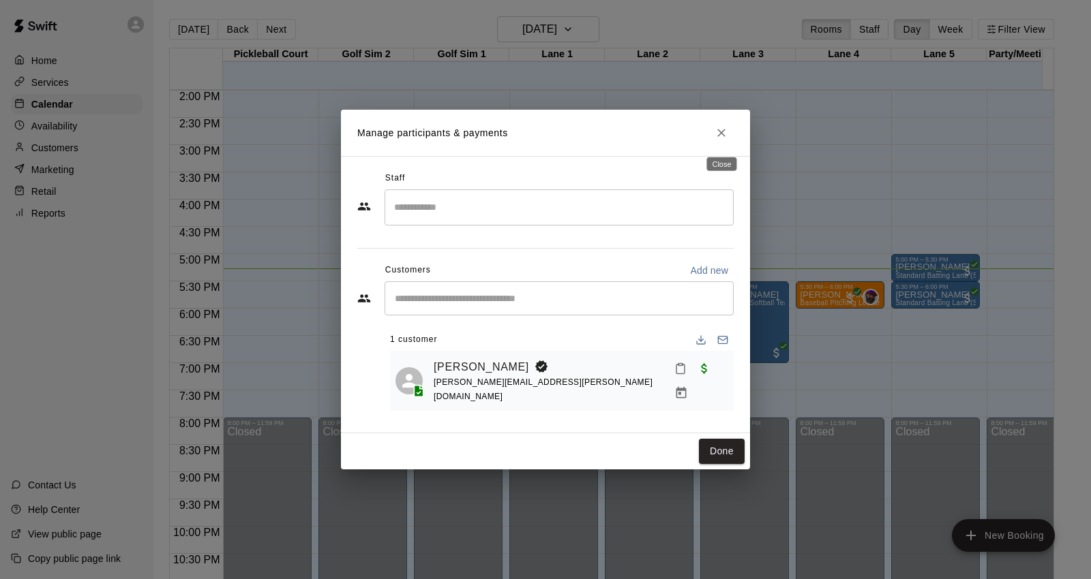
click at [718, 130] on icon "Close" at bounding box center [721, 133] width 14 height 14
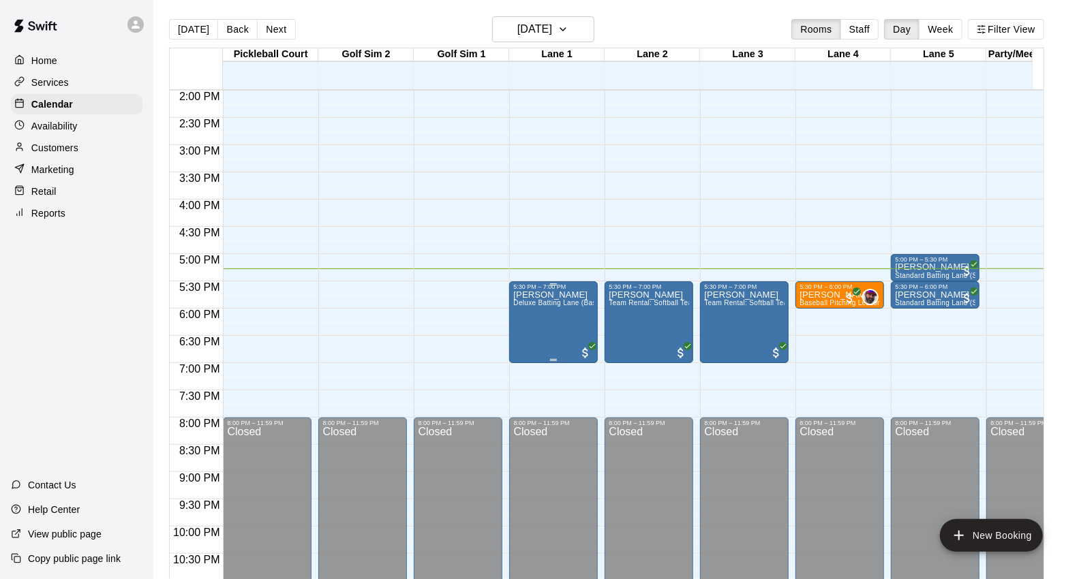
click at [579, 321] on div "[PERSON_NAME] Deluxe Batting Lane (Baseball)" at bounding box center [553, 579] width 80 height 579
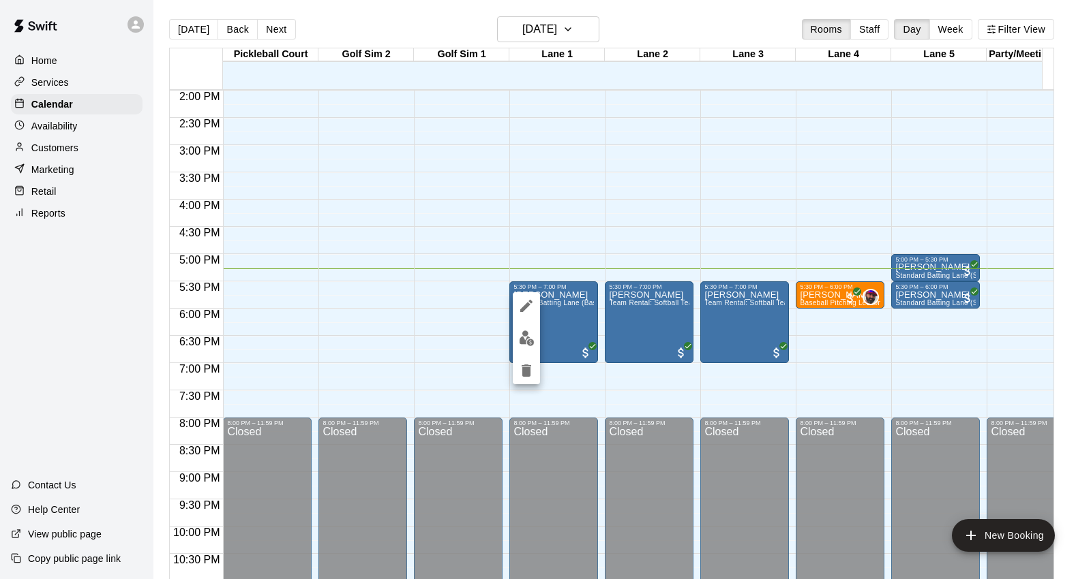
click at [526, 352] on div at bounding box center [526, 338] width 27 height 92
click at [523, 342] on img "edit" at bounding box center [527, 339] width 16 height 16
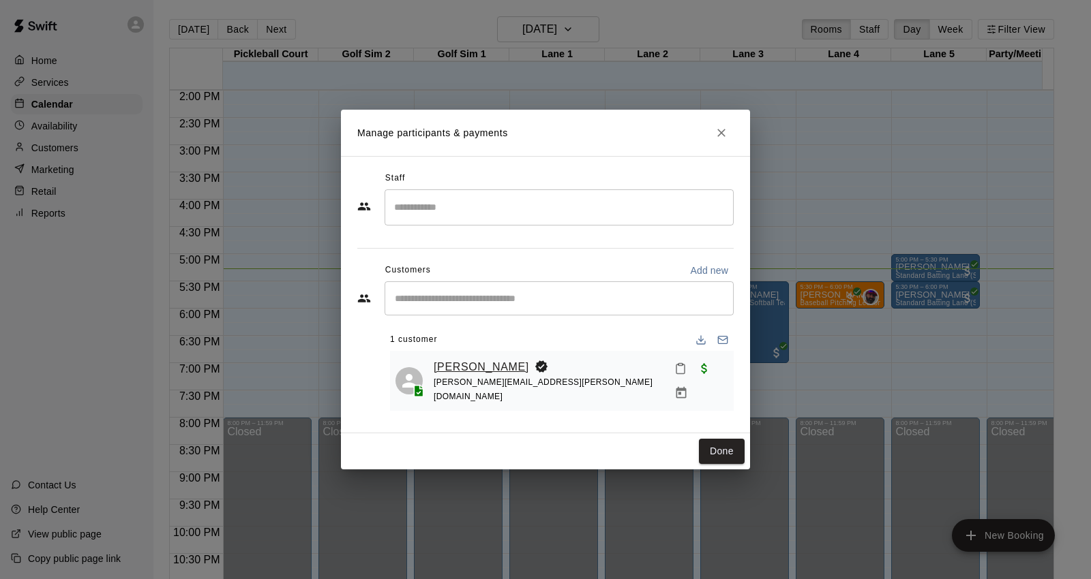
click at [451, 371] on link "[PERSON_NAME]" at bounding box center [481, 368] width 95 height 18
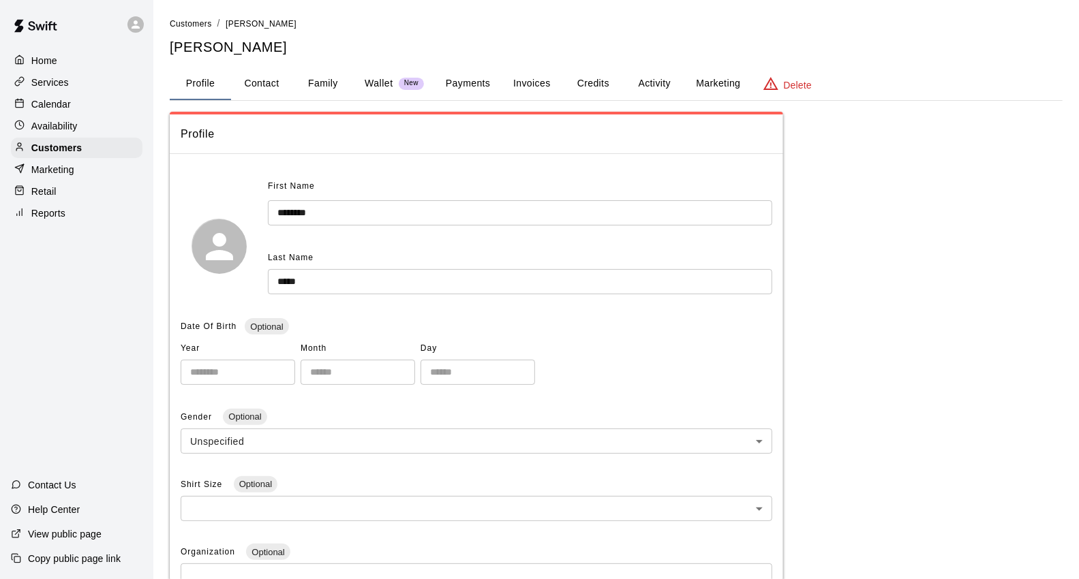
click at [332, 100] on div "Profile Contact Family Wallet New Payments Invoices Credits Activity Marketing …" at bounding box center [616, 83] width 893 height 33
click at [329, 89] on button "Family" at bounding box center [322, 83] width 61 height 33
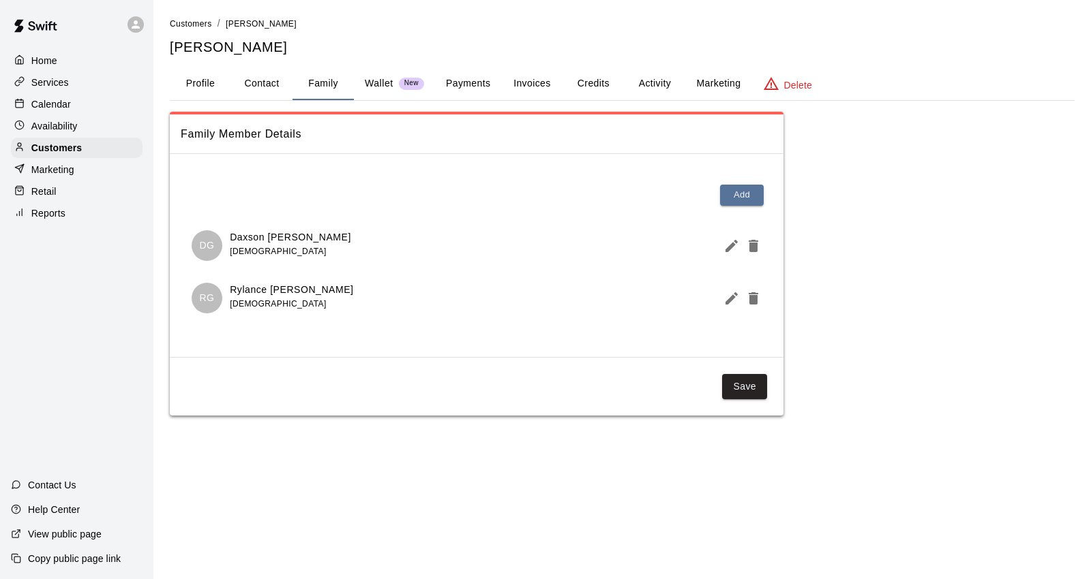
click at [87, 110] on div "Calendar" at bounding box center [77, 104] width 132 height 20
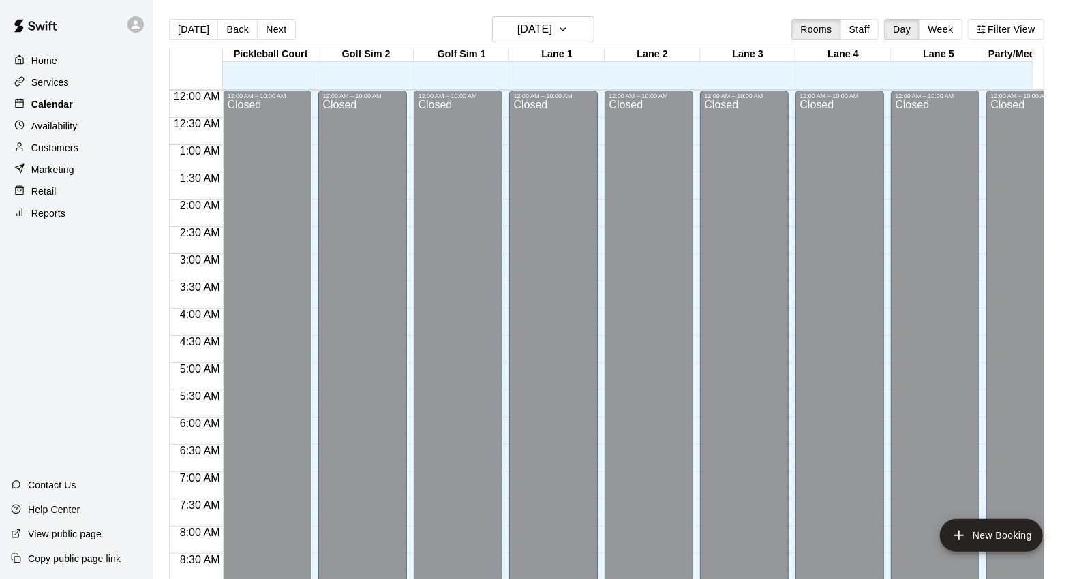
scroll to position [763, 0]
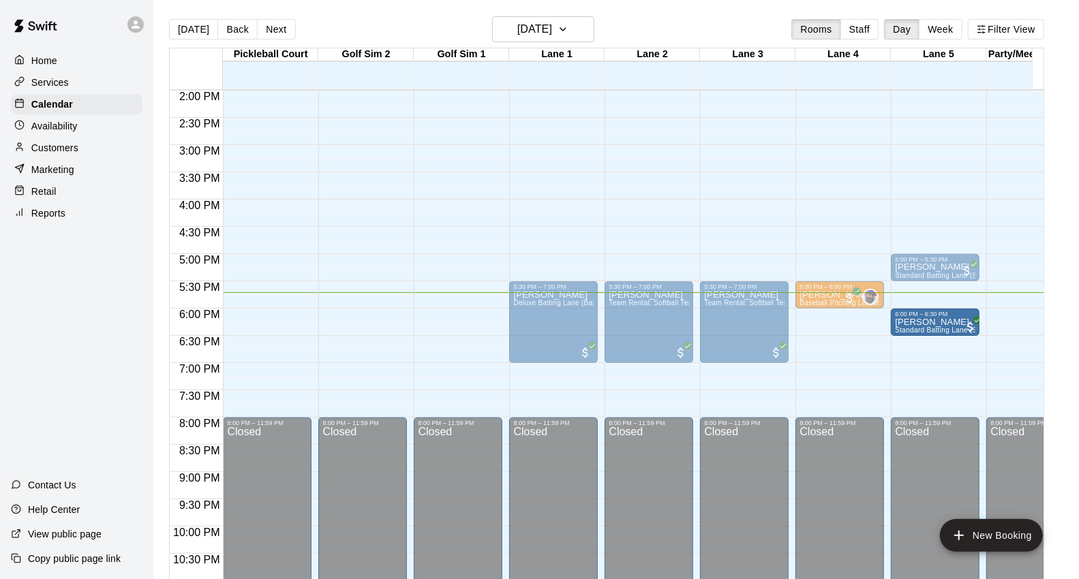
drag, startPoint x: 941, startPoint y: 302, endPoint x: 943, endPoint y: 331, distance: 28.7
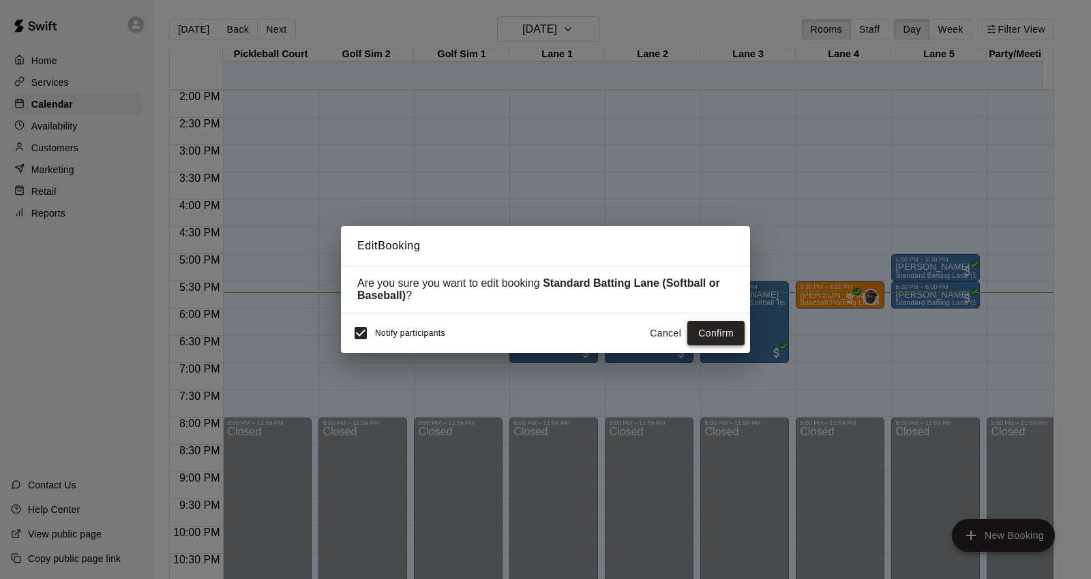
click at [725, 339] on button "Confirm" at bounding box center [715, 333] width 57 height 25
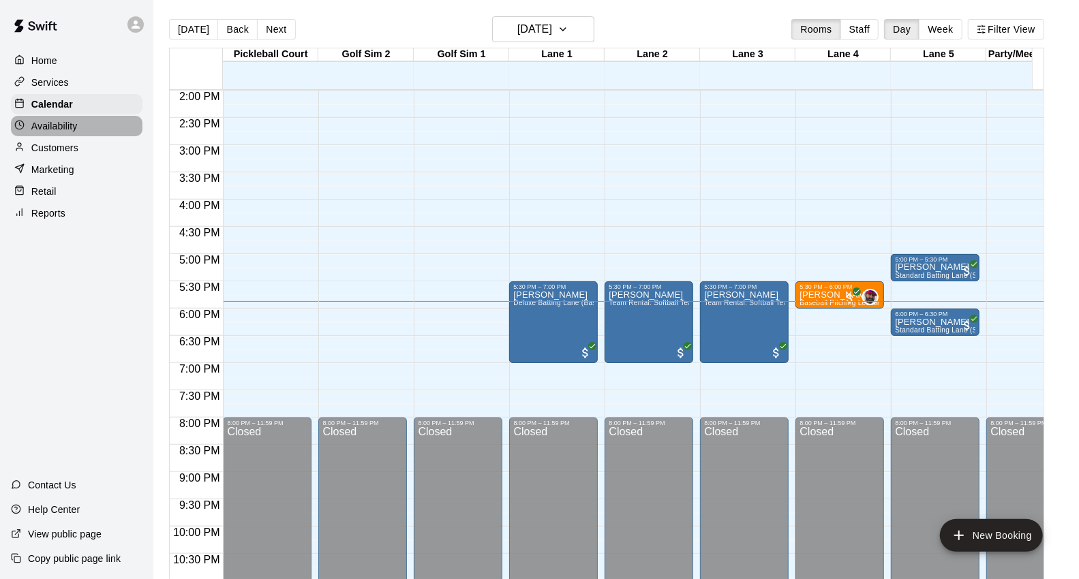
click at [94, 125] on div "Availability" at bounding box center [77, 126] width 132 height 20
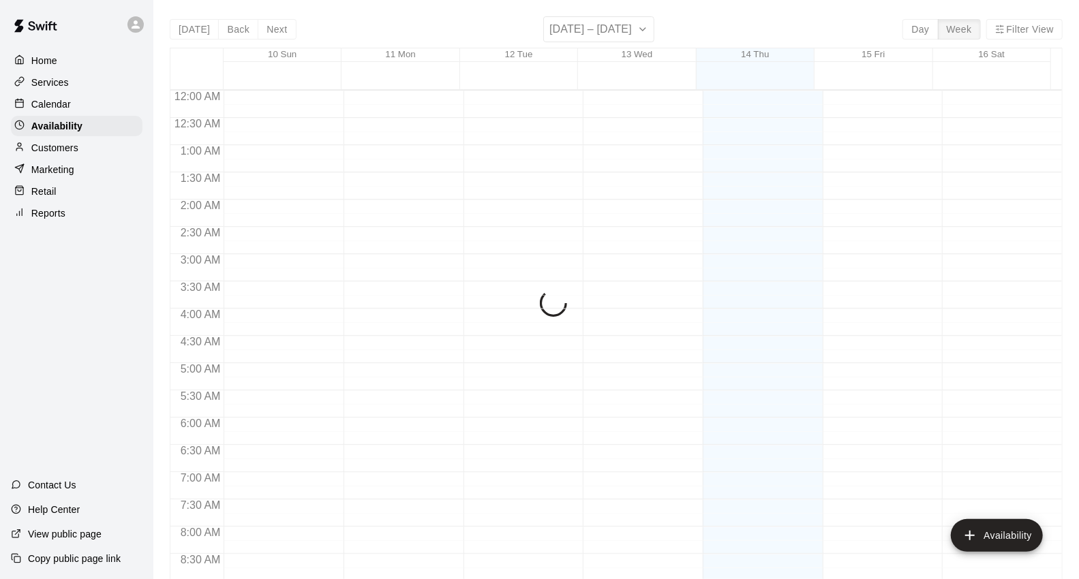
scroll to position [804, 0]
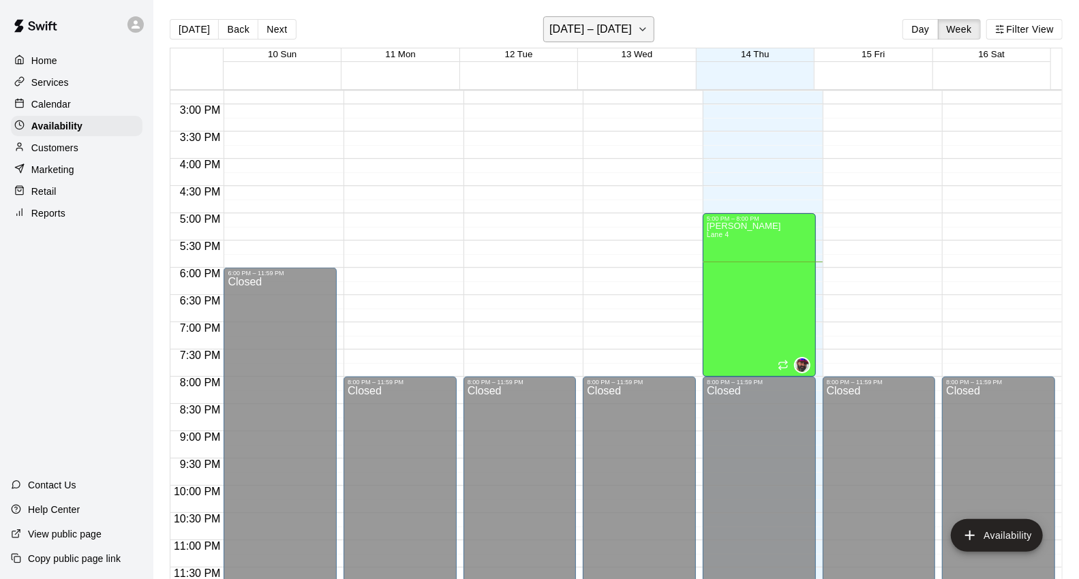
click at [628, 31] on button "[DATE] – [DATE]" at bounding box center [598, 29] width 111 height 26
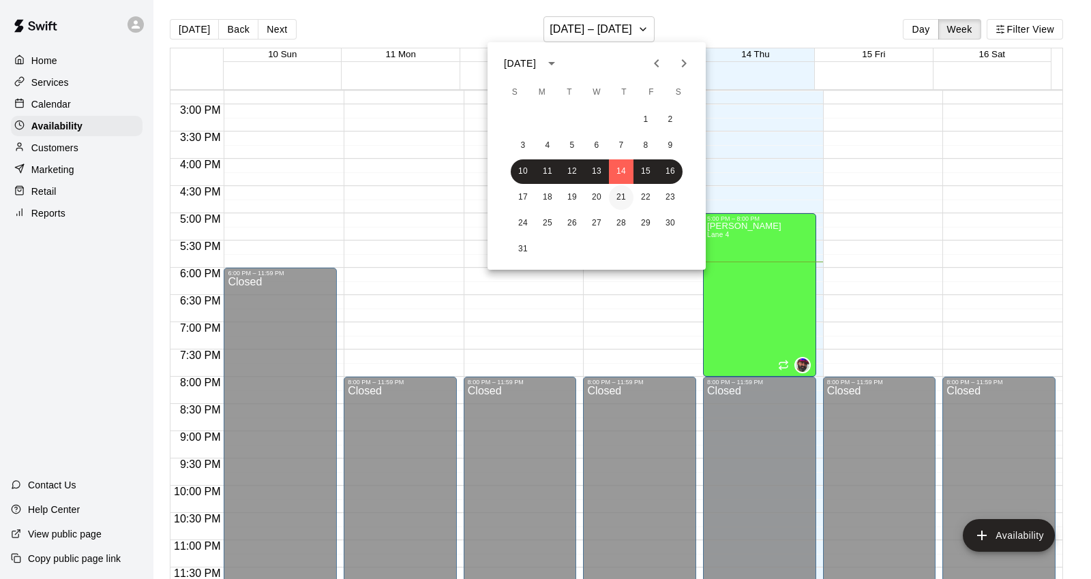
click at [618, 202] on button "21" at bounding box center [621, 197] width 25 height 25
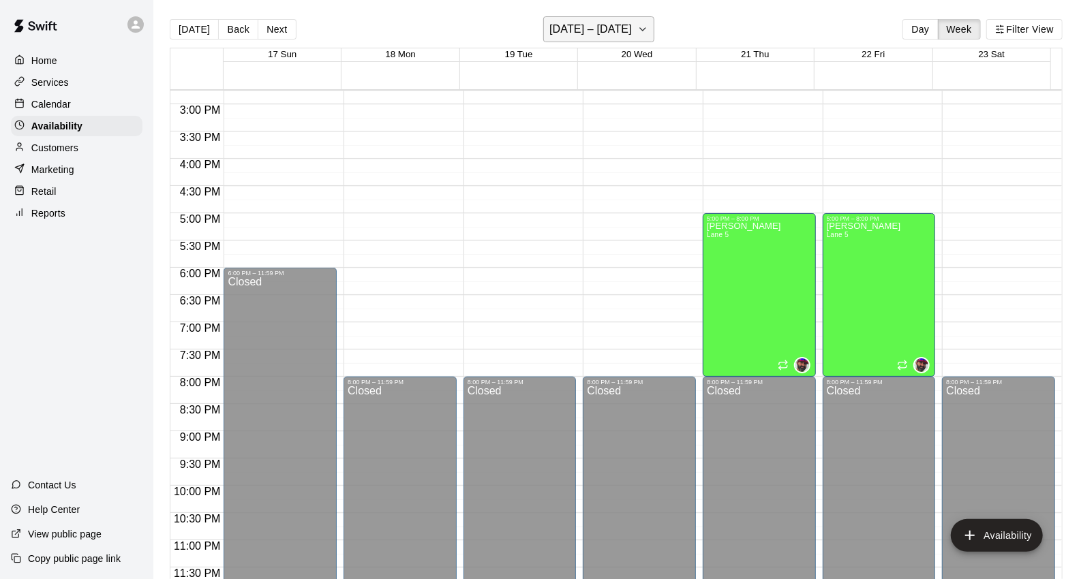
click at [563, 24] on h6 "[DATE] – [DATE]" at bounding box center [590, 29] width 82 height 19
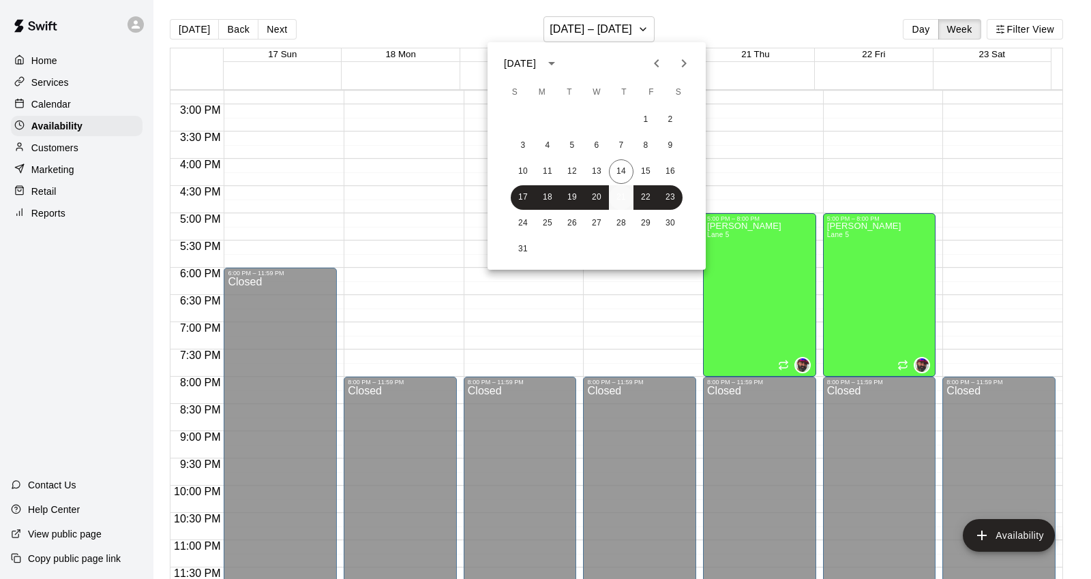
click at [614, 203] on button "21" at bounding box center [621, 197] width 25 height 25
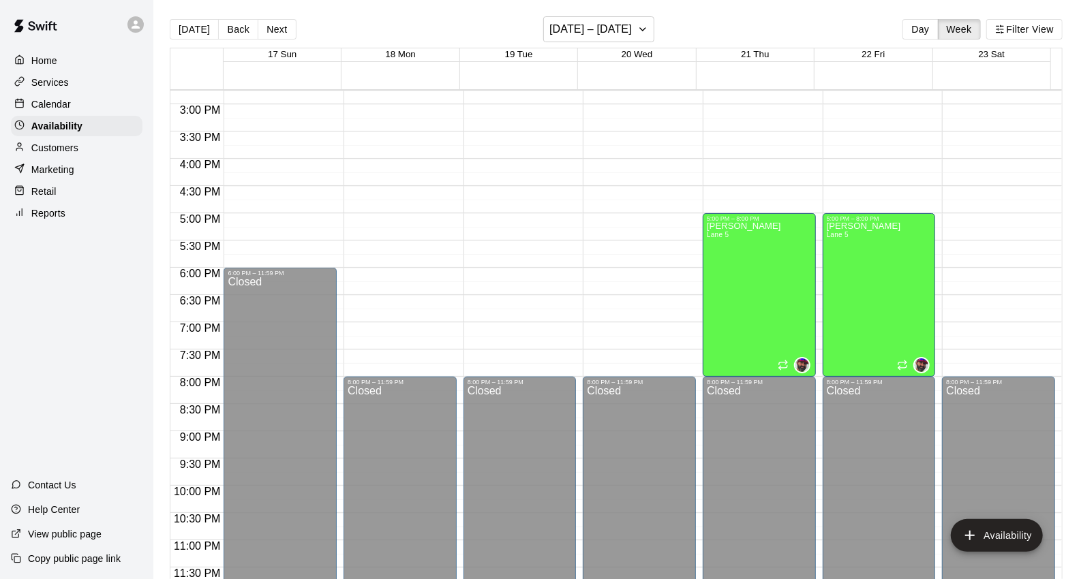
click at [112, 109] on div "Calendar" at bounding box center [77, 104] width 132 height 20
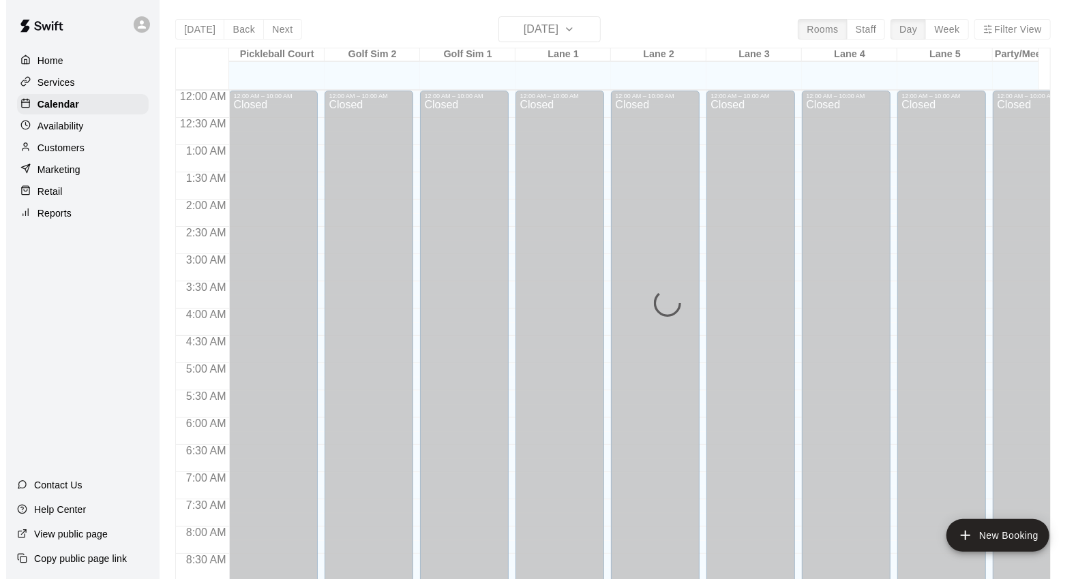
scroll to position [763, 0]
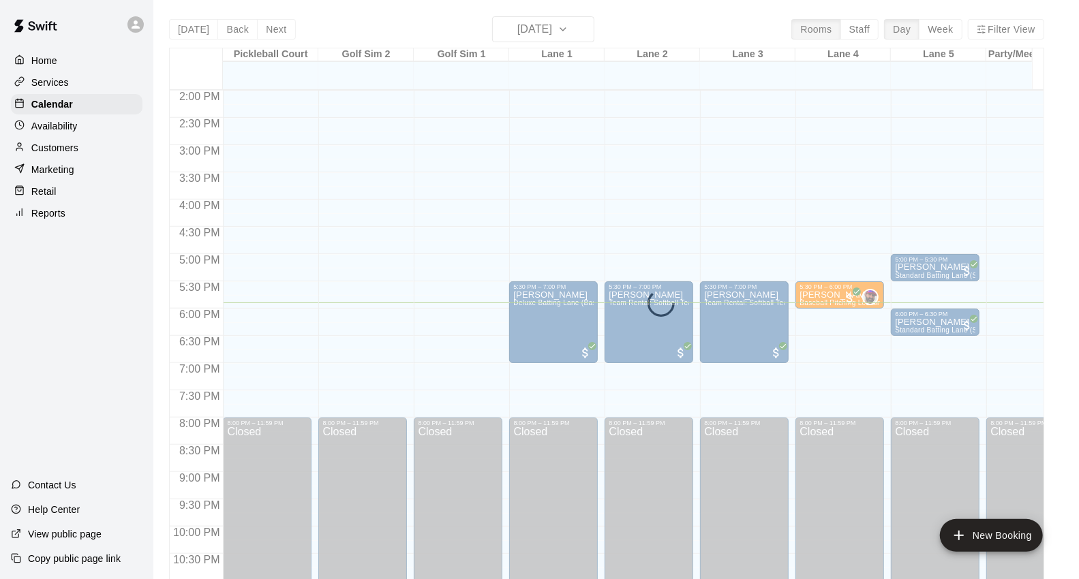
click at [564, 34] on div "[DATE] Back [DATE][DATE] Rooms Staff Day Week Filter View [GEOGRAPHIC_DATA] 14 …" at bounding box center [606, 305] width 875 height 579
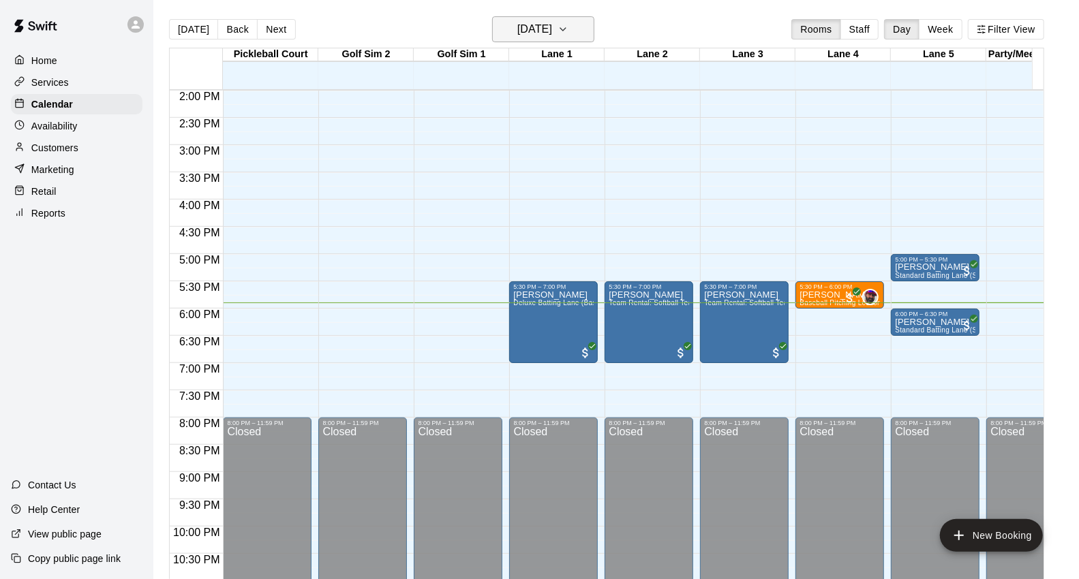
click at [583, 30] on button "[DATE]" at bounding box center [543, 29] width 102 height 26
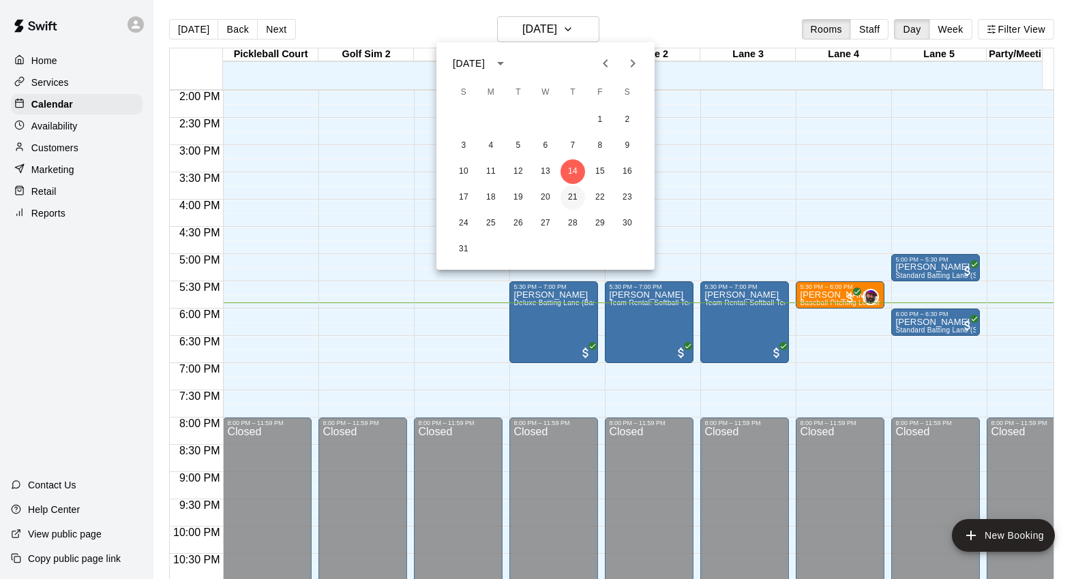
click at [571, 200] on button "21" at bounding box center [572, 197] width 25 height 25
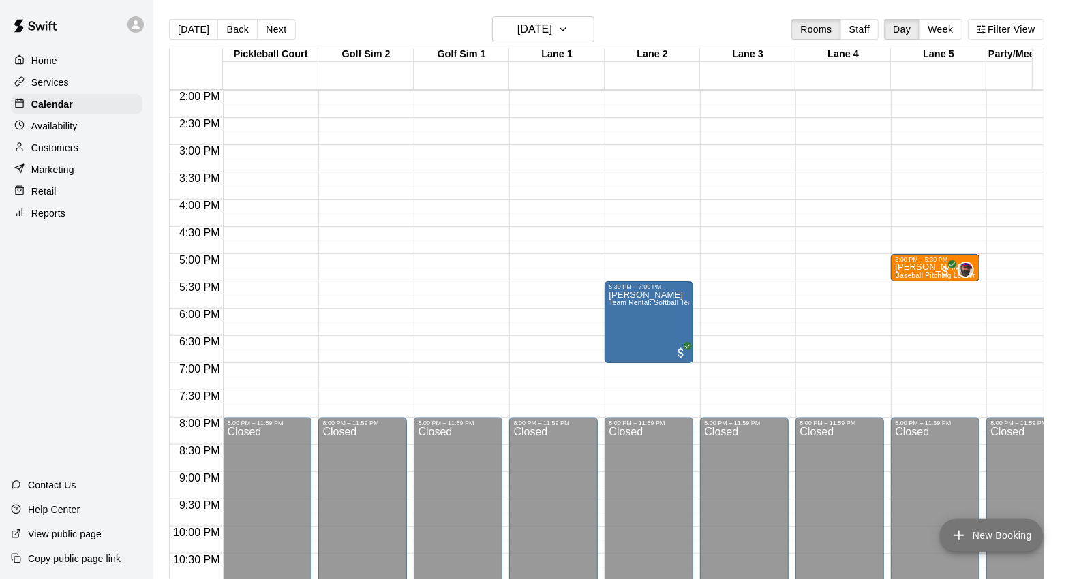
click at [1000, 534] on button "New Booking" at bounding box center [991, 535] width 103 height 33
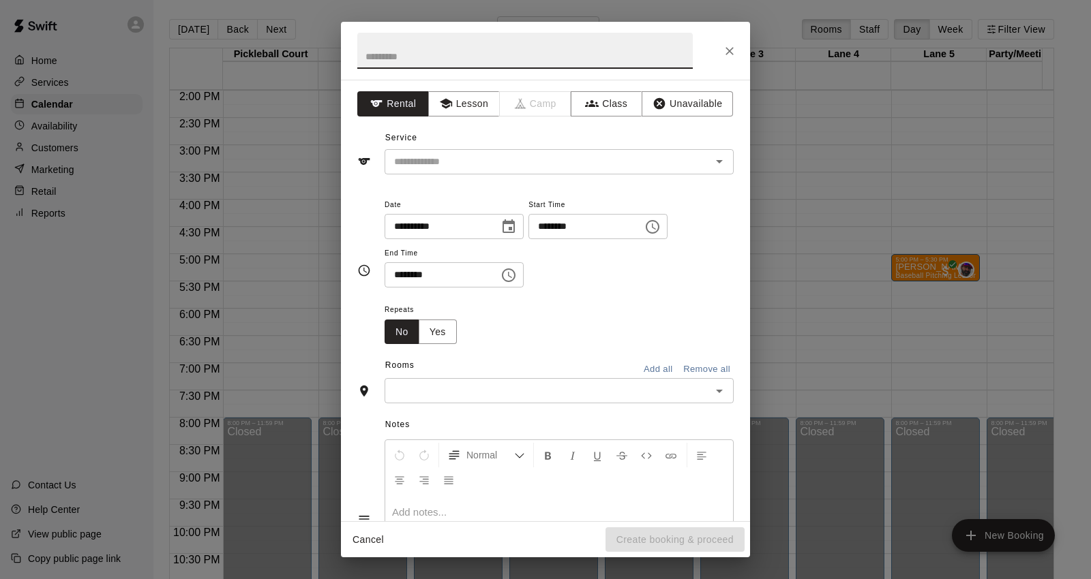
click at [730, 57] on icon "Close" at bounding box center [730, 51] width 14 height 14
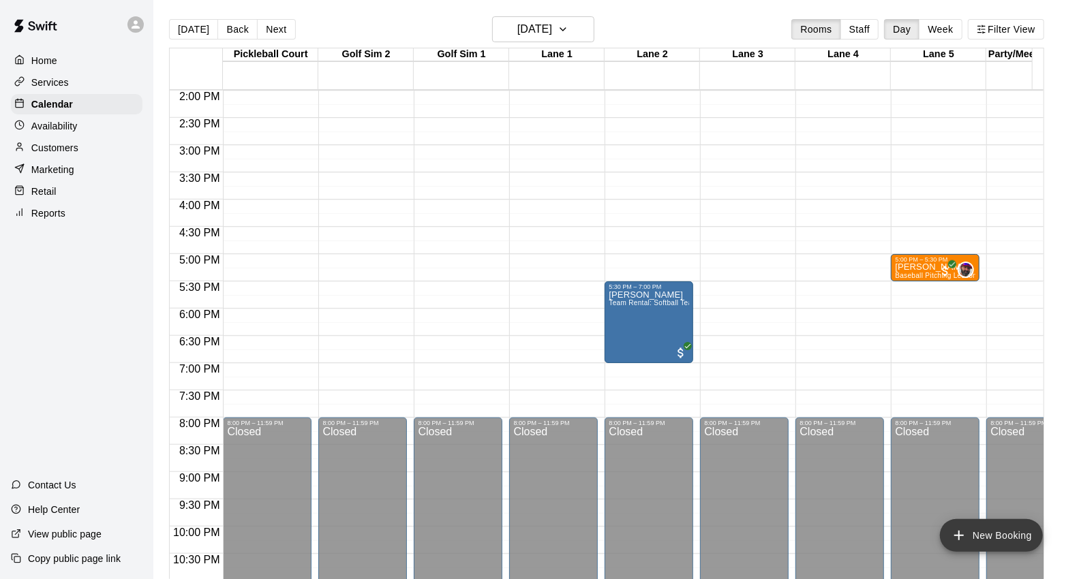
click at [984, 526] on button "New Booking" at bounding box center [991, 535] width 103 height 33
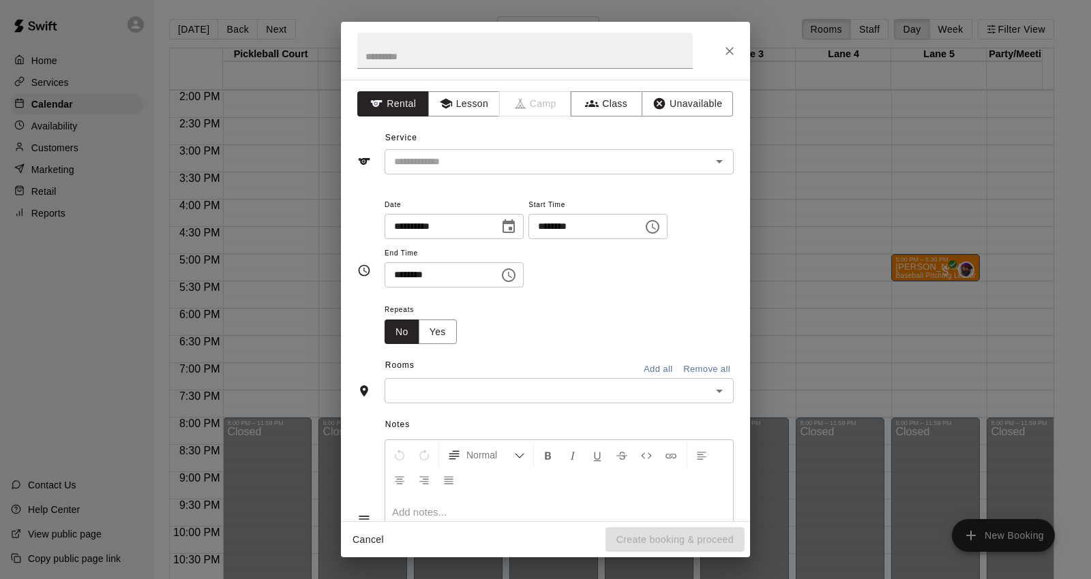
click at [643, 176] on div "**********" at bounding box center [545, 301] width 409 height 442
click at [641, 175] on div "**********" at bounding box center [545, 301] width 409 height 442
click at [635, 175] on div "**********" at bounding box center [545, 301] width 409 height 442
click at [626, 168] on input "text" at bounding box center [539, 161] width 301 height 17
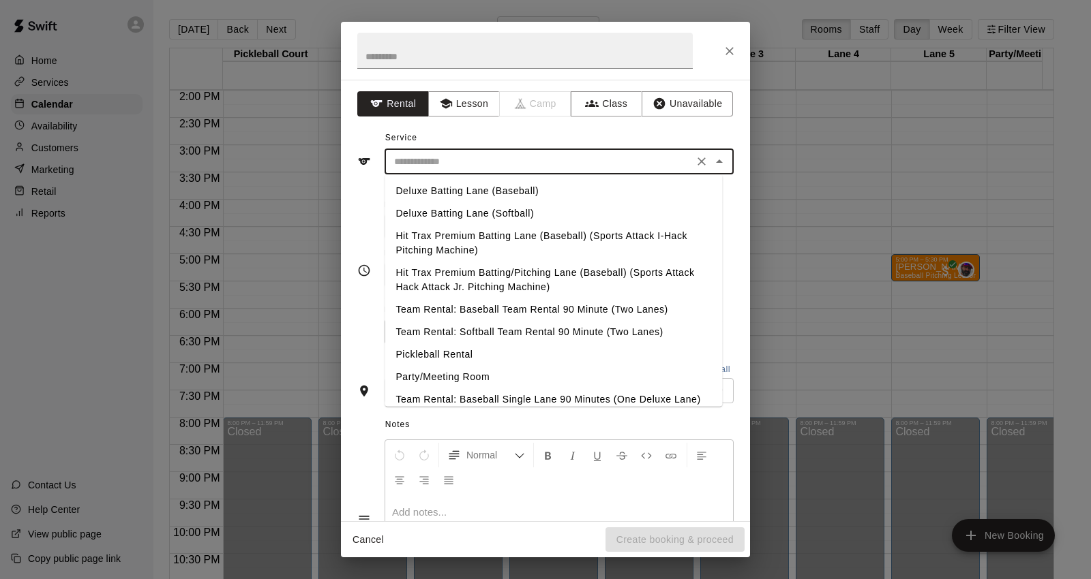
scroll to position [0, 0]
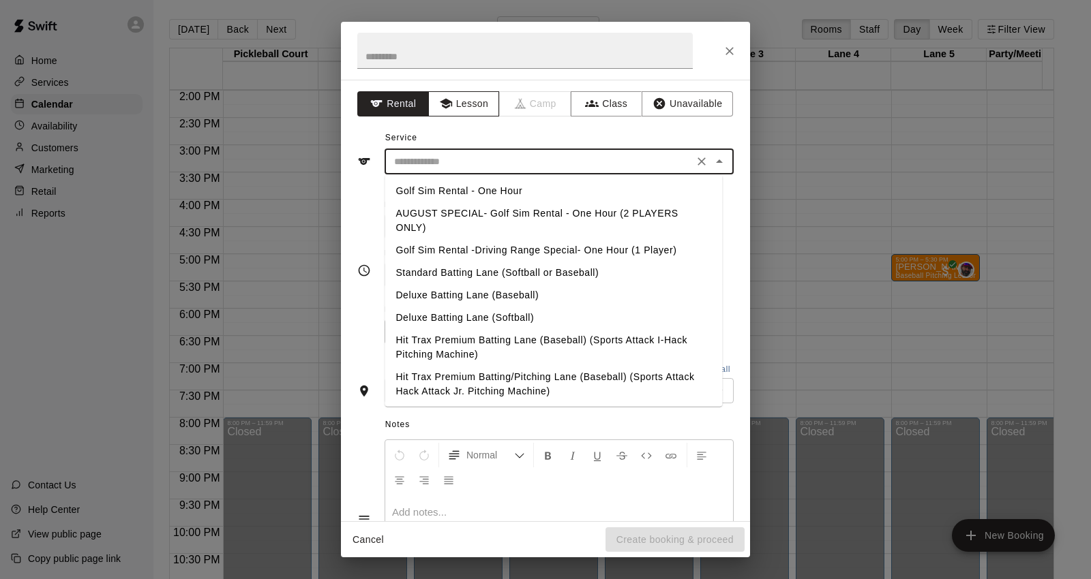
click at [469, 108] on button "Lesson" at bounding box center [464, 103] width 72 height 25
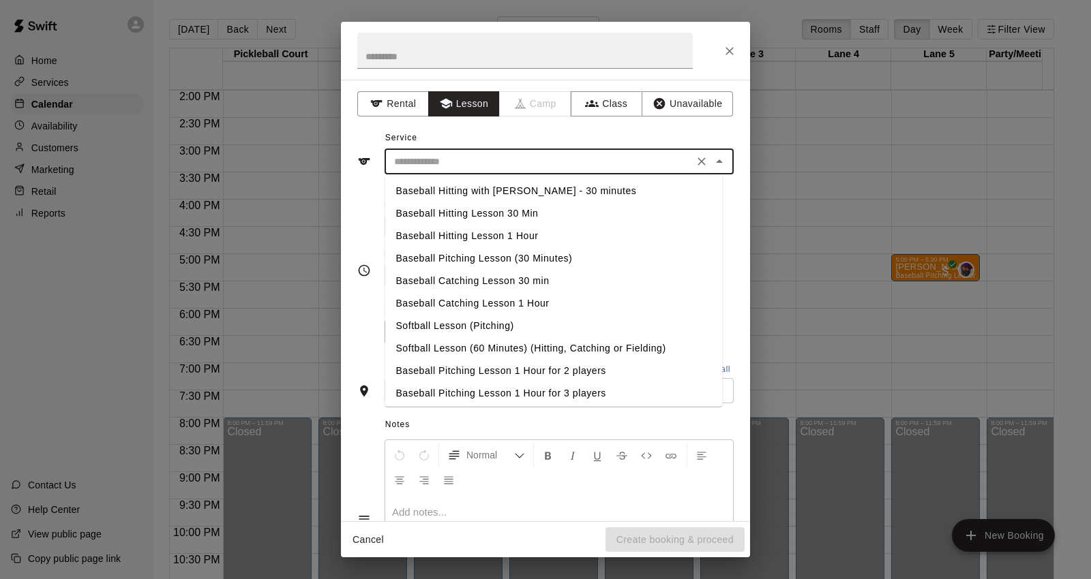
click at [538, 162] on input "text" at bounding box center [539, 161] width 301 height 17
click at [533, 260] on li "Baseball Pitching Lesson (30 Minutes)" at bounding box center [552, 258] width 337 height 22
type input "**********"
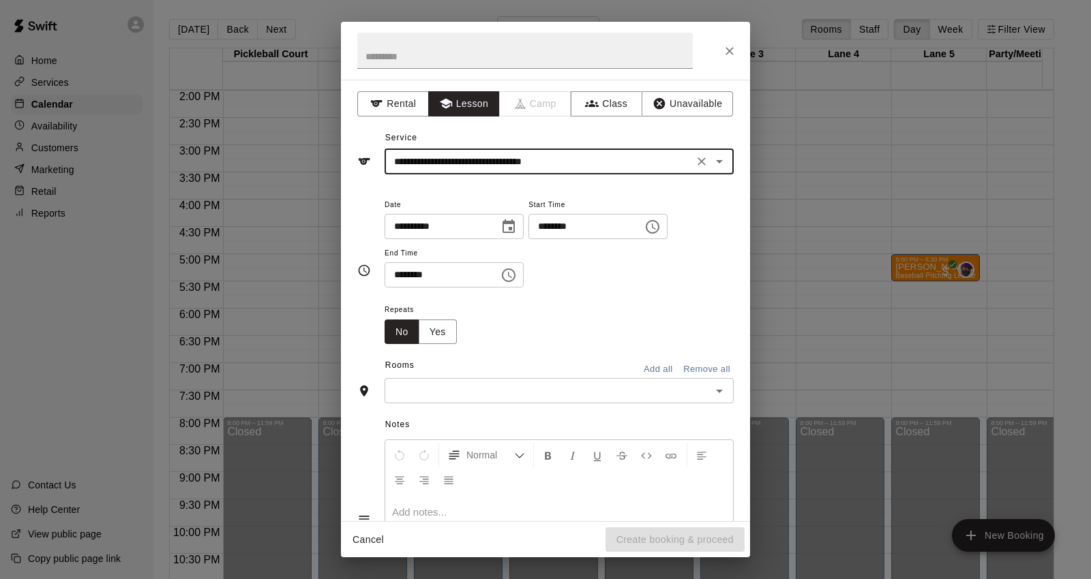
click at [571, 225] on input "********" at bounding box center [580, 226] width 105 height 25
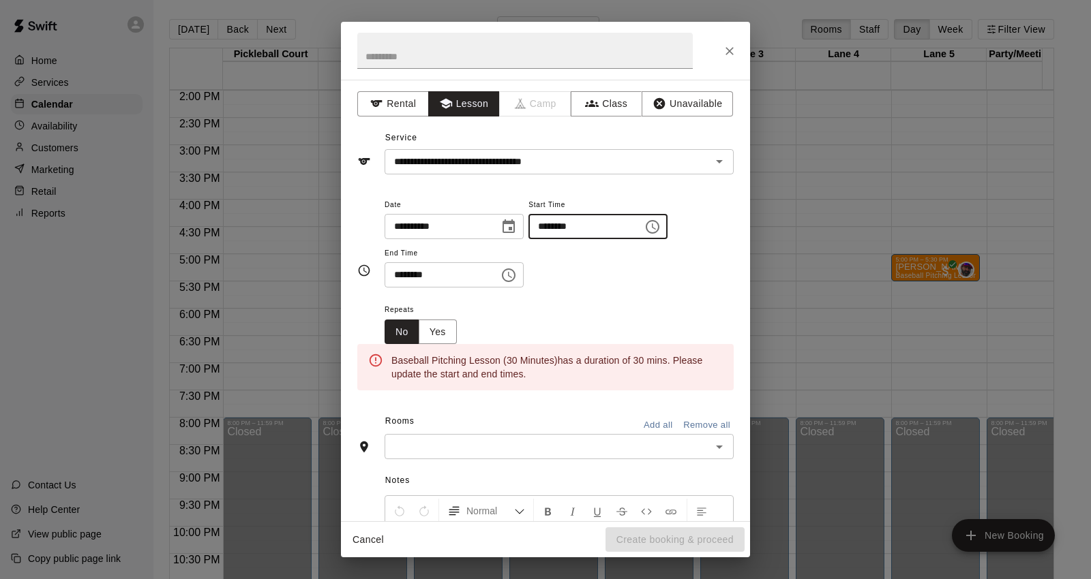
type input "********"
click at [398, 273] on input "********" at bounding box center [436, 274] width 105 height 25
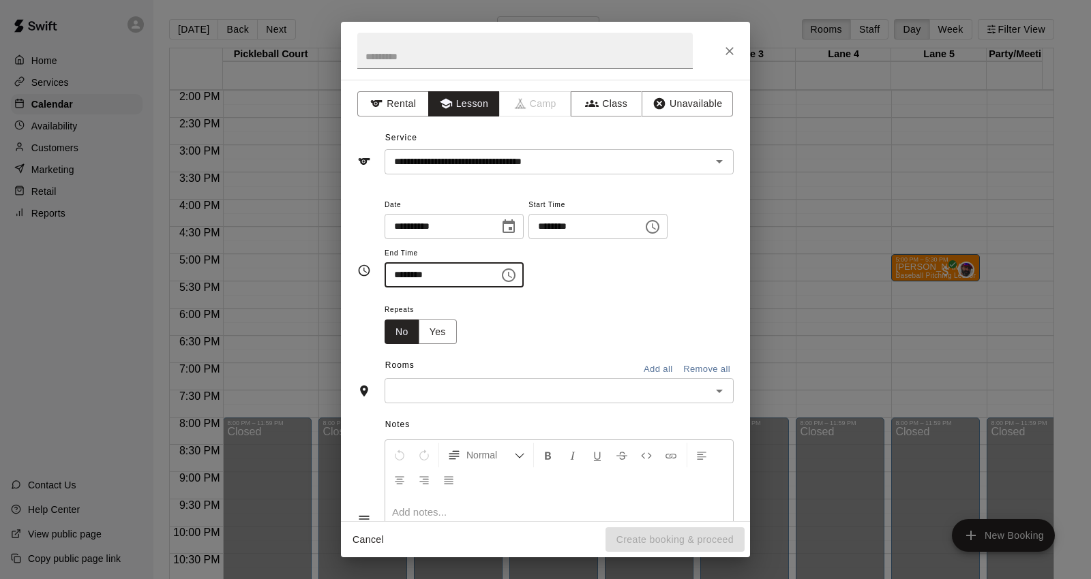
type input "********"
click at [560, 387] on input "text" at bounding box center [548, 390] width 318 height 17
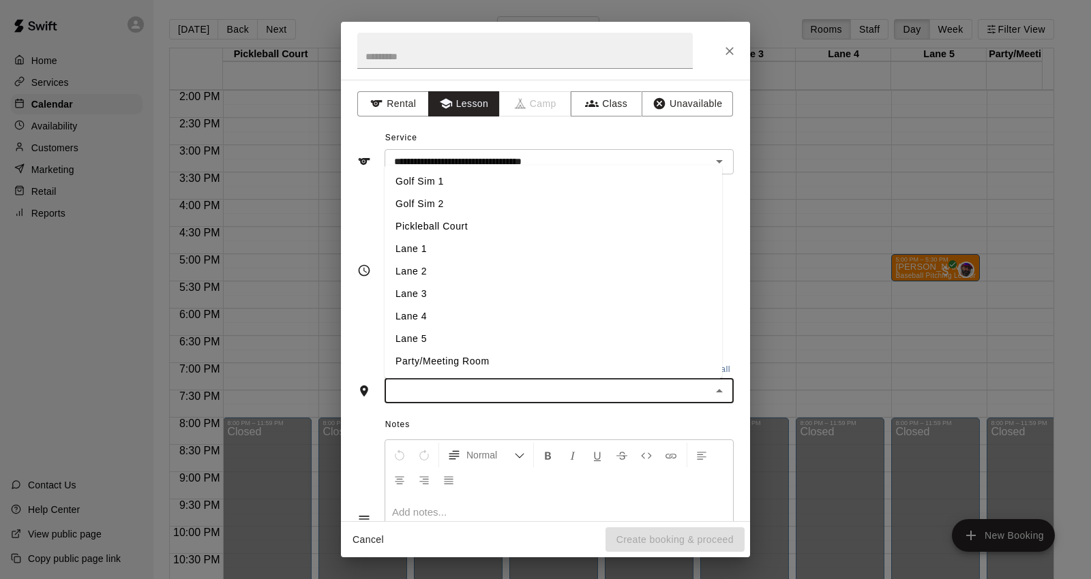
click at [486, 256] on li "Lane 1" at bounding box center [552, 250] width 337 height 22
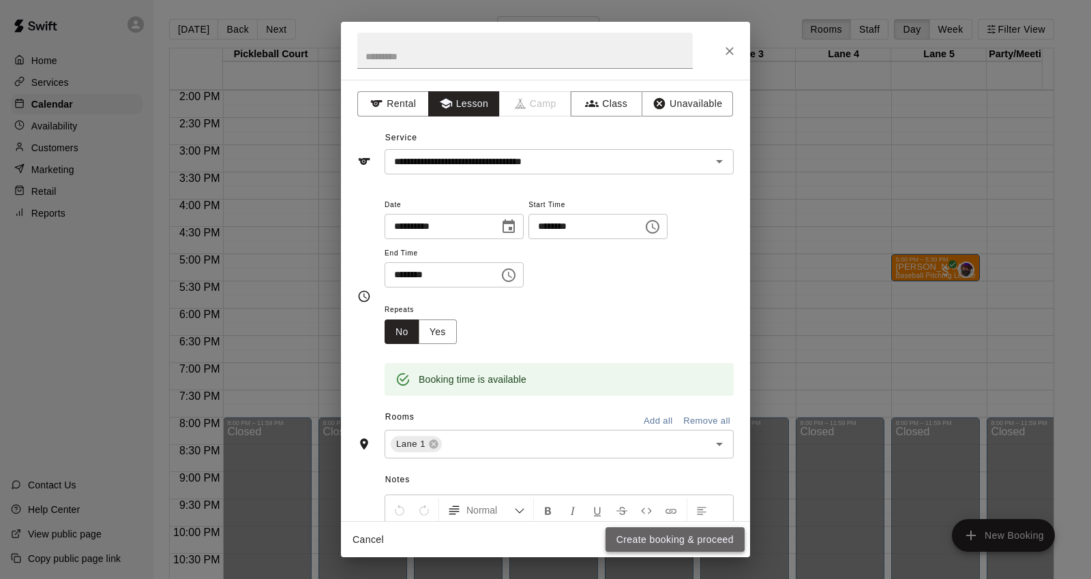
click at [686, 543] on button "Create booking & proceed" at bounding box center [674, 540] width 139 height 25
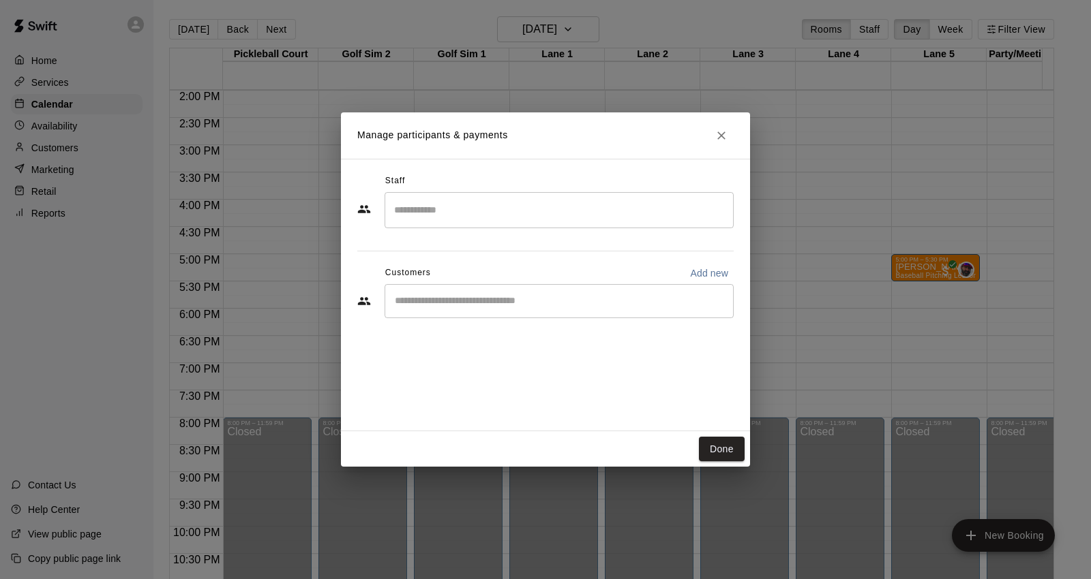
click at [543, 227] on div "​" at bounding box center [558, 210] width 349 height 36
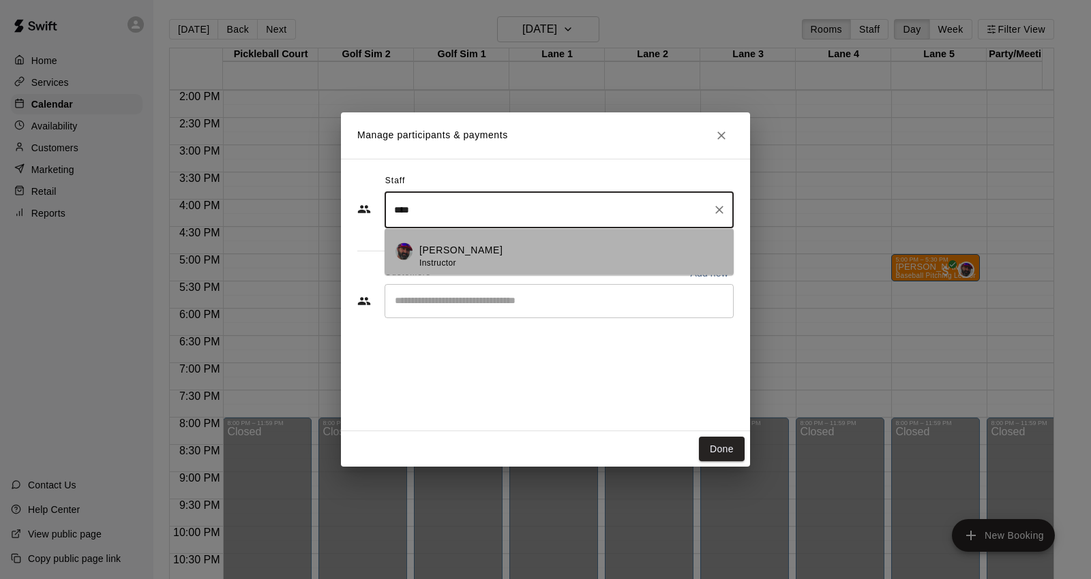
click at [561, 232] on li "[PERSON_NAME] Instructor" at bounding box center [558, 251] width 349 height 46
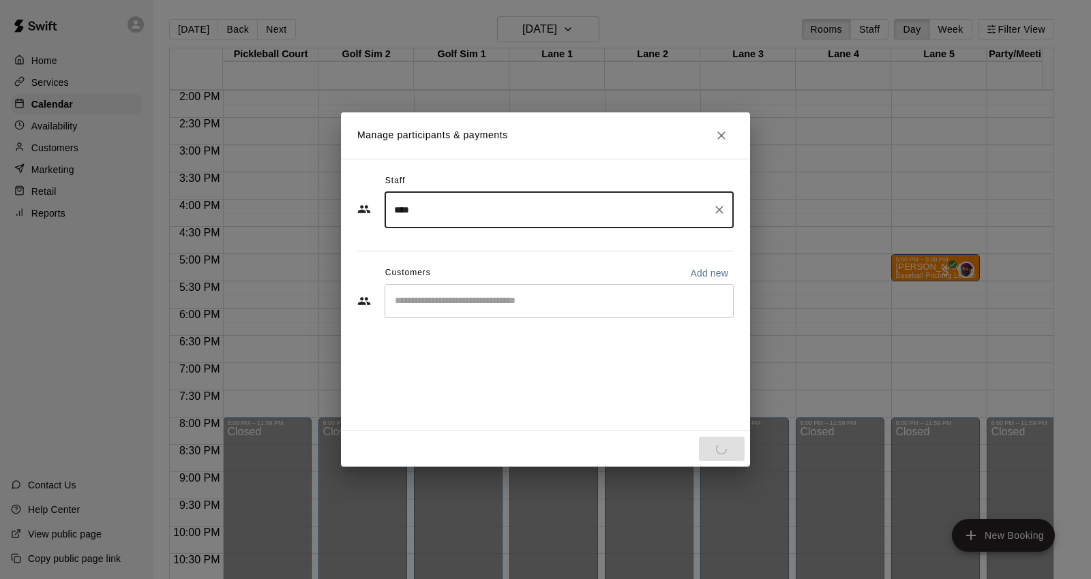
click at [488, 309] on div "​" at bounding box center [558, 301] width 349 height 34
type input "****"
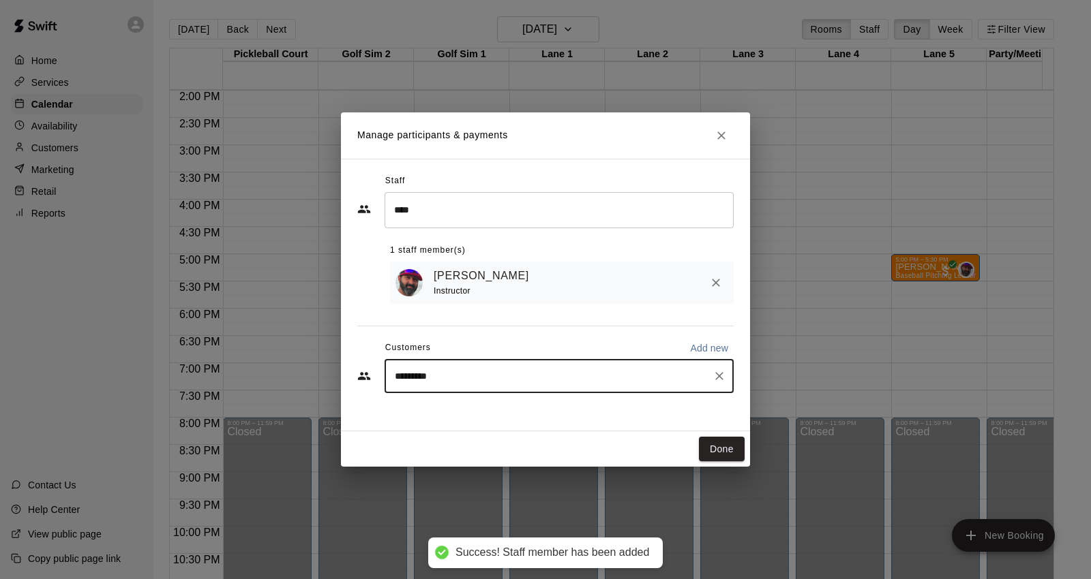
type input "**********"
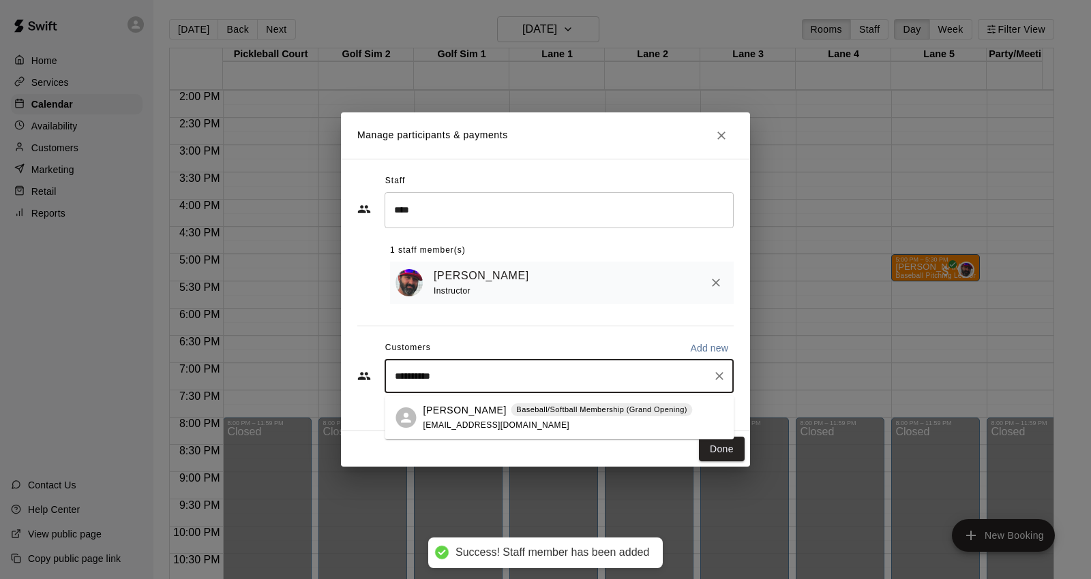
click at [521, 423] on div "[PERSON_NAME] Baseball/Softball Membership (Grand Opening) [EMAIL_ADDRESS][DOMA…" at bounding box center [557, 418] width 269 height 29
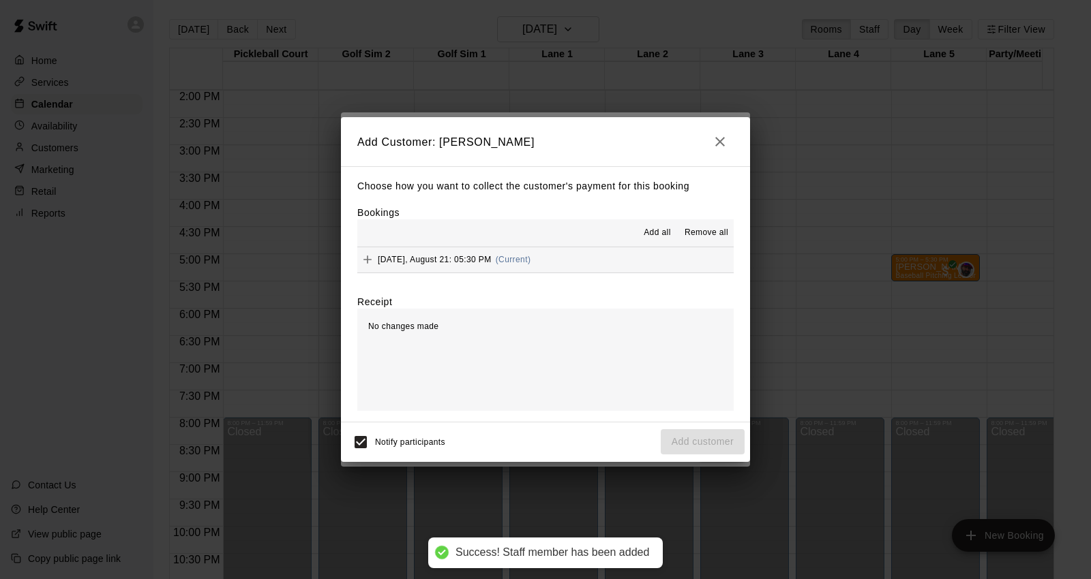
click at [579, 262] on button "[DATE], August 21: 05:30 PM (Current)" at bounding box center [545, 259] width 376 height 25
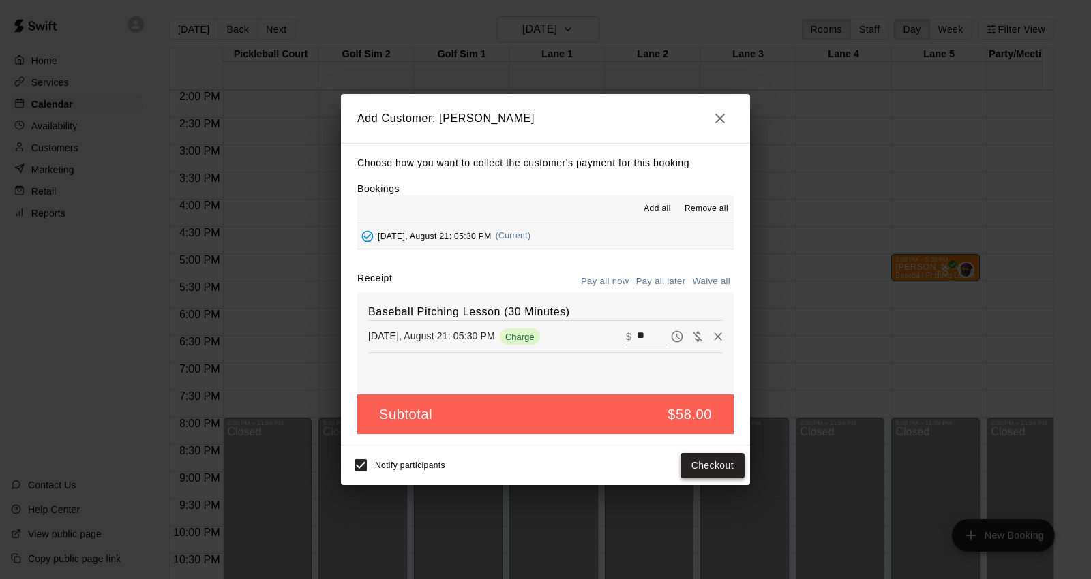
click at [725, 471] on button "Checkout" at bounding box center [712, 465] width 64 height 25
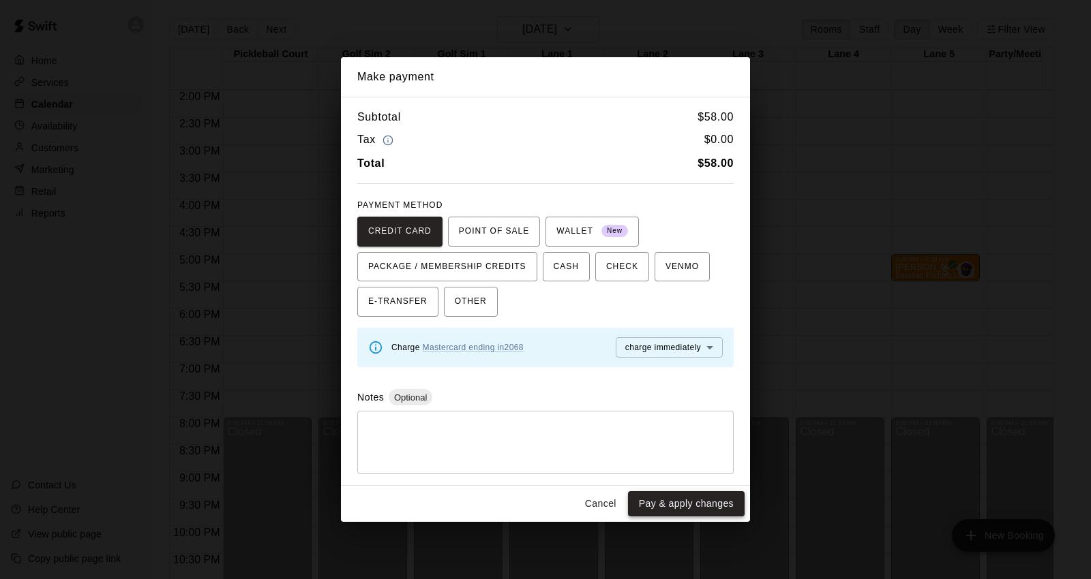
click at [728, 514] on button "Pay & apply changes" at bounding box center [686, 503] width 117 height 25
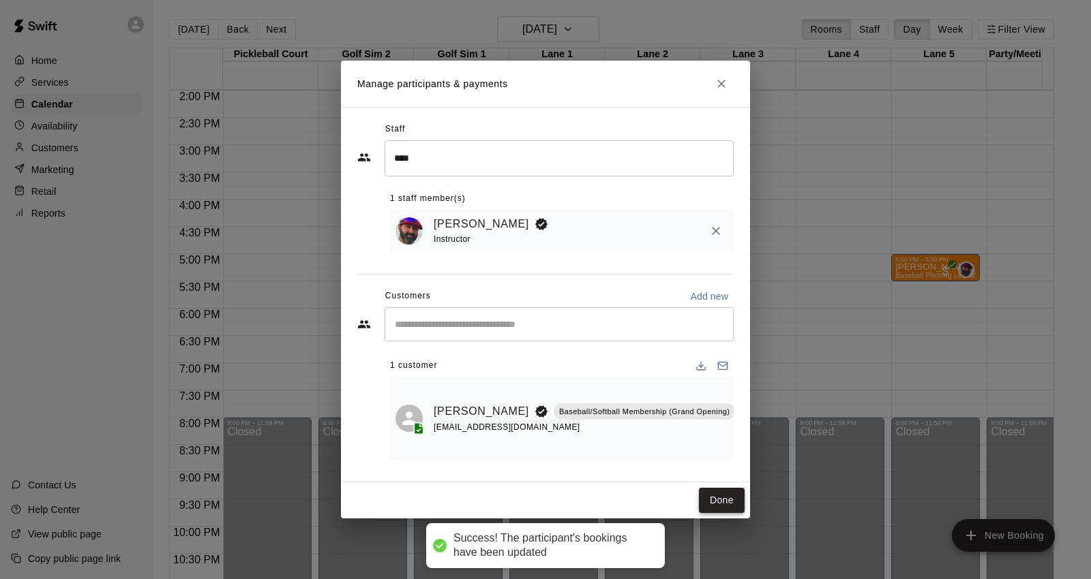
click at [737, 488] on button "Done" at bounding box center [722, 500] width 46 height 25
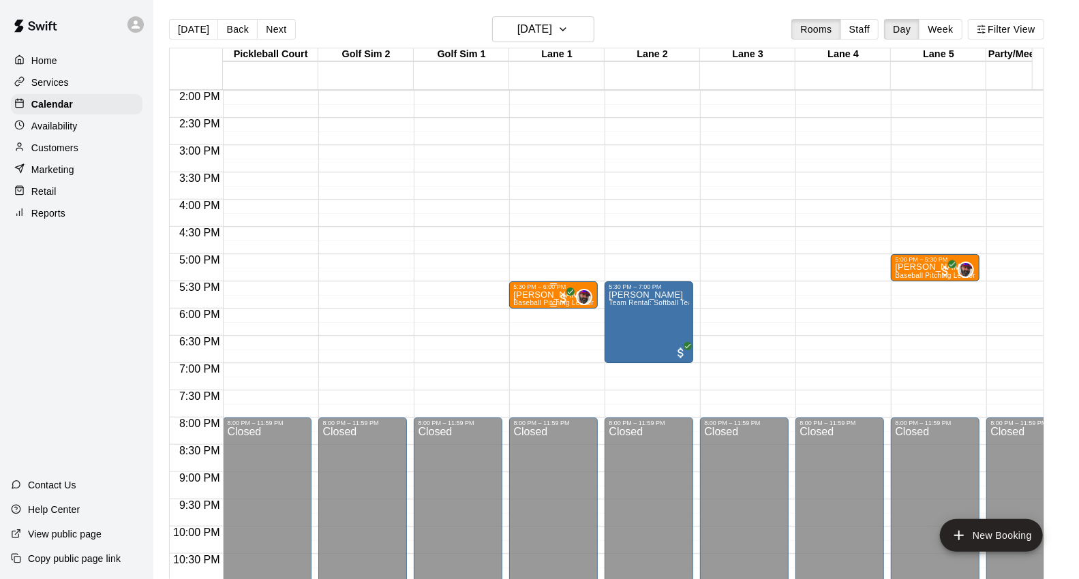
click at [553, 295] on p "[PERSON_NAME]" at bounding box center [553, 295] width 80 height 0
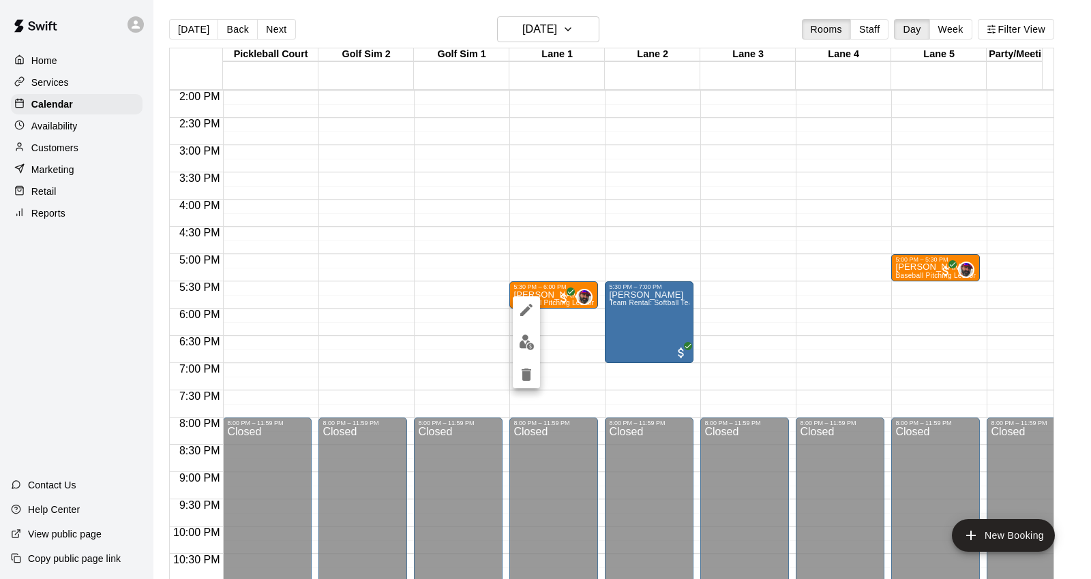
click at [528, 344] on img "edit" at bounding box center [527, 343] width 16 height 16
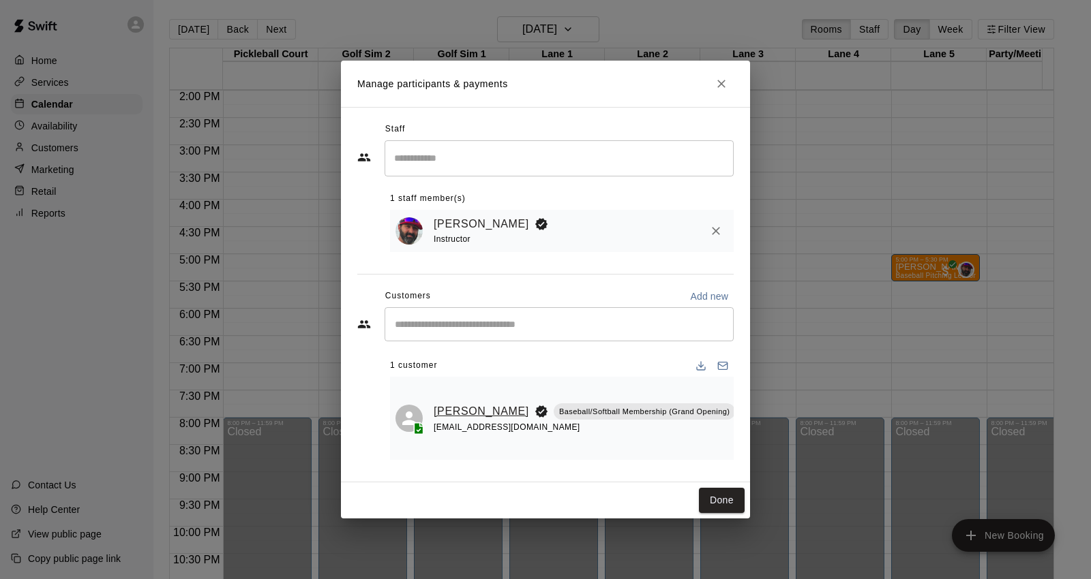
click at [461, 410] on link "[PERSON_NAME]" at bounding box center [481, 412] width 95 height 18
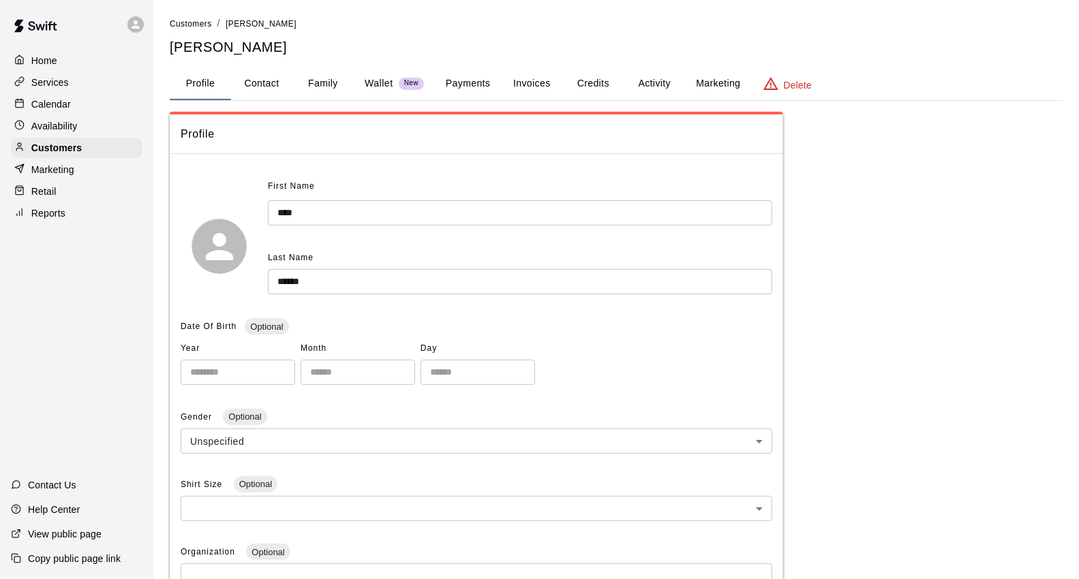
click at [596, 76] on button "Credits" at bounding box center [592, 83] width 61 height 33
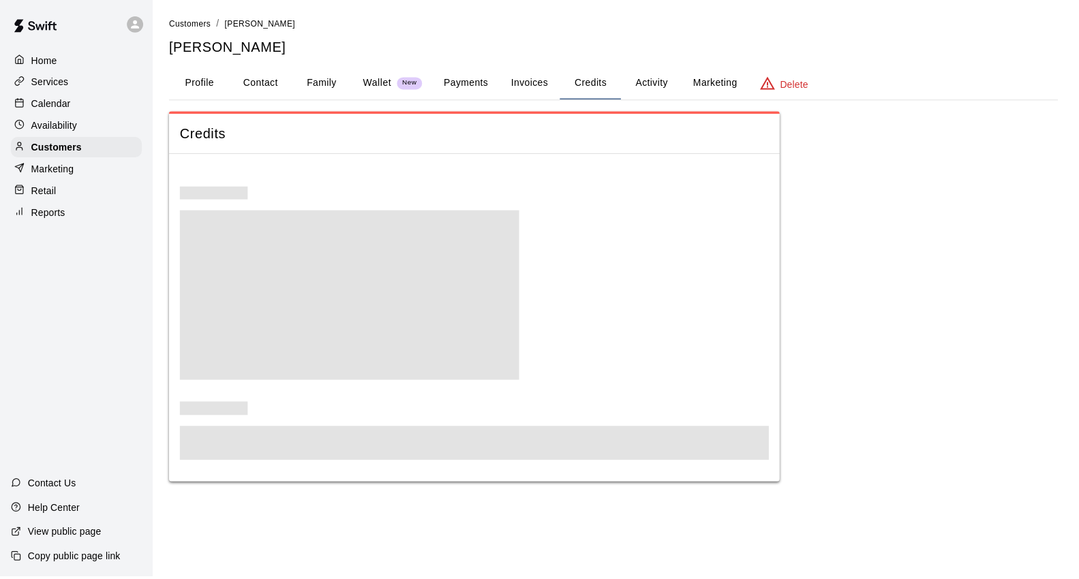
click at [493, 82] on button "Payments" at bounding box center [468, 83] width 66 height 33
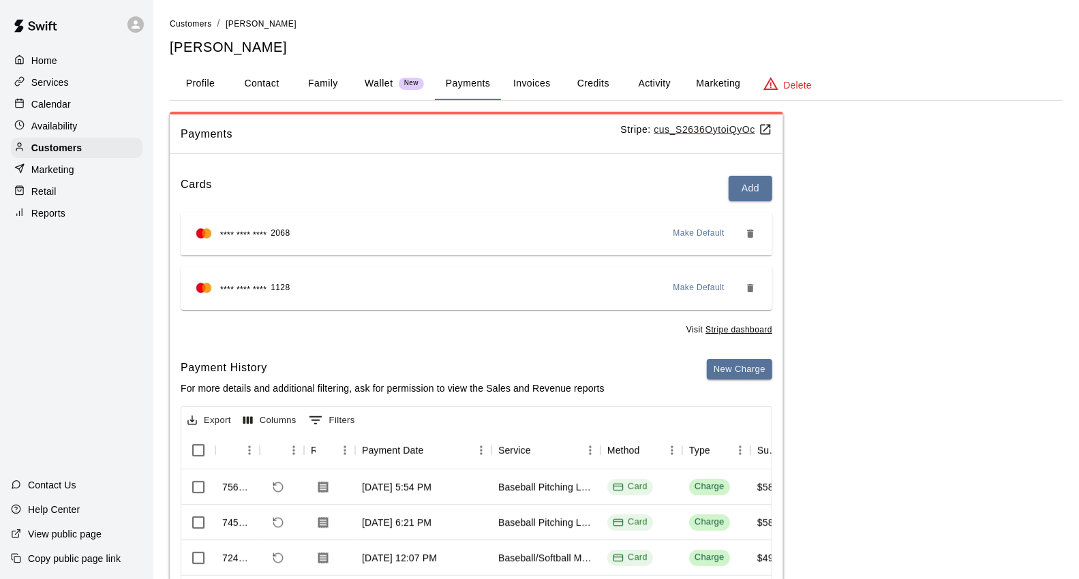
click at [342, 76] on button "Family" at bounding box center [322, 83] width 61 height 33
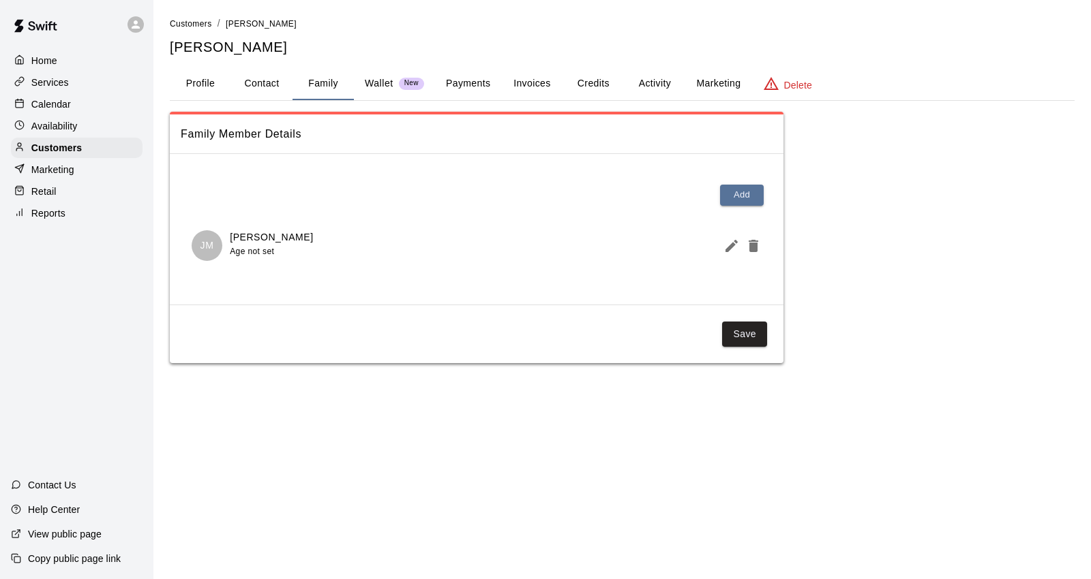
click at [96, 102] on div "Calendar" at bounding box center [77, 104] width 132 height 20
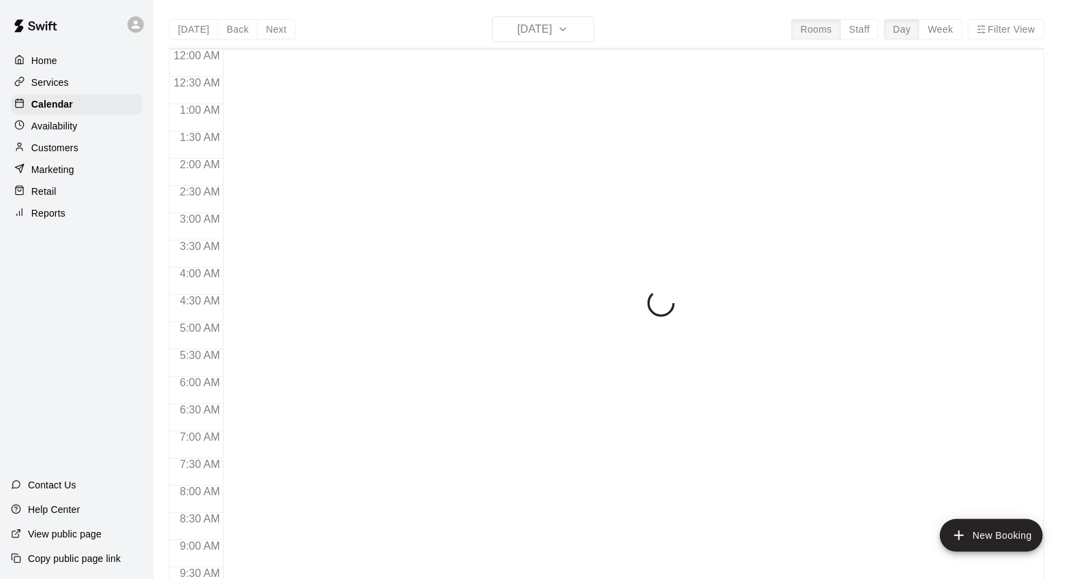
scroll to position [763, 0]
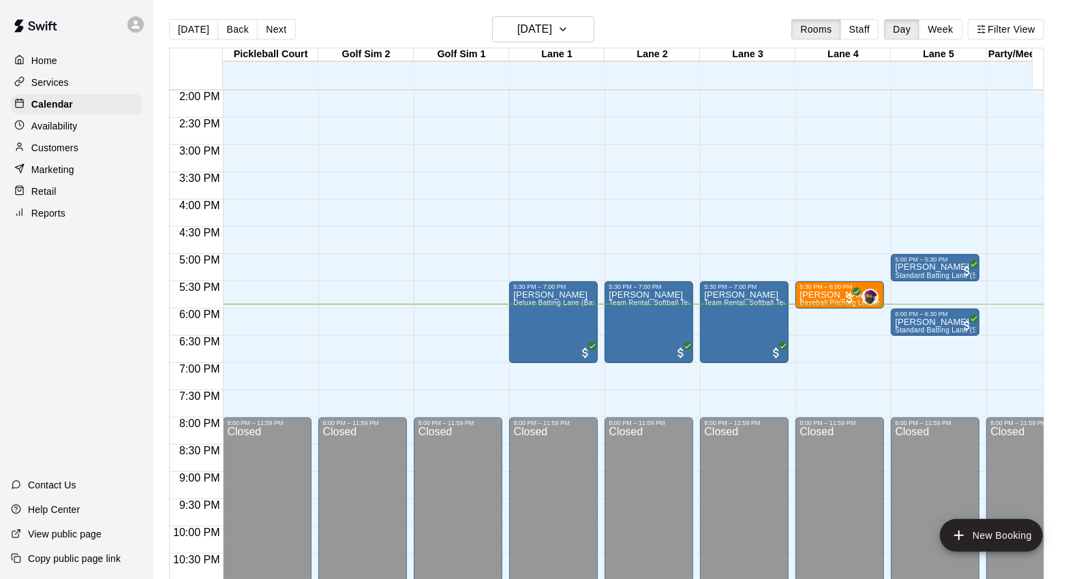
click at [104, 158] on div "Customers" at bounding box center [77, 148] width 132 height 20
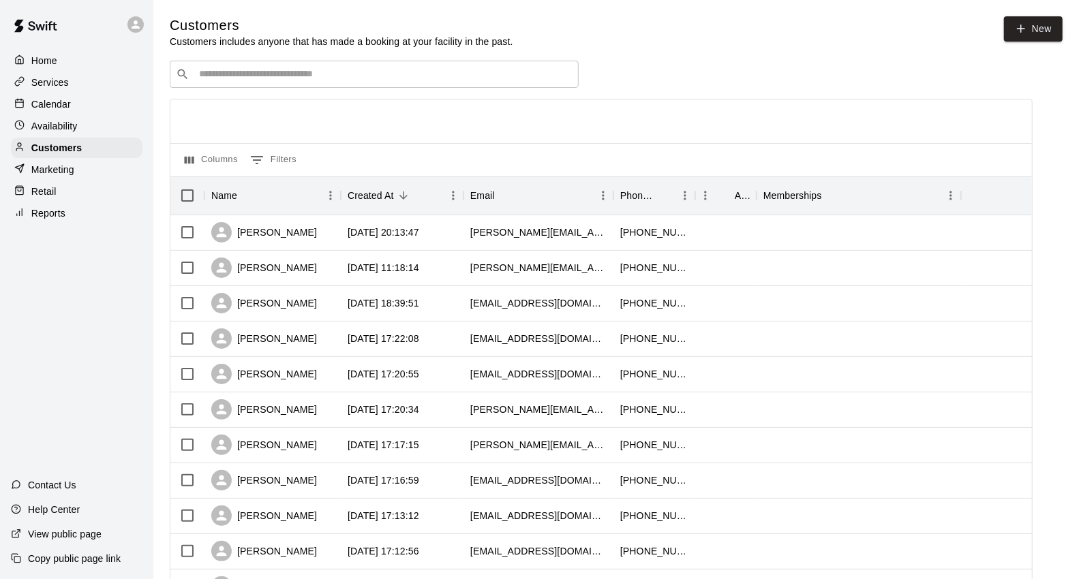
click at [341, 75] on input "Search customers by name or email" at bounding box center [384, 74] width 378 height 14
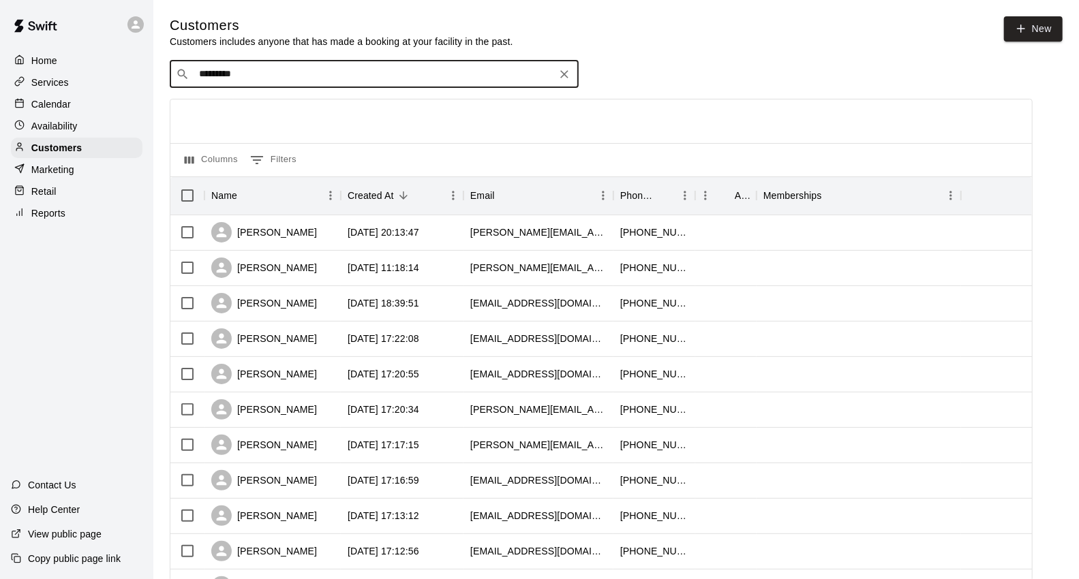
type input "**********"
click at [346, 118] on div "[PERSON_NAME] Baseball/Softball Membership (Grand Opening) [EMAIL_ADDRESS][DOMA…" at bounding box center [342, 112] width 269 height 29
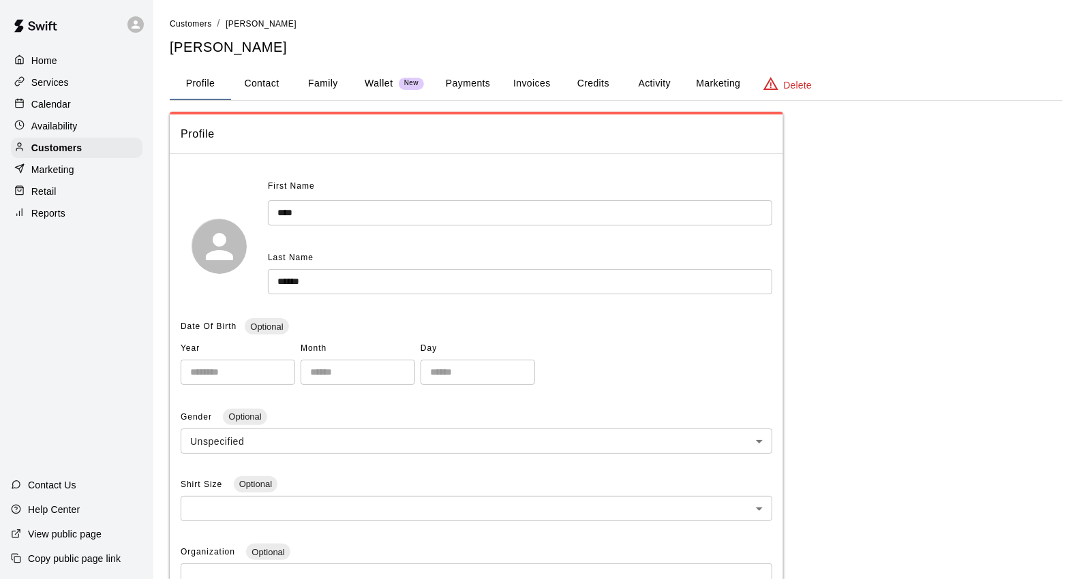
click at [478, 76] on button "Payments" at bounding box center [468, 83] width 66 height 33
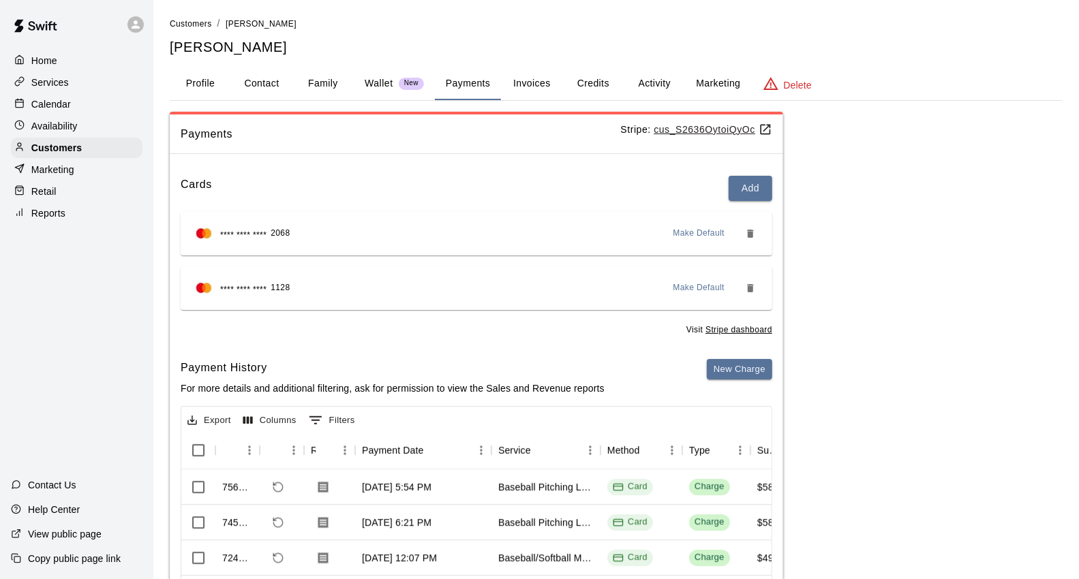
click at [308, 77] on button "Family" at bounding box center [322, 83] width 61 height 33
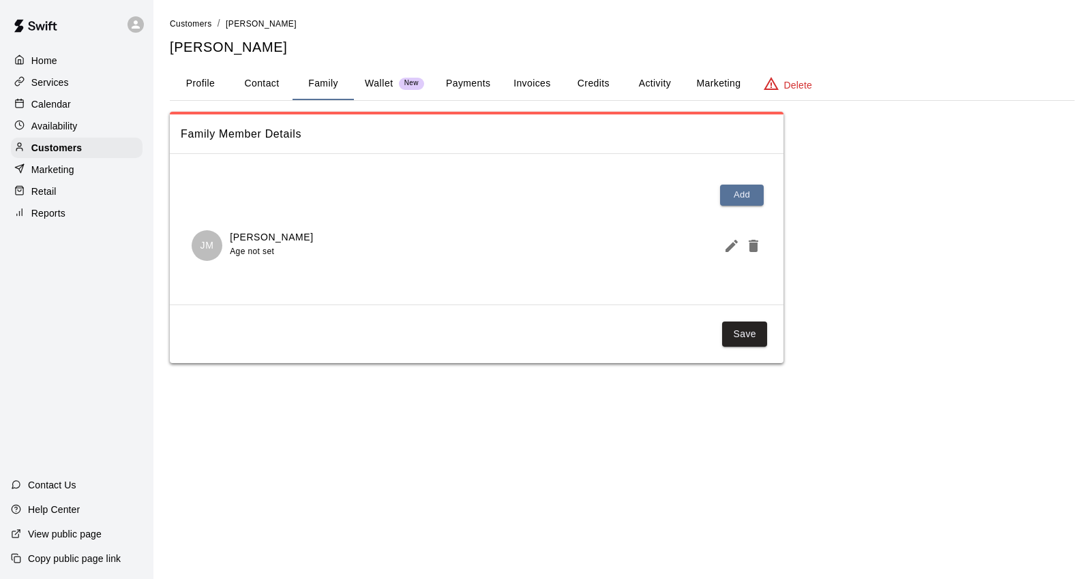
click at [454, 77] on button "Payments" at bounding box center [468, 83] width 66 height 33
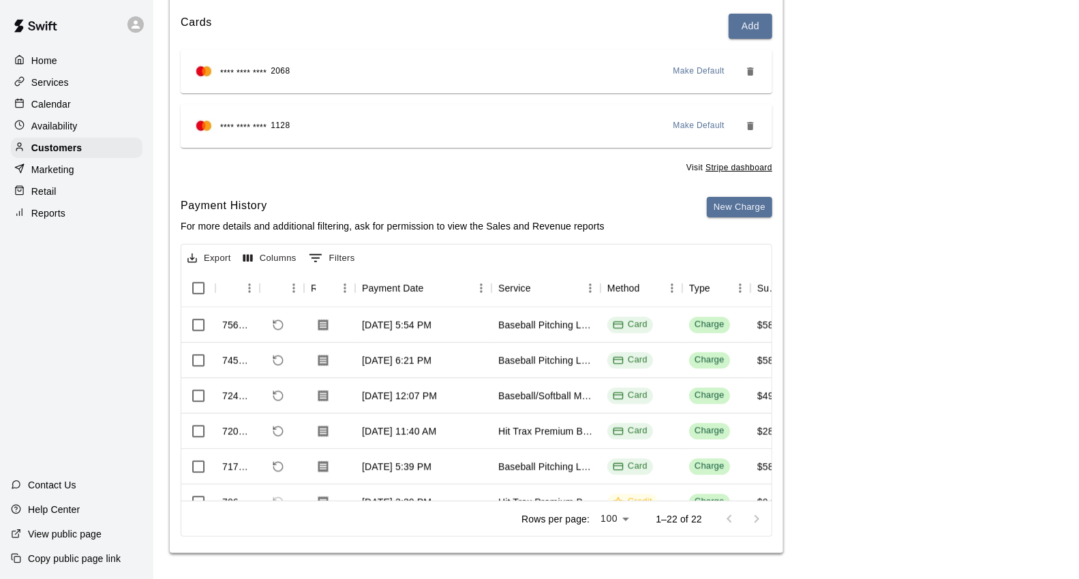
scroll to position [1, 0]
click at [96, 105] on div "Calendar" at bounding box center [77, 104] width 132 height 20
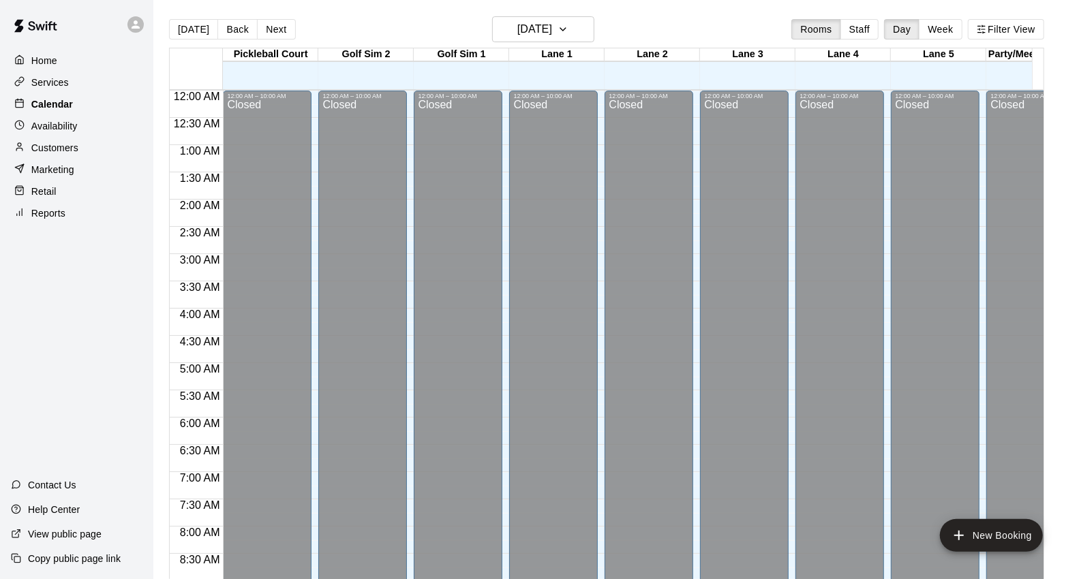
scroll to position [763, 0]
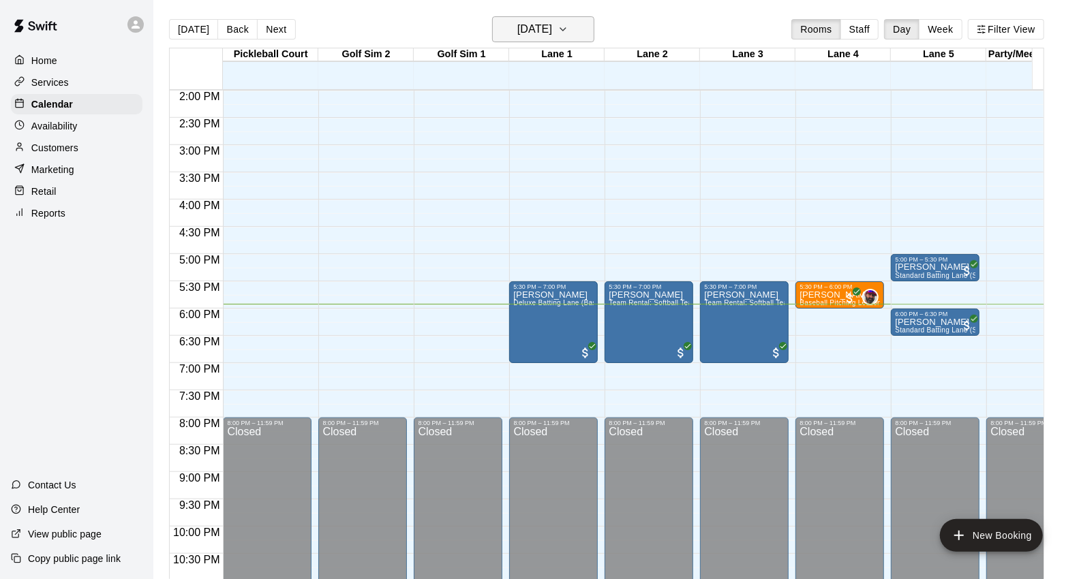
click at [568, 27] on icon "button" at bounding box center [563, 29] width 11 height 16
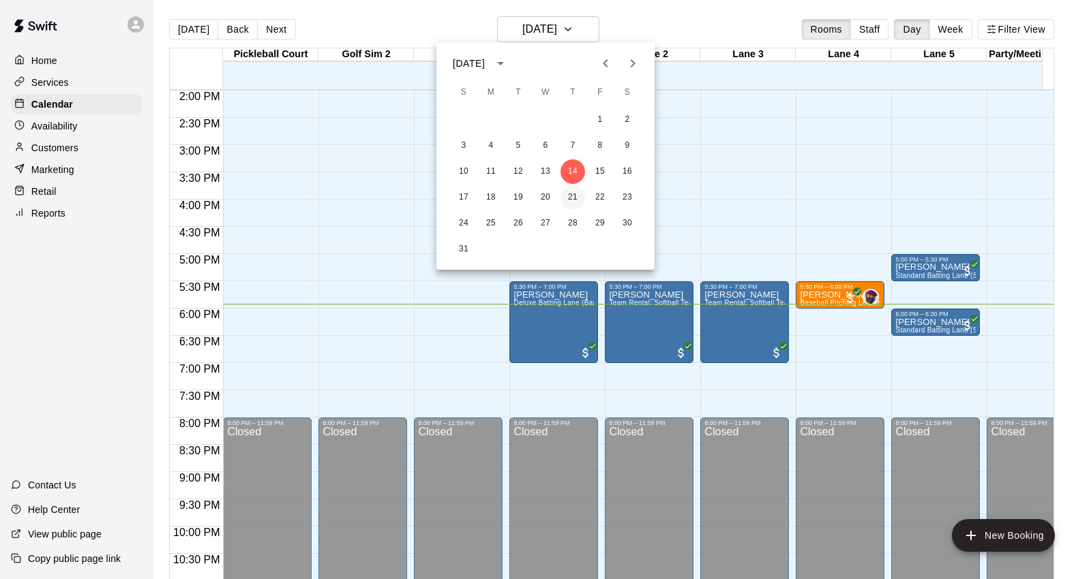
click at [571, 194] on button "21" at bounding box center [572, 197] width 25 height 25
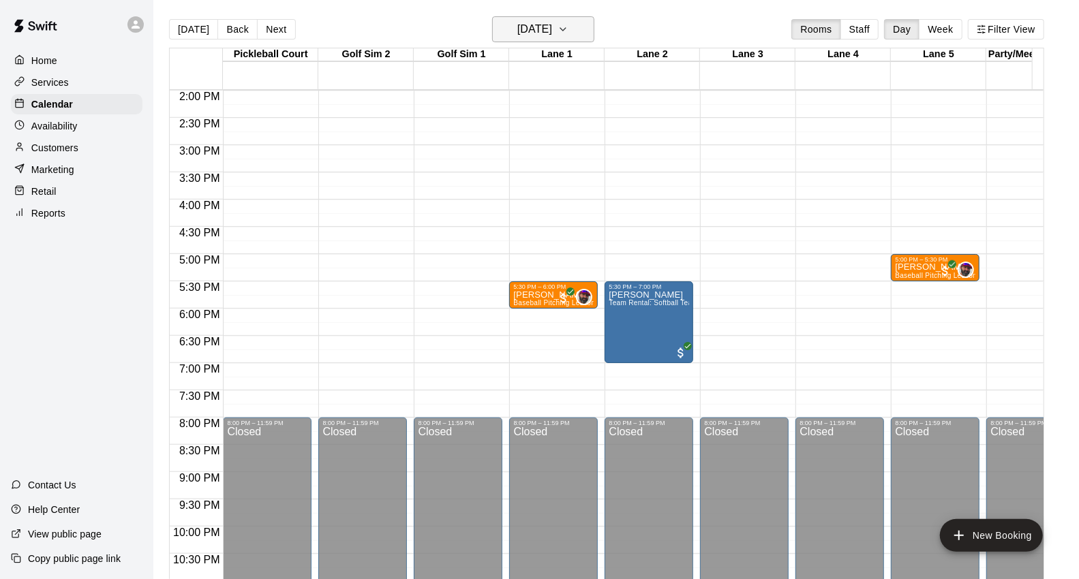
click at [568, 31] on icon "button" at bounding box center [563, 29] width 11 height 16
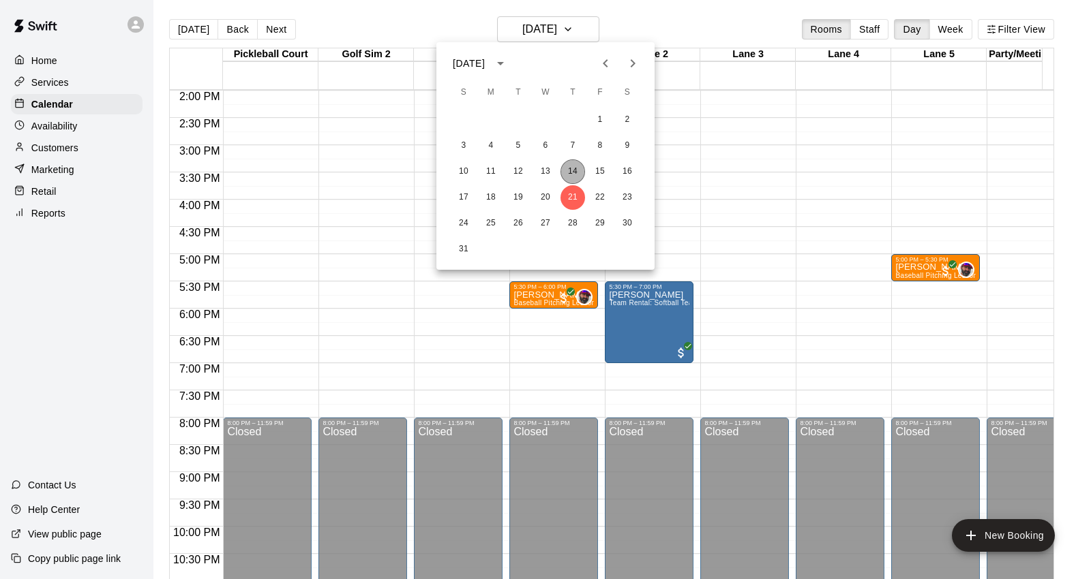
click at [577, 172] on button "14" at bounding box center [572, 171] width 25 height 25
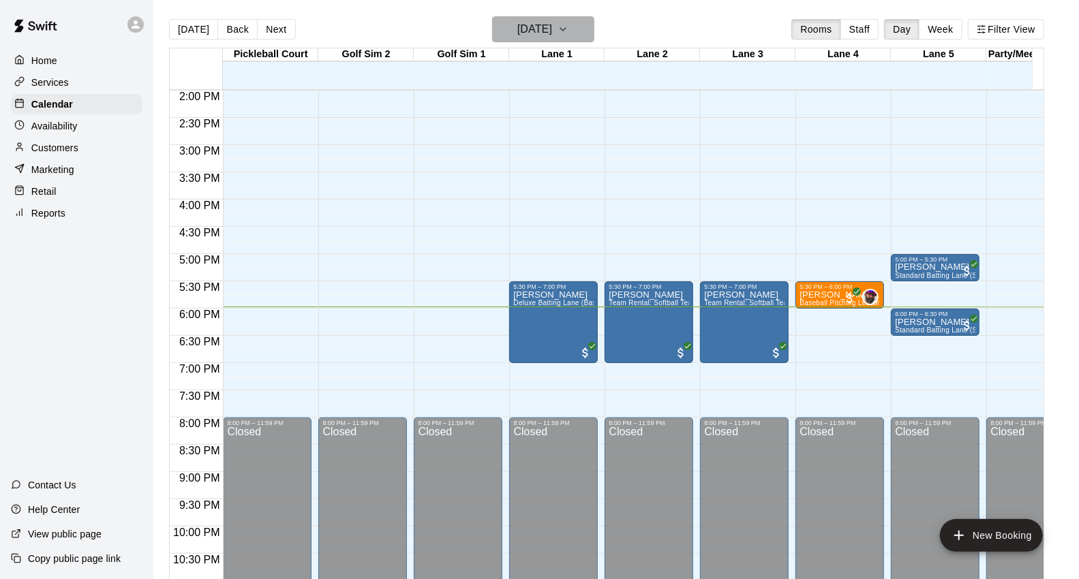
click at [580, 36] on button "[DATE]" at bounding box center [543, 29] width 102 height 26
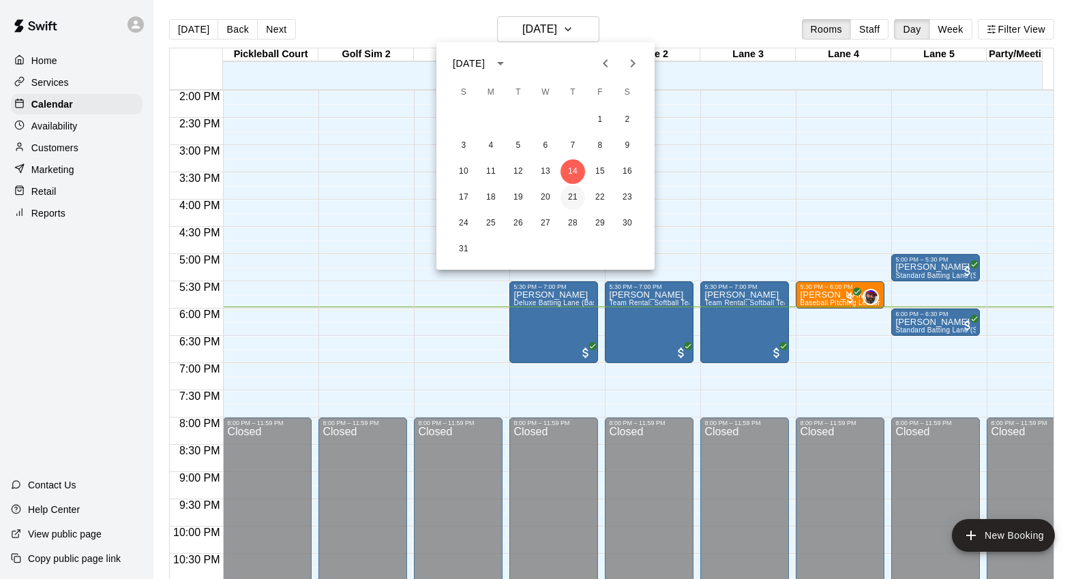
click at [576, 196] on button "21" at bounding box center [572, 197] width 25 height 25
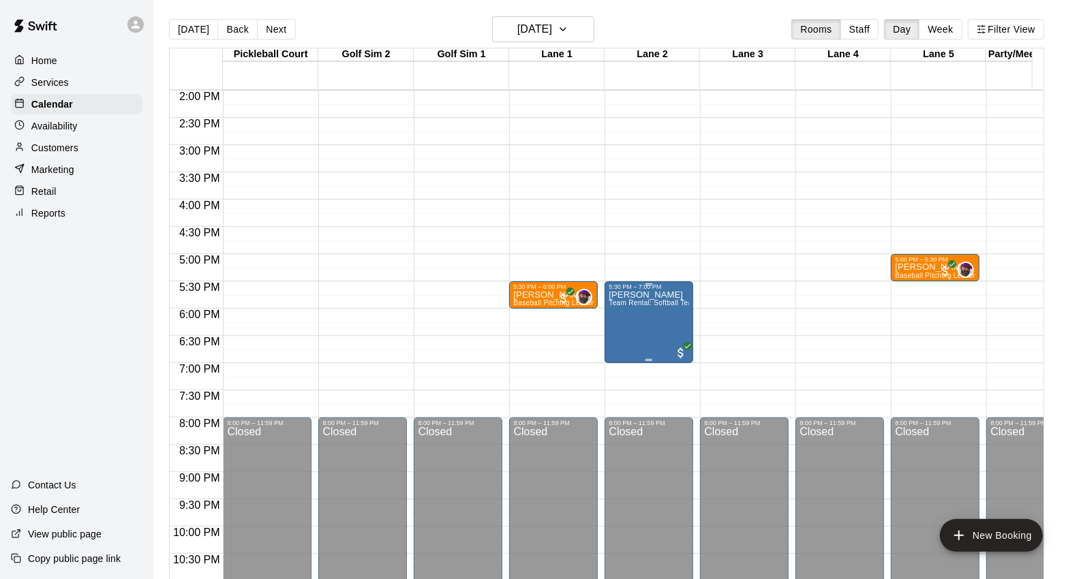
click at [665, 311] on div "[PERSON_NAME] Team Rental: Softball Team Rental 90 Minute (Two Lanes)" at bounding box center [649, 579] width 80 height 579
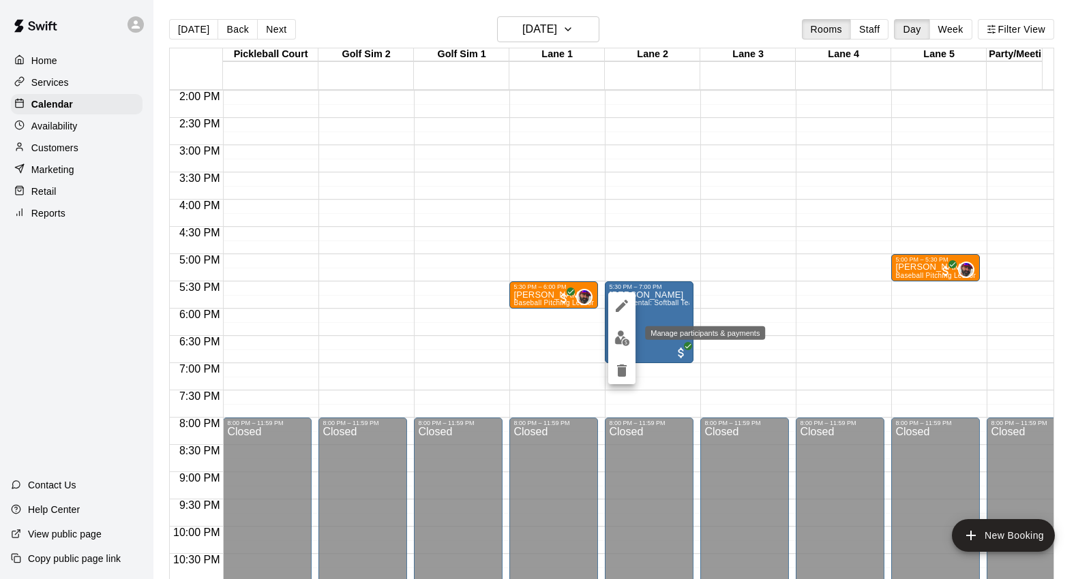
click at [630, 343] on button "edit" at bounding box center [621, 338] width 27 height 27
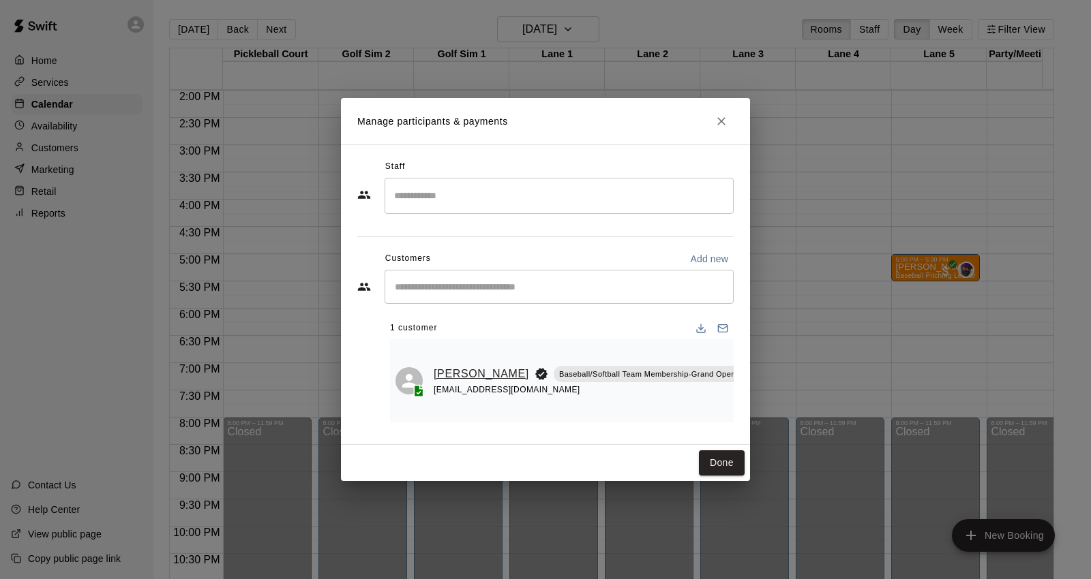
click at [459, 369] on link "[PERSON_NAME]" at bounding box center [481, 374] width 95 height 18
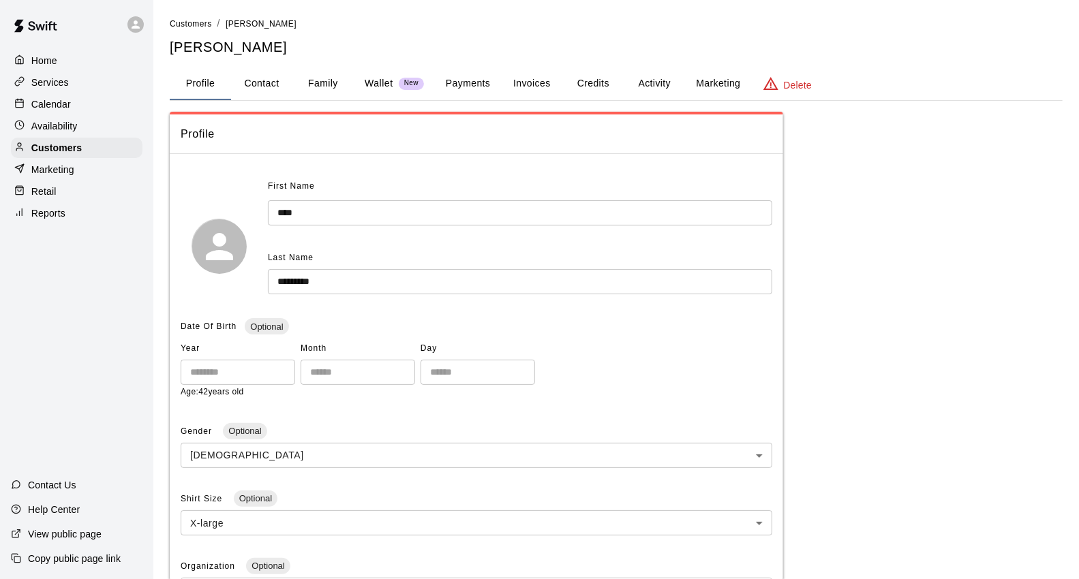
click at [463, 85] on button "Payments" at bounding box center [468, 83] width 66 height 33
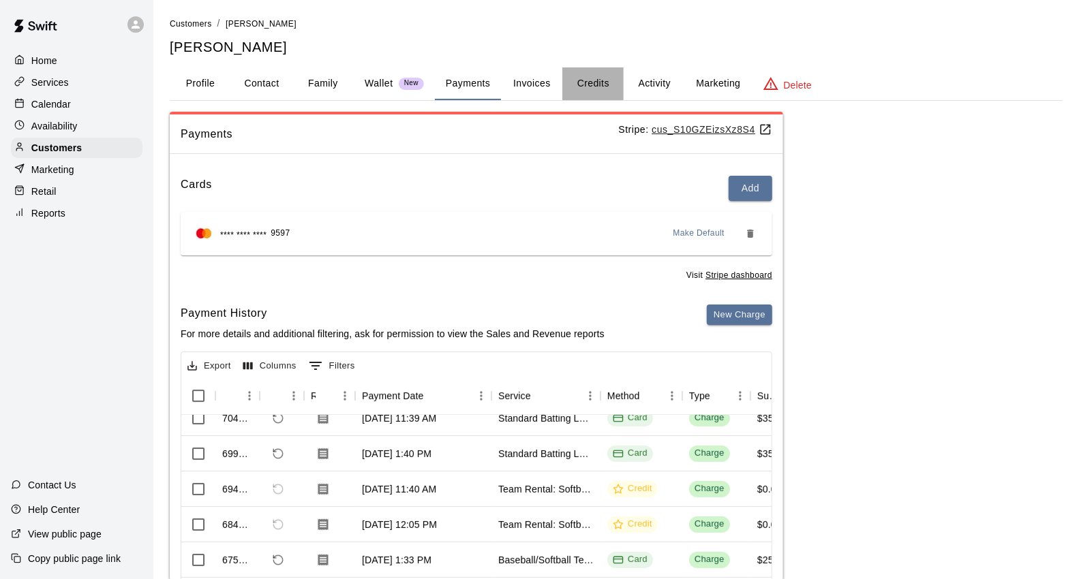
click at [597, 76] on button "Credits" at bounding box center [592, 83] width 61 height 33
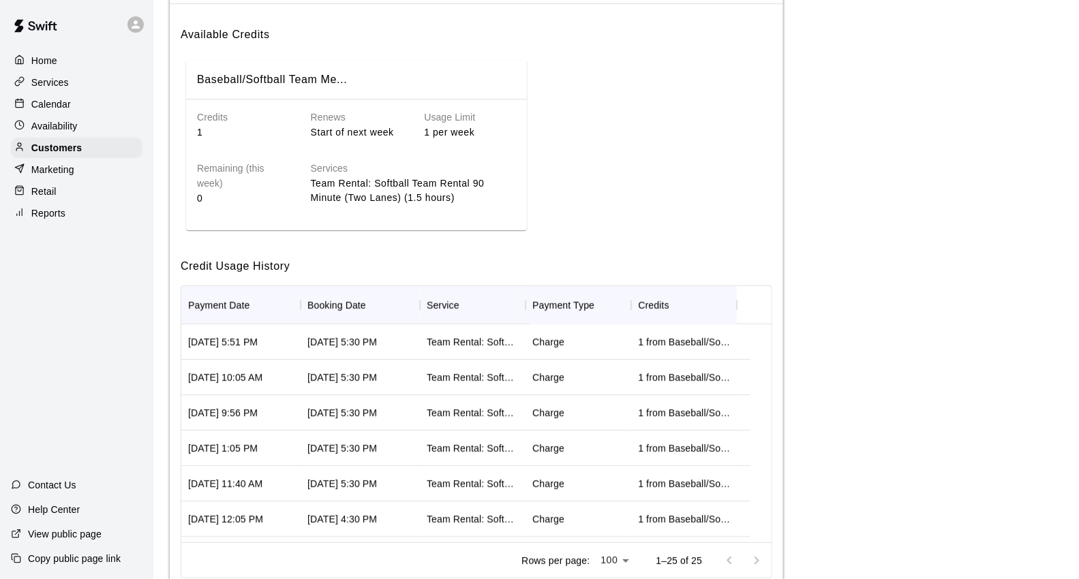
scroll to position [151, 0]
click at [77, 100] on div "Calendar" at bounding box center [77, 104] width 132 height 20
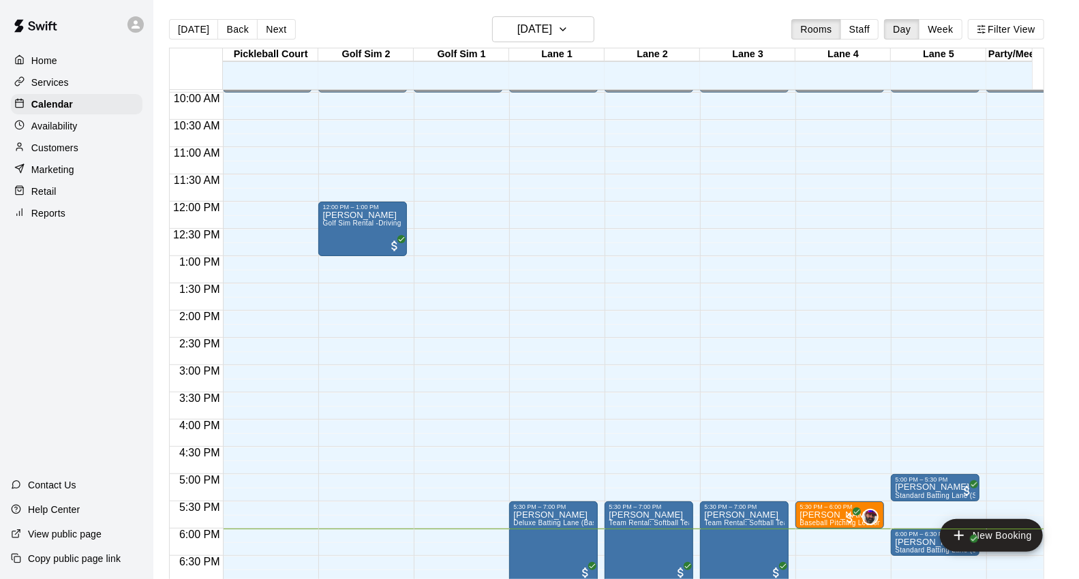
scroll to position [536, 0]
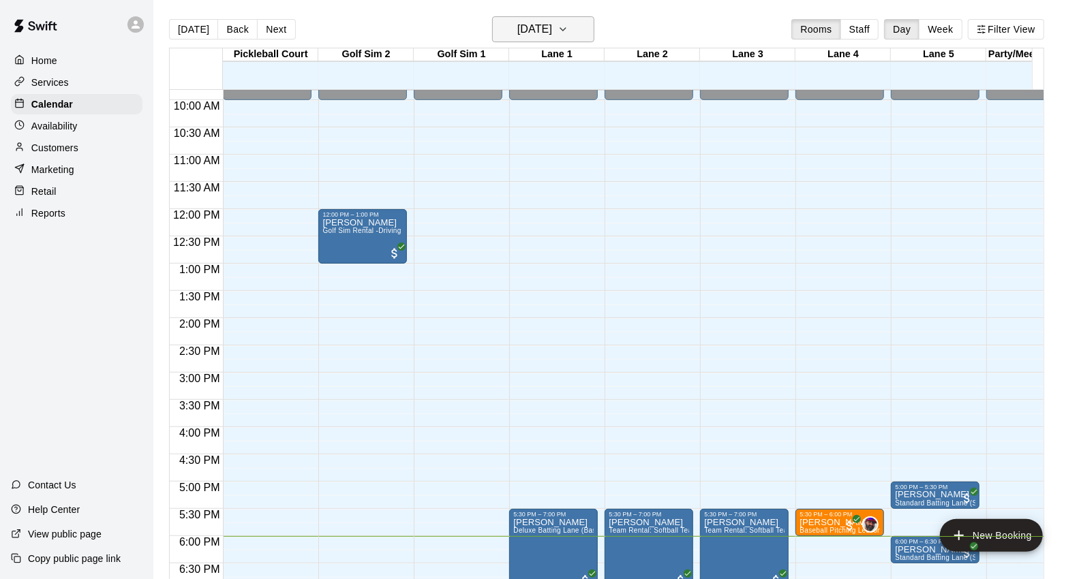
click at [594, 38] on button "[DATE]" at bounding box center [543, 29] width 102 height 26
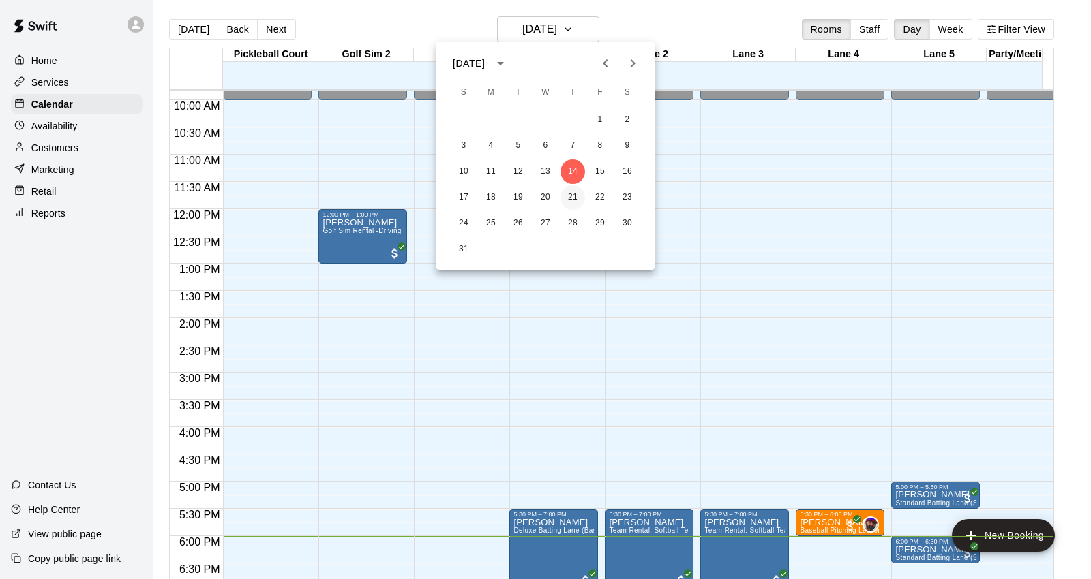
click at [576, 203] on button "21" at bounding box center [572, 197] width 25 height 25
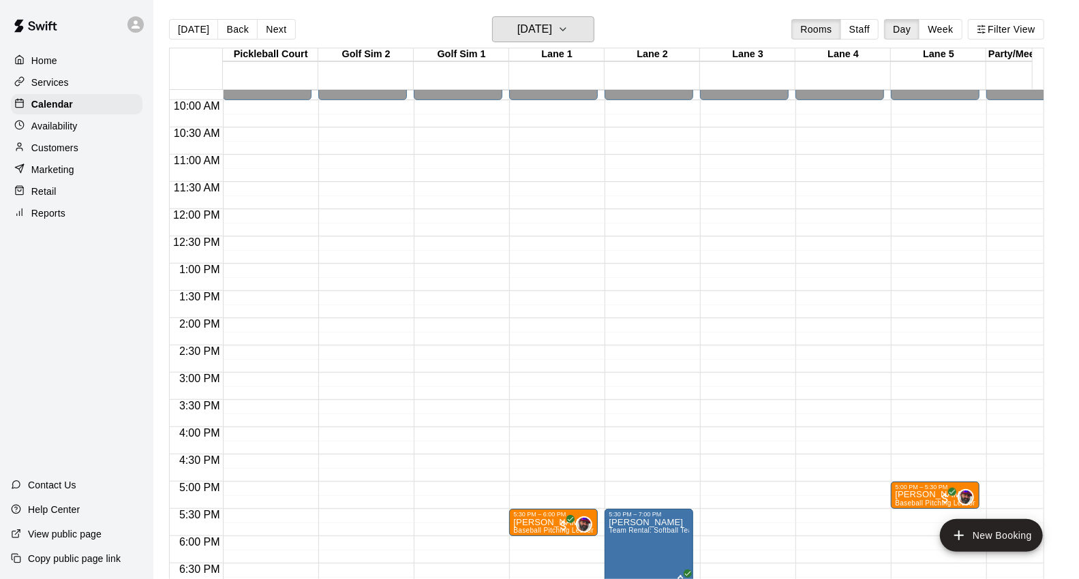
click at [568, 32] on icon "button" at bounding box center [563, 29] width 11 height 16
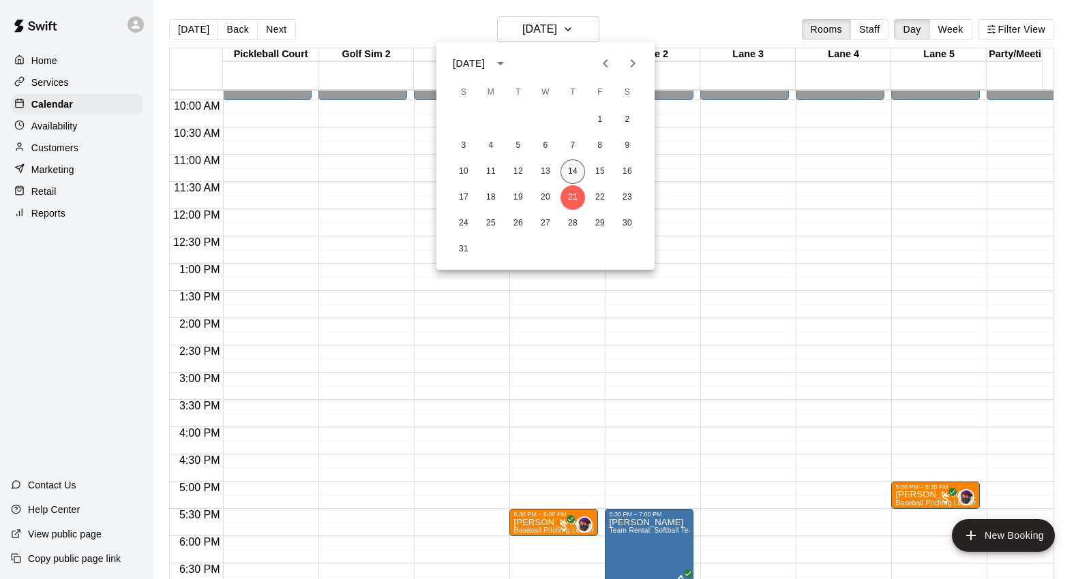
click at [571, 172] on button "14" at bounding box center [572, 171] width 25 height 25
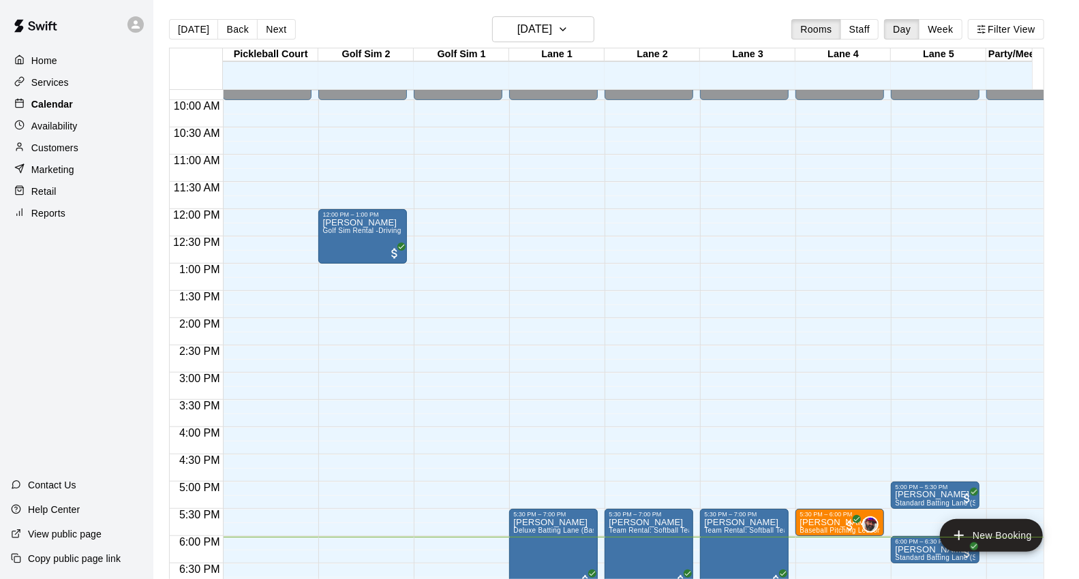
click at [69, 110] on p "Calendar" at bounding box center [52, 104] width 42 height 14
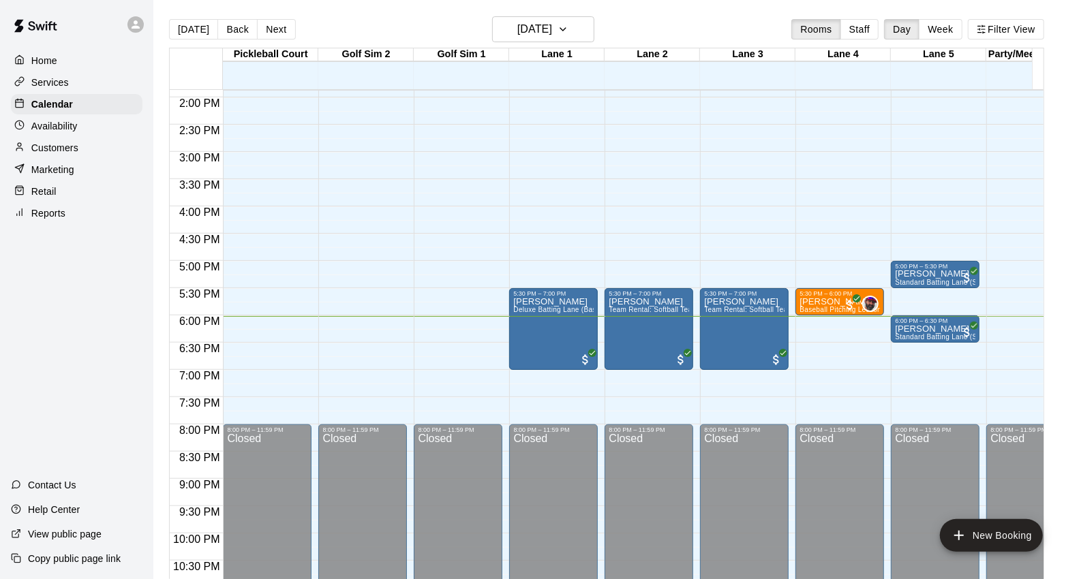
scroll to position [763, 0]
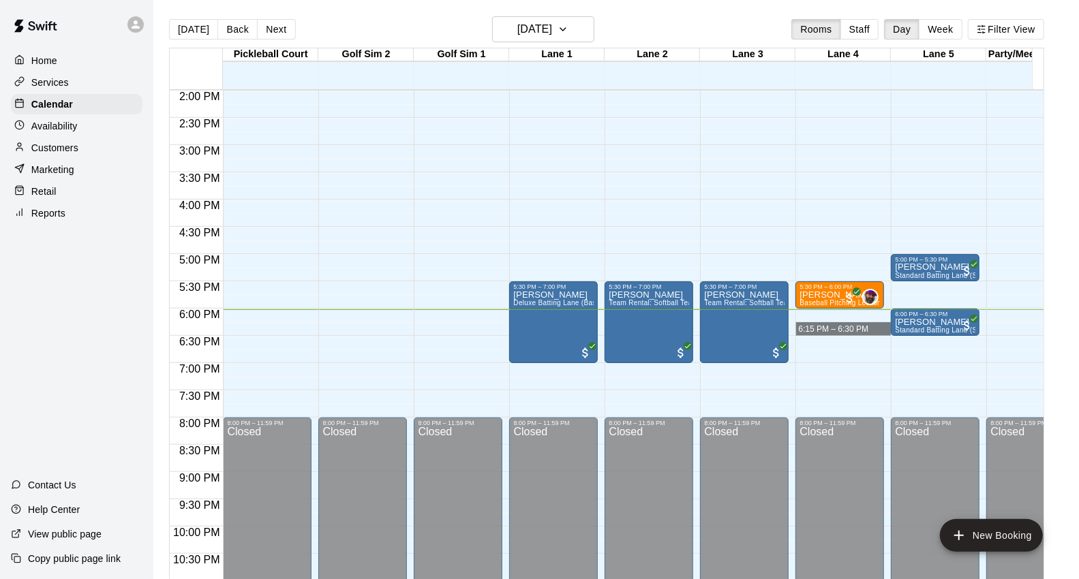
drag, startPoint x: 804, startPoint y: 318, endPoint x: 803, endPoint y: 331, distance: 12.3
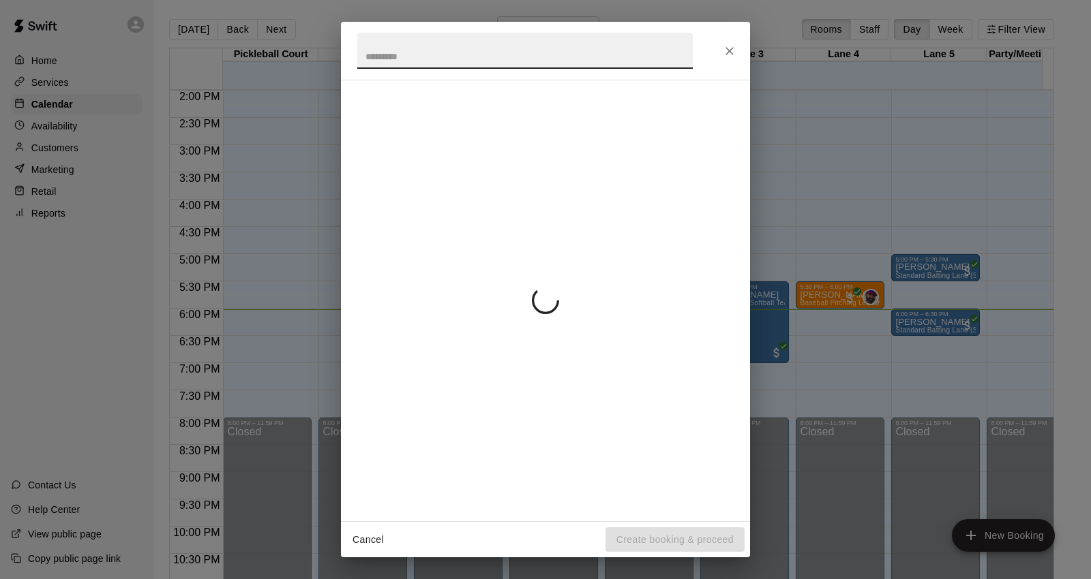
click at [842, 343] on div "Cancel Create booking & proceed" at bounding box center [545, 289] width 1091 height 579
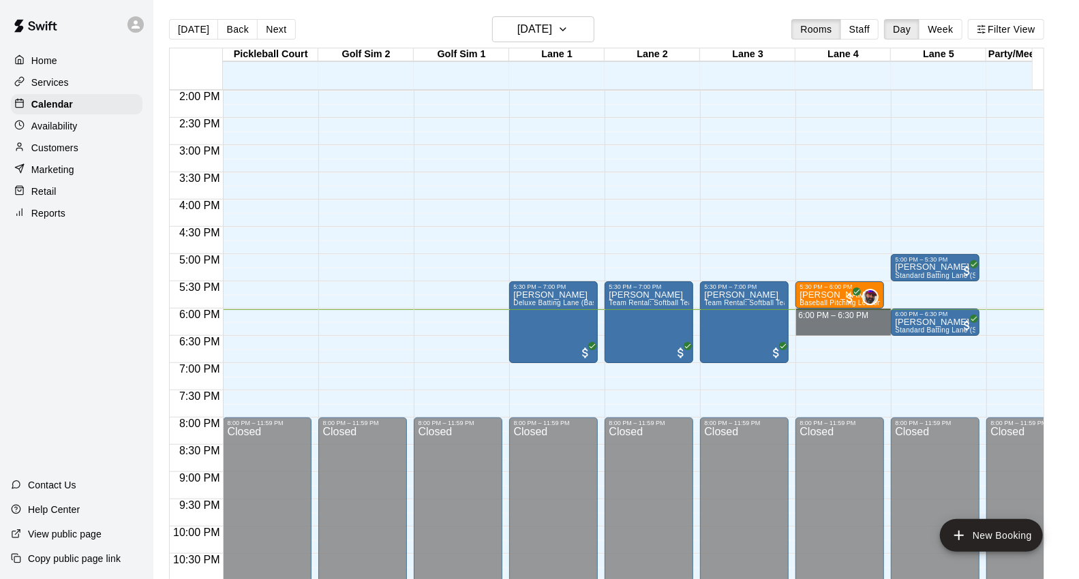
drag, startPoint x: 807, startPoint y: 311, endPoint x: 807, endPoint y: 329, distance: 18.4
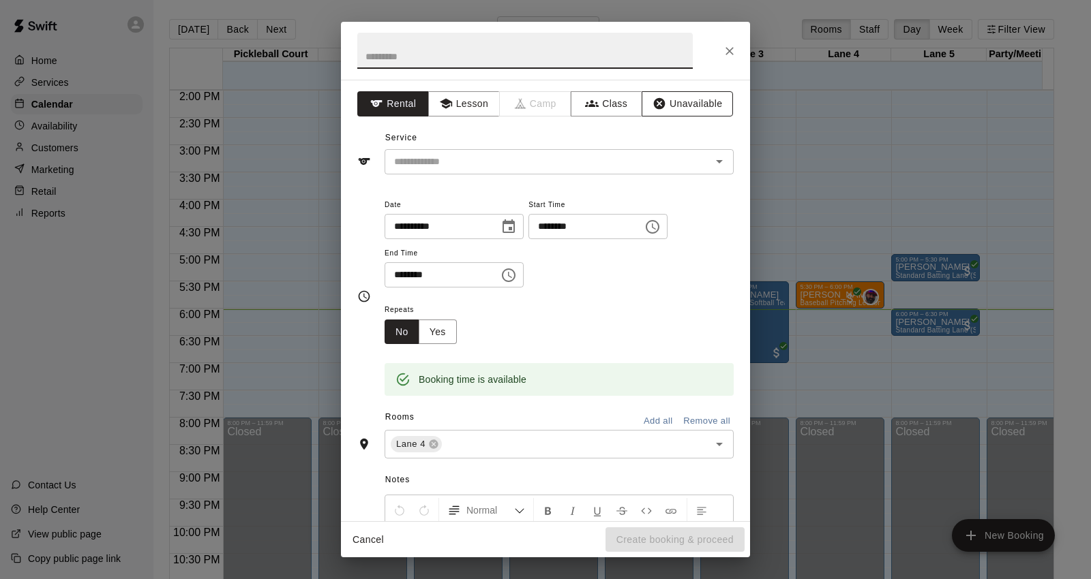
click at [656, 109] on button "Unavailable" at bounding box center [686, 103] width 91 height 25
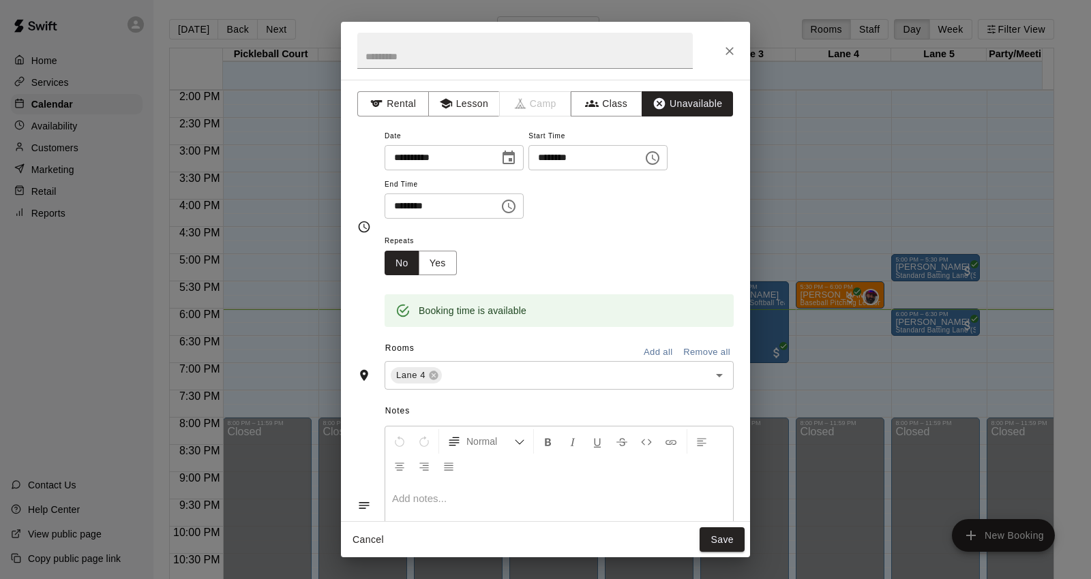
drag, startPoint x: 733, startPoint y: 538, endPoint x: 746, endPoint y: 560, distance: 24.4
click at [734, 538] on button "Save" at bounding box center [721, 540] width 45 height 25
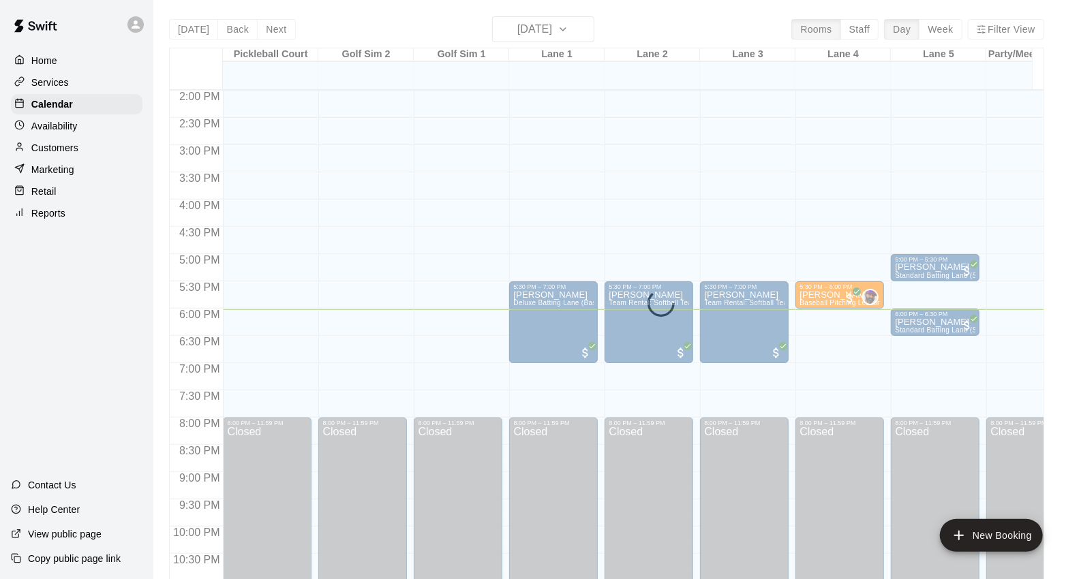
click at [577, 33] on div "[DATE] Back [DATE][DATE] Rooms Staff Day Week Filter View [GEOGRAPHIC_DATA] 14 …" at bounding box center [606, 305] width 875 height 579
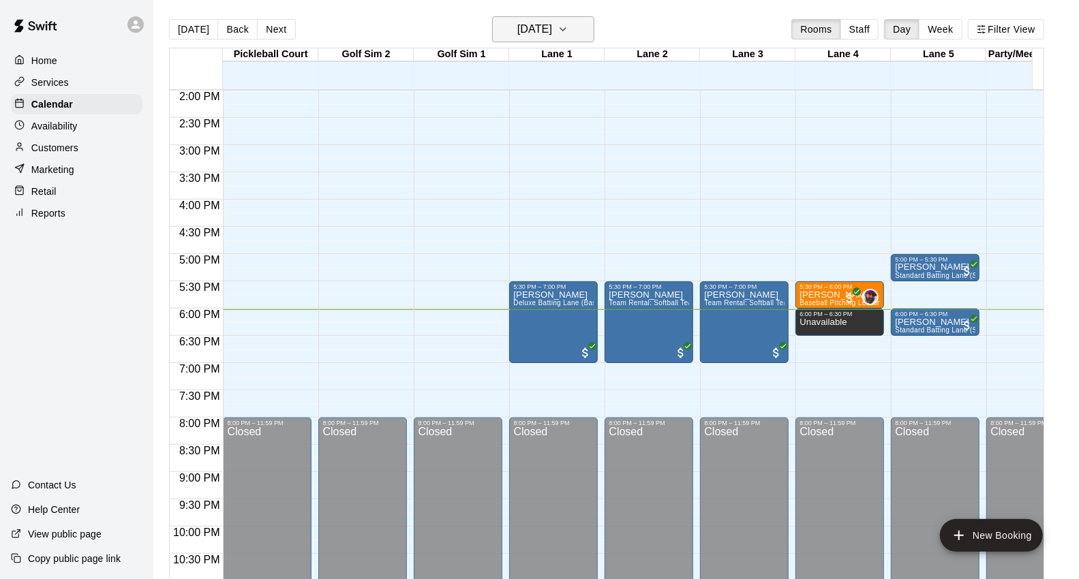
click at [552, 31] on h6 "[DATE]" at bounding box center [534, 29] width 35 height 19
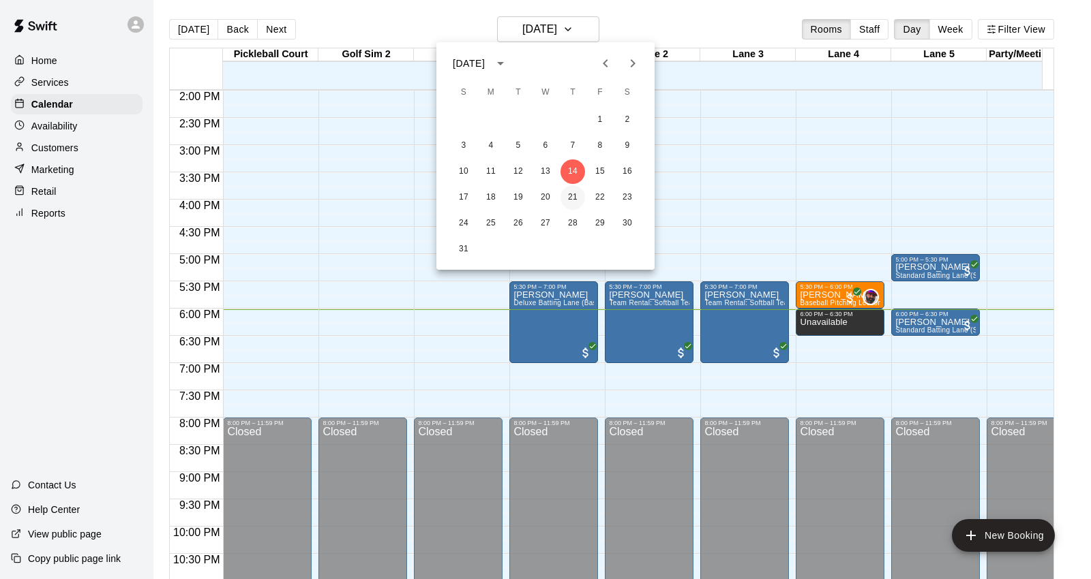
click at [580, 199] on button "21" at bounding box center [572, 197] width 25 height 25
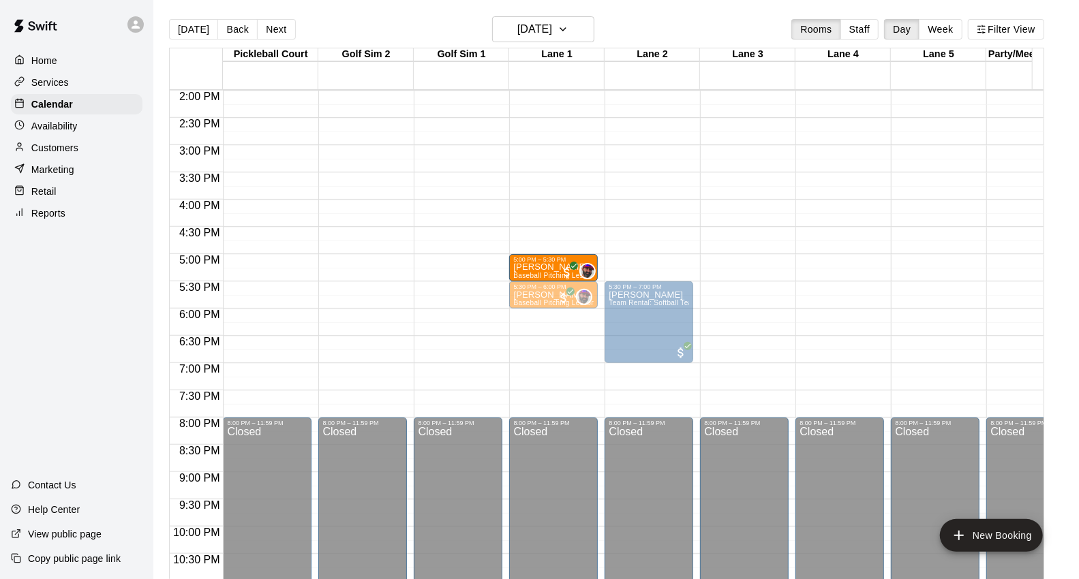
drag, startPoint x: 919, startPoint y: 269, endPoint x: 559, endPoint y: 269, distance: 359.9
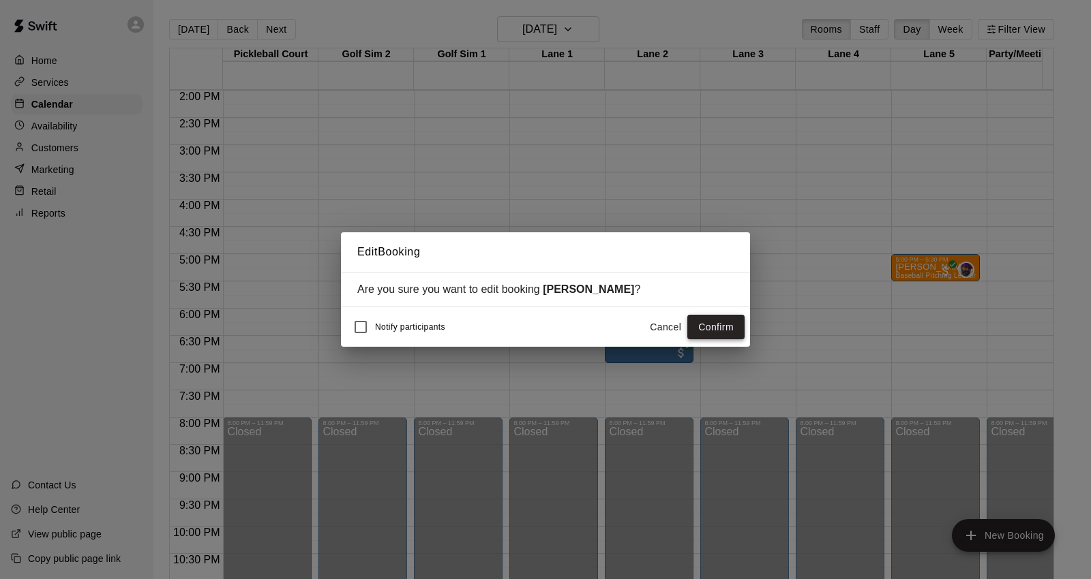
click at [706, 324] on button "Confirm" at bounding box center [715, 327] width 57 height 25
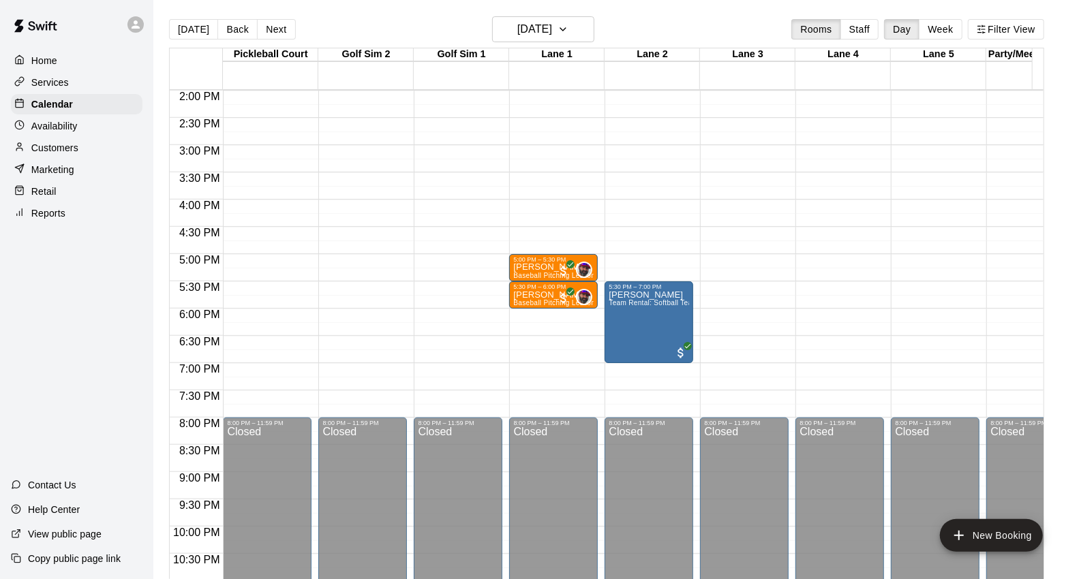
drag, startPoint x: 192, startPoint y: 30, endPoint x: 517, endPoint y: 182, distance: 358.9
click at [192, 30] on button "[DATE]" at bounding box center [193, 29] width 49 height 20
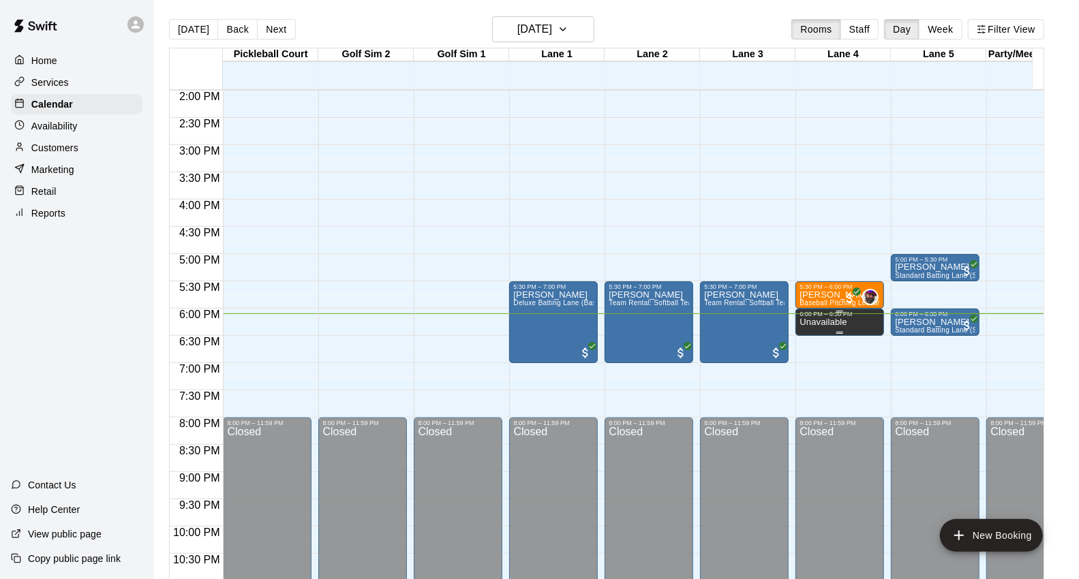
click at [844, 322] on p "Unavailable" at bounding box center [823, 322] width 47 height 0
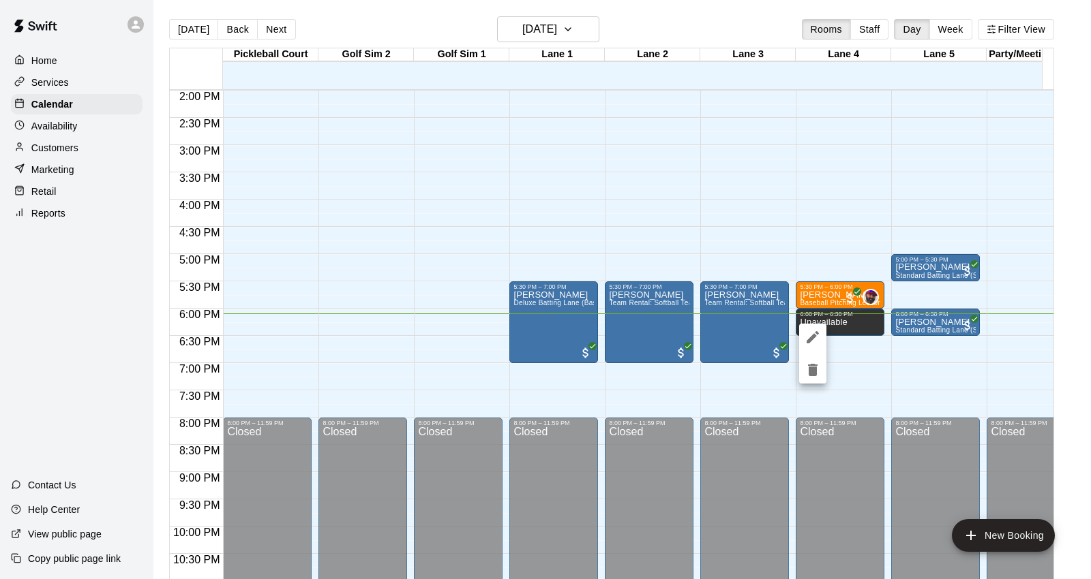
click at [834, 371] on div at bounding box center [545, 289] width 1091 height 579
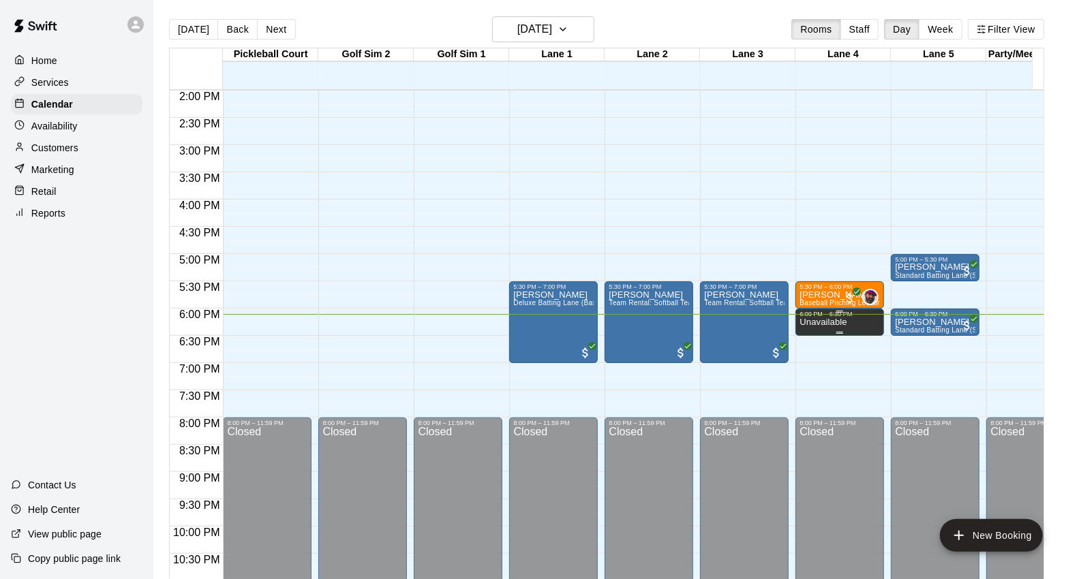
click at [836, 322] on p "Unavailable" at bounding box center [823, 322] width 47 height 0
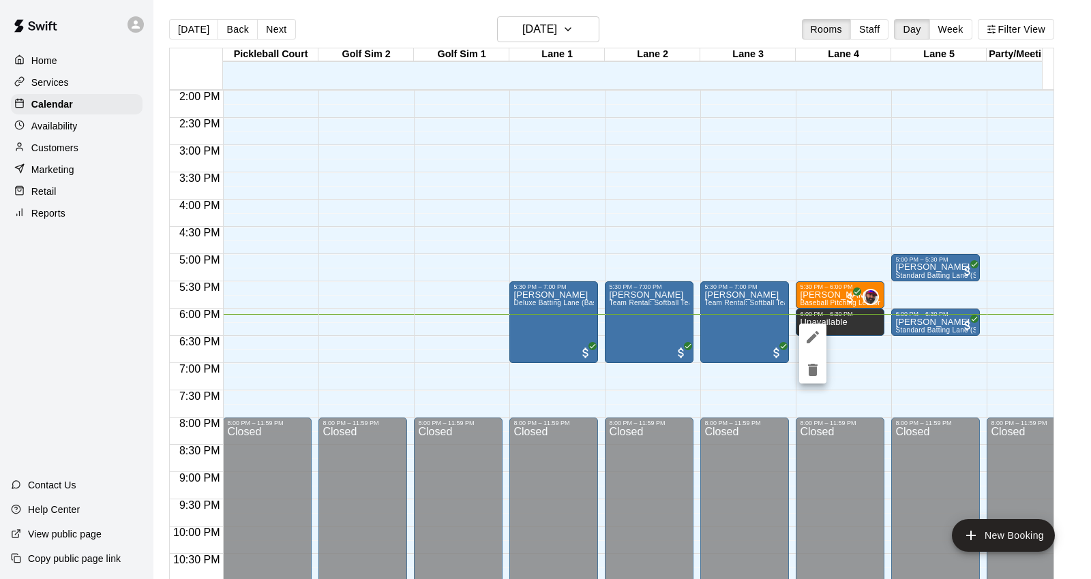
click at [811, 372] on icon "delete" at bounding box center [813, 370] width 10 height 12
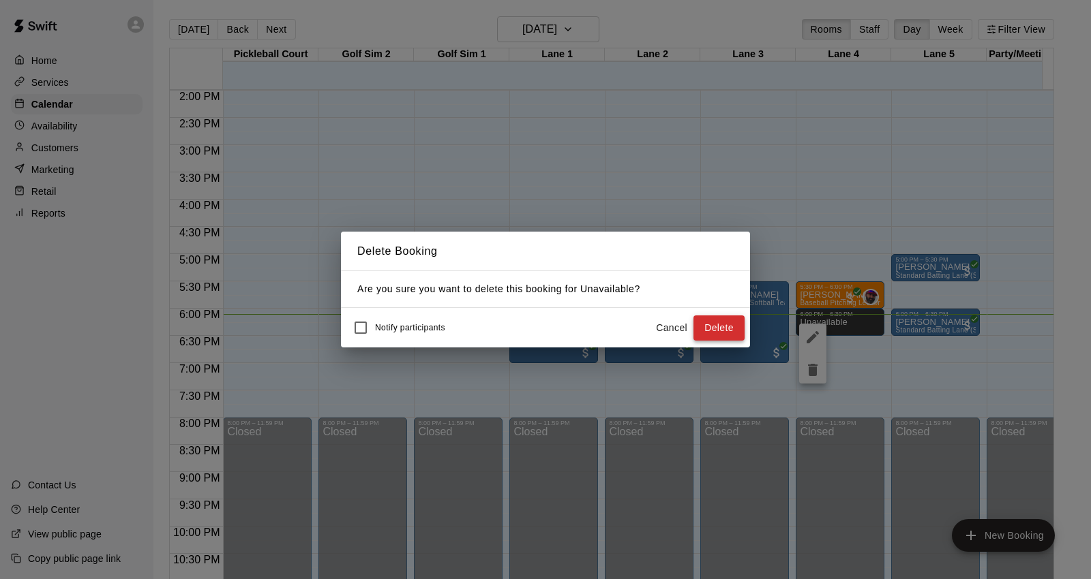
click at [734, 334] on button "Delete" at bounding box center [718, 328] width 51 height 25
